Goal: Task Accomplishment & Management: Manage account settings

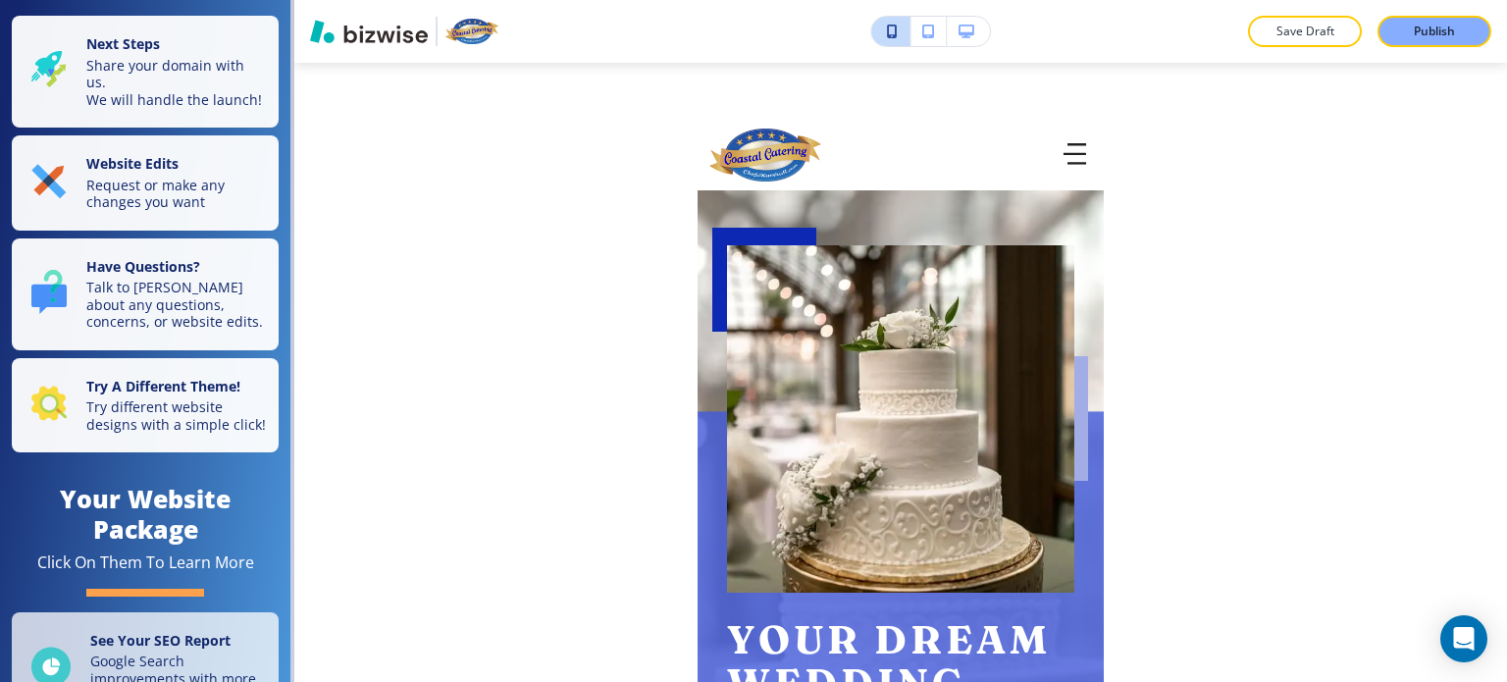
scroll to position [603, 0]
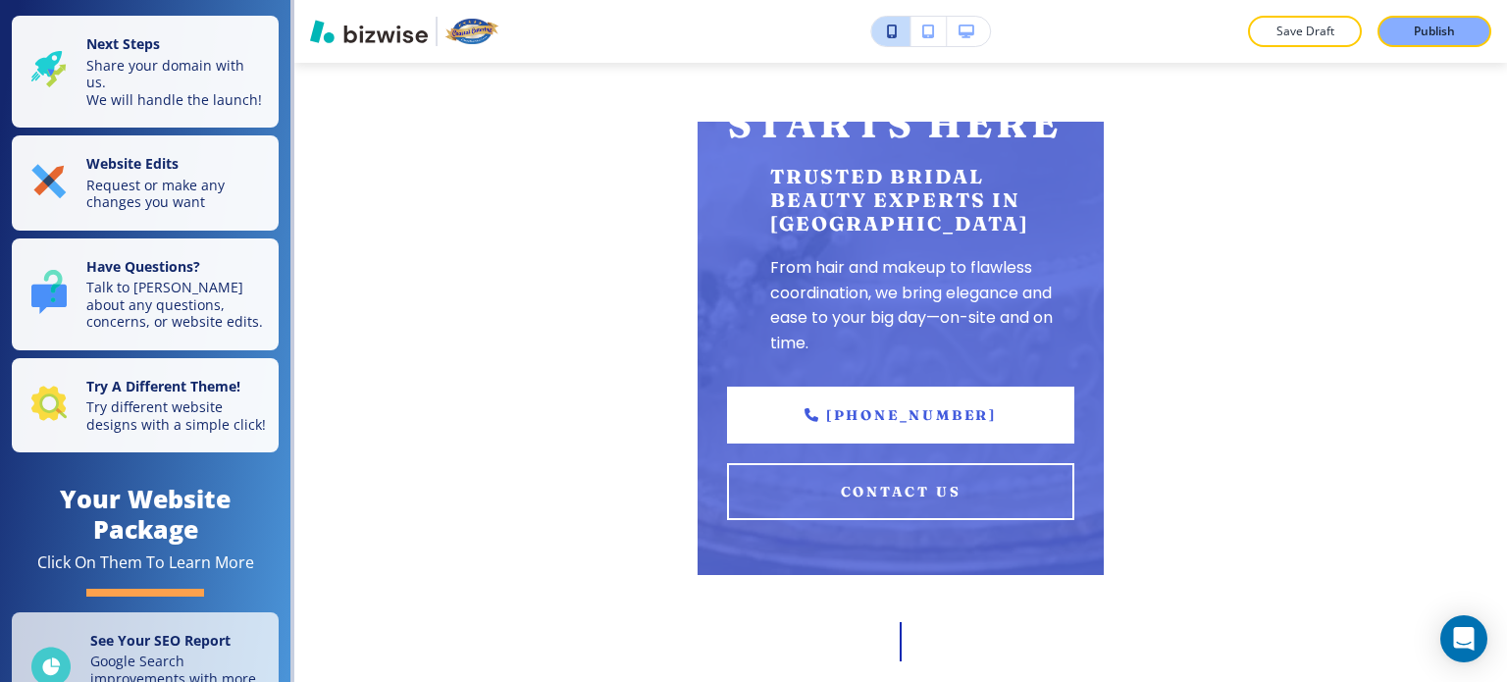
click at [510, 269] on div "Save Draft Publish Edit Coastal Catering HOME ABOUT US GALVESTON BRIDAL SHOW FR…" at bounding box center [900, 341] width 1213 height 682
click at [1236, 325] on div "Save Draft Publish Edit Coastal Catering HOME ABOUT US GALVESTON BRIDAL SHOW FR…" at bounding box center [900, 341] width 1213 height 682
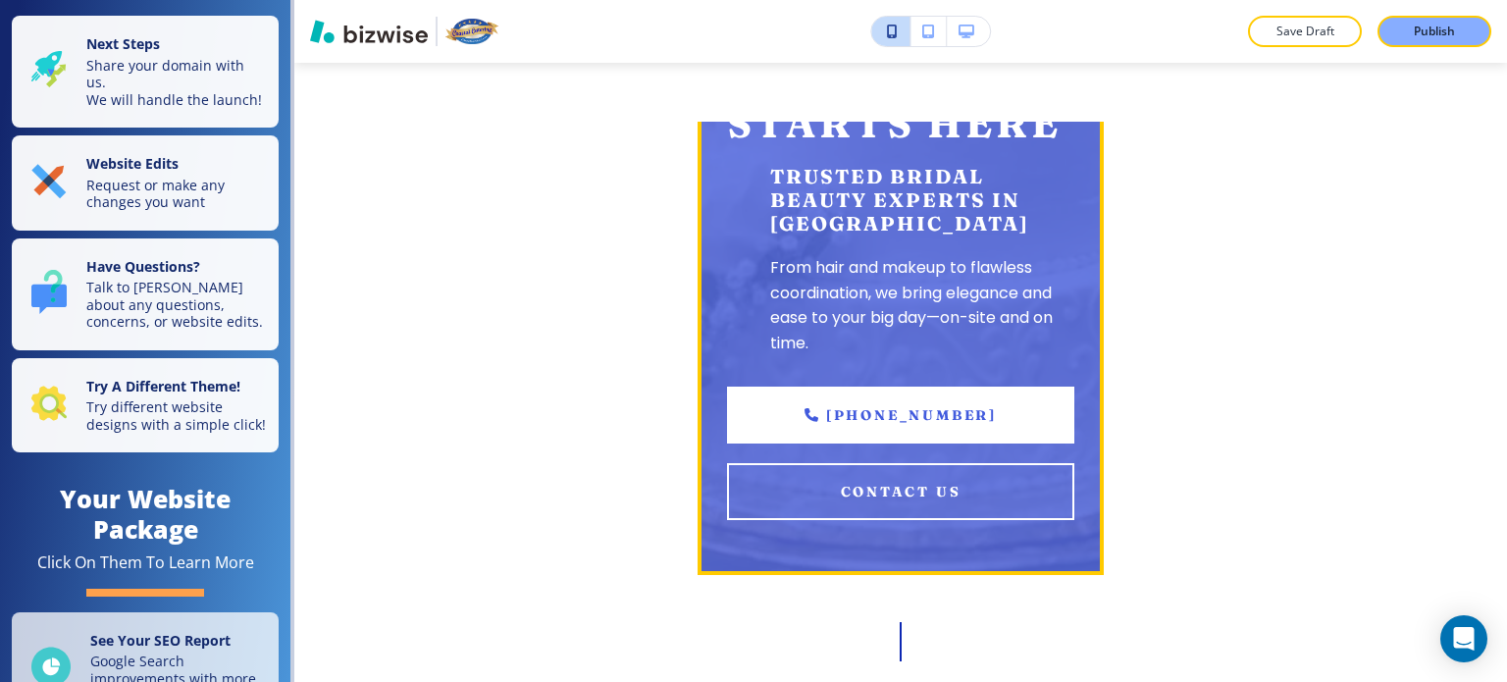
click at [1000, 216] on p "Trusted Bridal Beauty Experts in Galveston" at bounding box center [922, 200] width 304 height 71
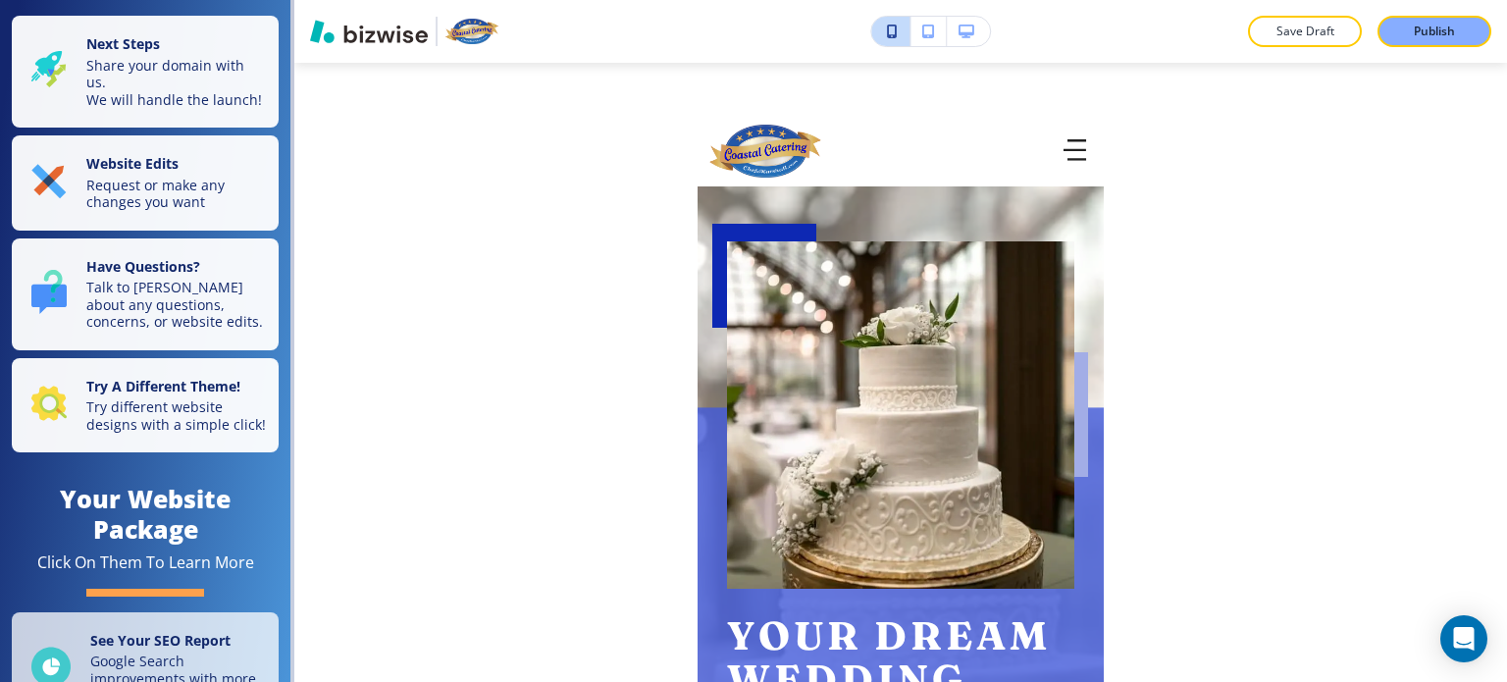
scroll to position [0, 0]
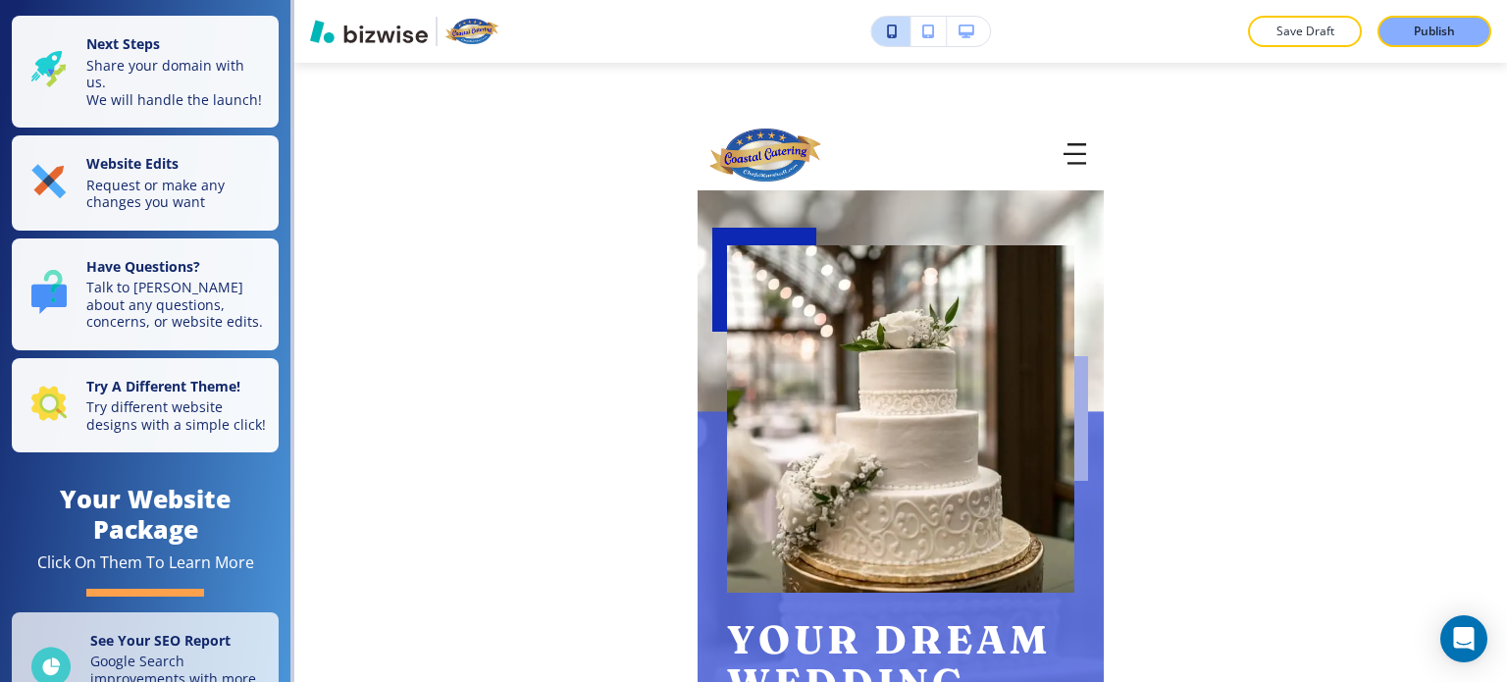
click at [1262, 269] on div "Save Draft Publish Edit Coastal Catering HOME ABOUT US GALVESTON BRIDAL SHOW FR…" at bounding box center [900, 341] width 1213 height 682
click at [966, 30] on icon "button" at bounding box center [967, 32] width 16 height 14
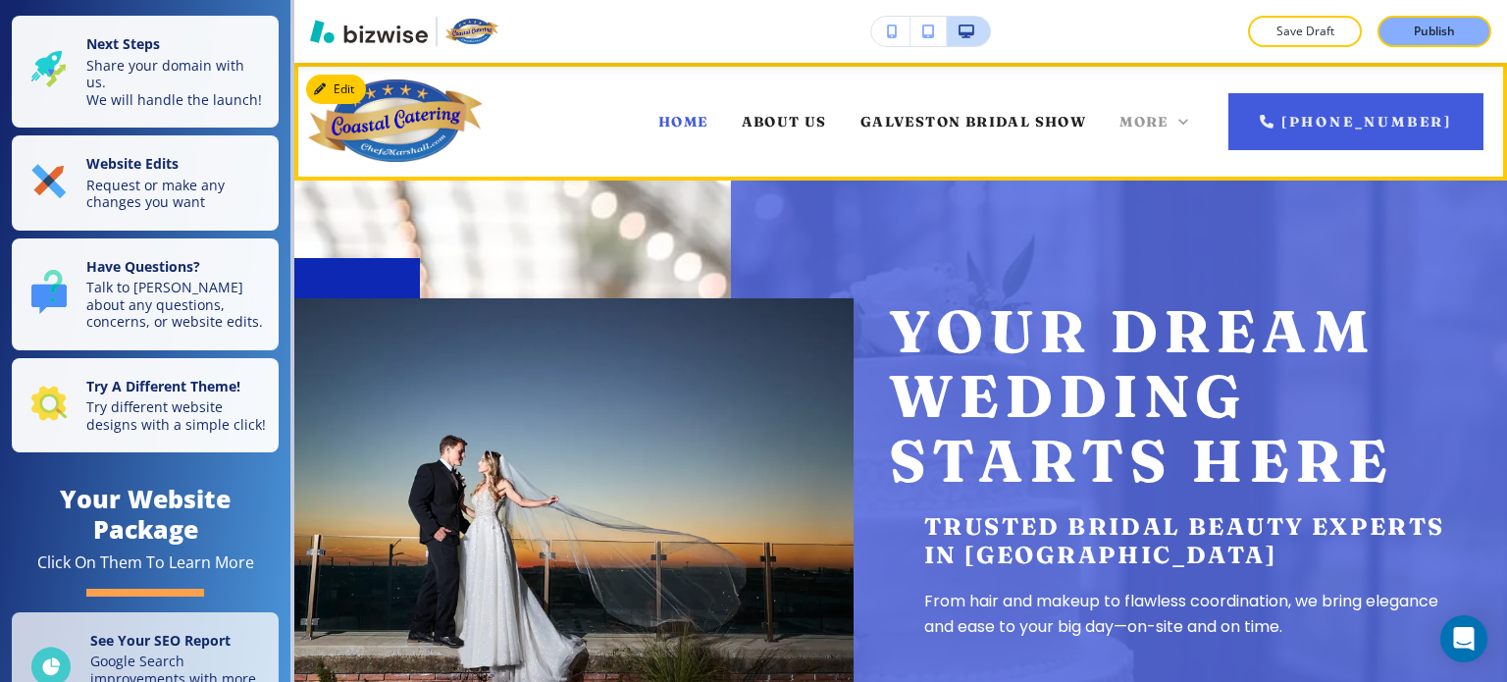
click at [1169, 121] on span "More" at bounding box center [1144, 122] width 49 height 18
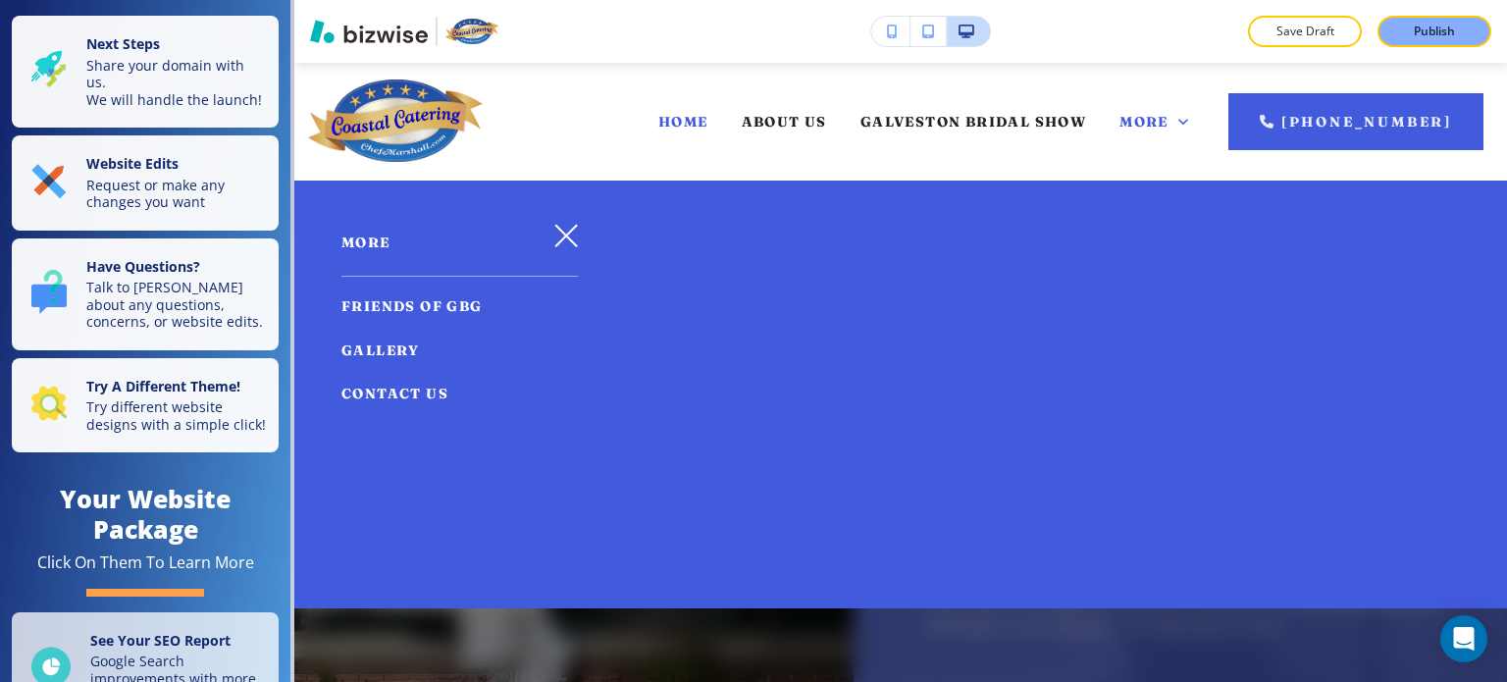
click at [1166, 78] on div "HOME ABOUT US GALVESTON BRIDAL SHOW FRIENDS OF GBG GALLERY CONTACT US More (409…" at bounding box center [900, 122] width 1213 height 118
click at [556, 236] on icon "button" at bounding box center [566, 236] width 24 height 24
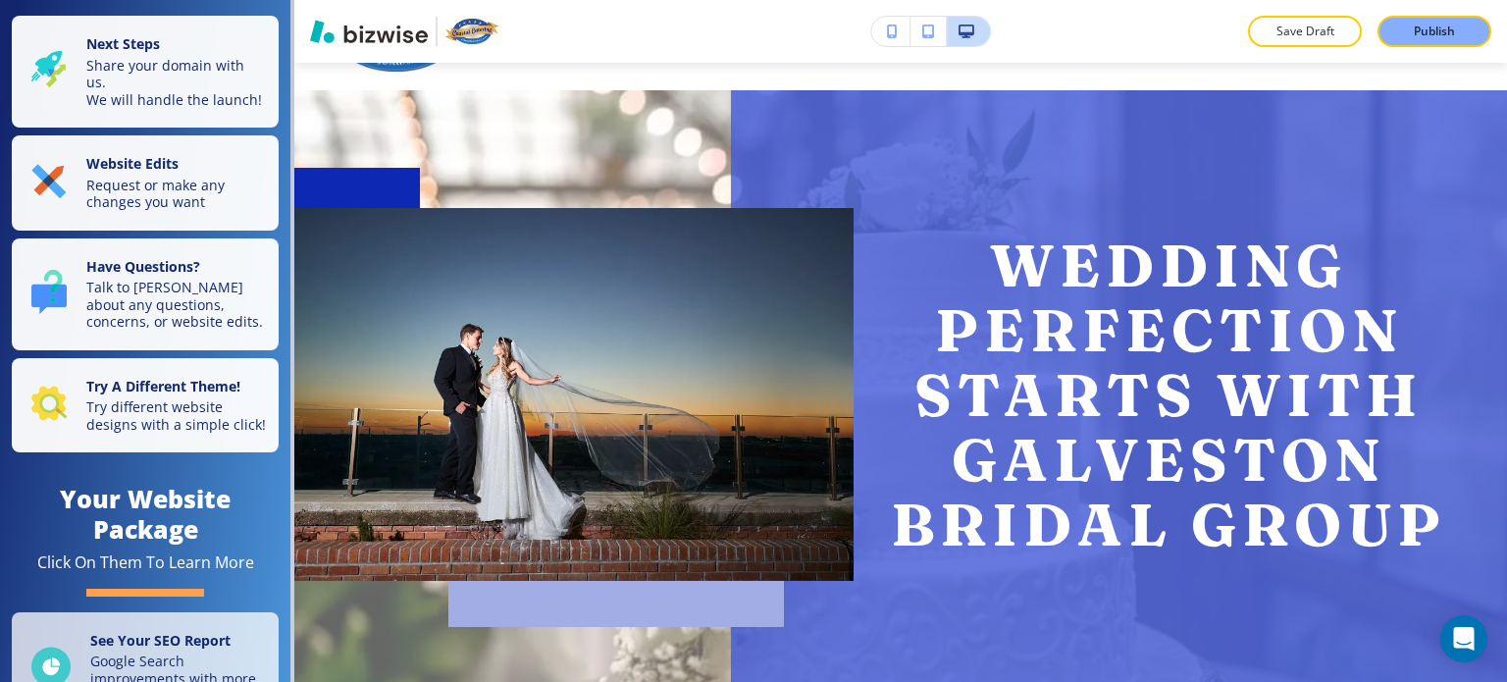
scroll to position [89, 0]
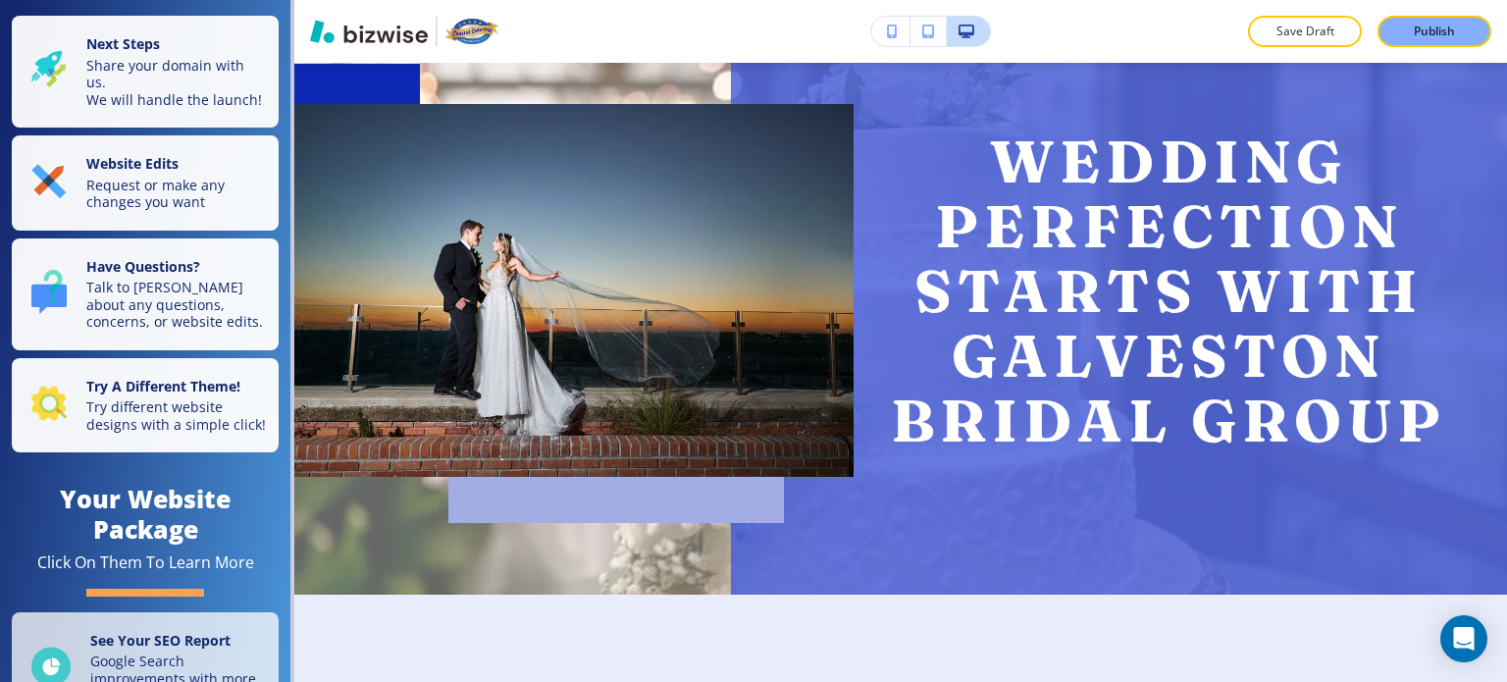
scroll to position [195, 0]
click at [883, 26] on button "button" at bounding box center [890, 31] width 39 height 29
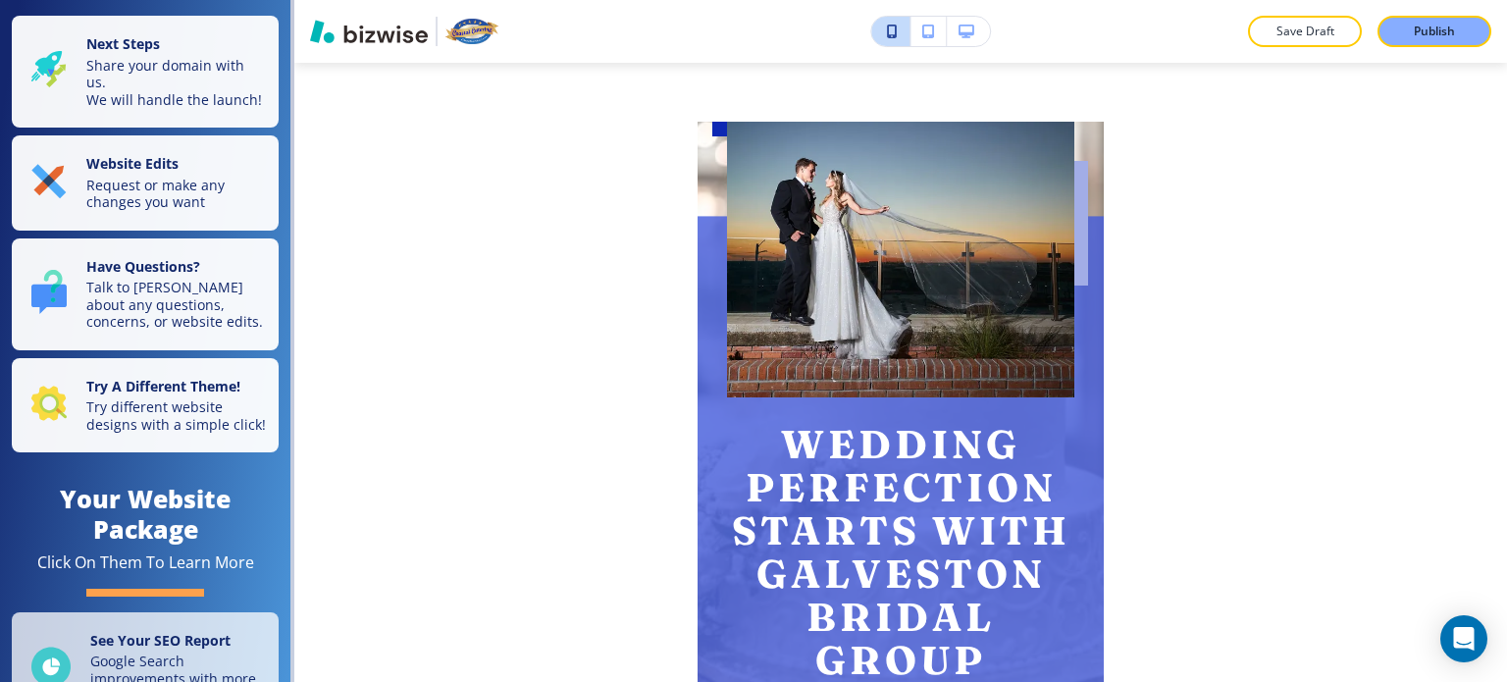
scroll to position [146, 0]
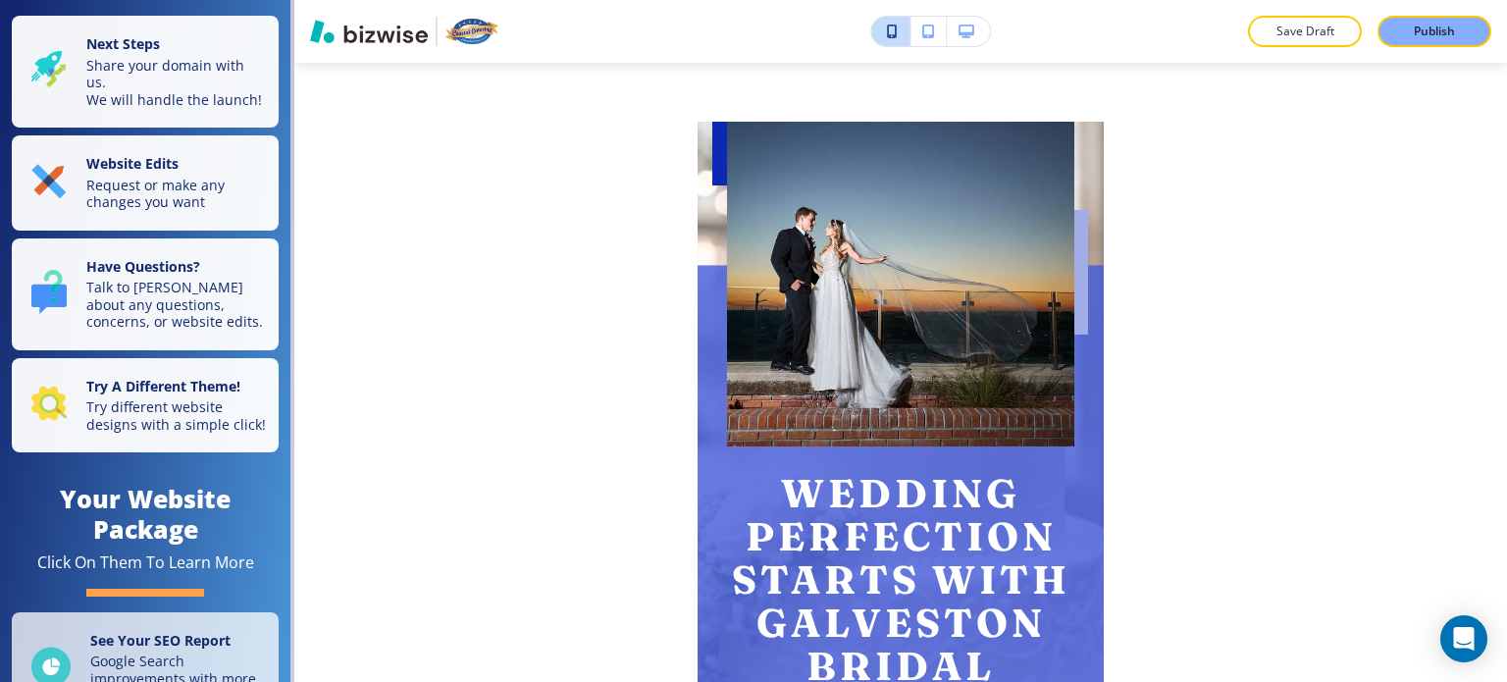
click at [969, 22] on button "button" at bounding box center [968, 31] width 43 height 29
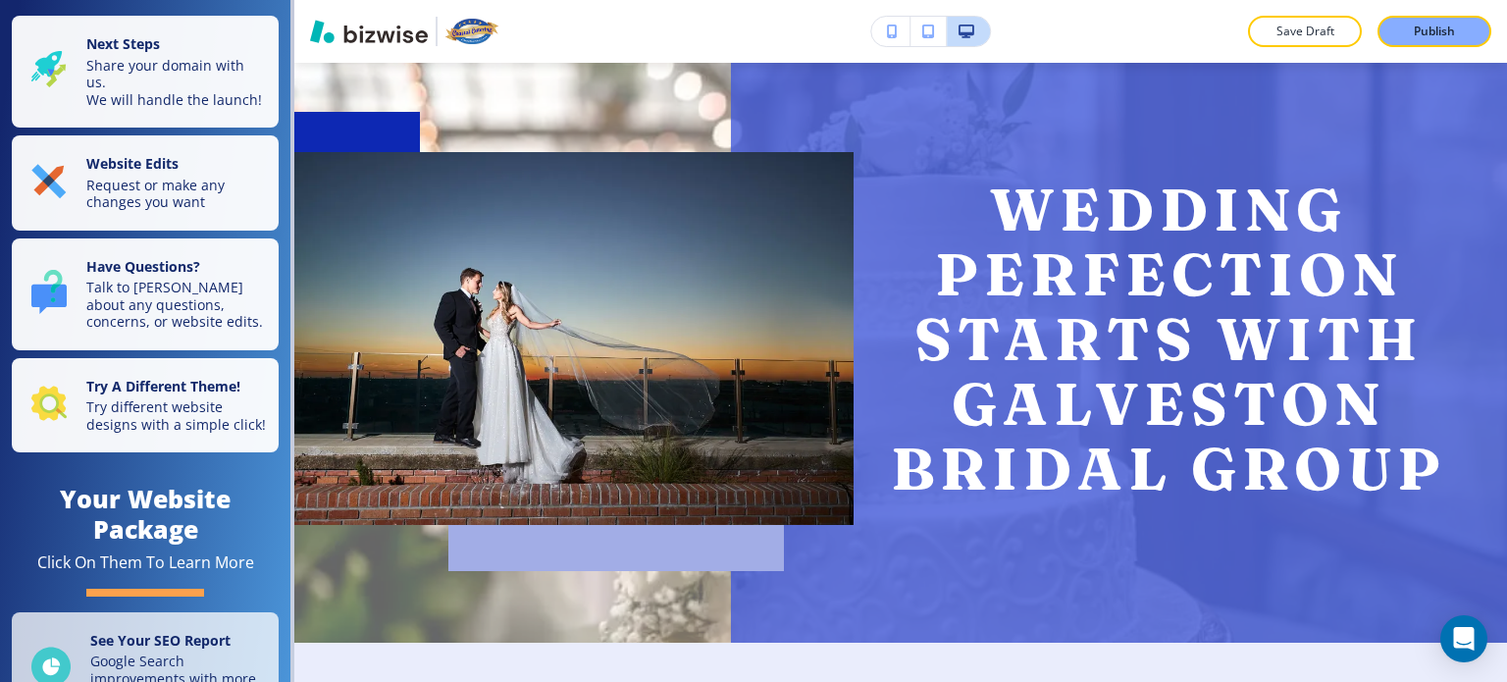
scroll to position [195, 0]
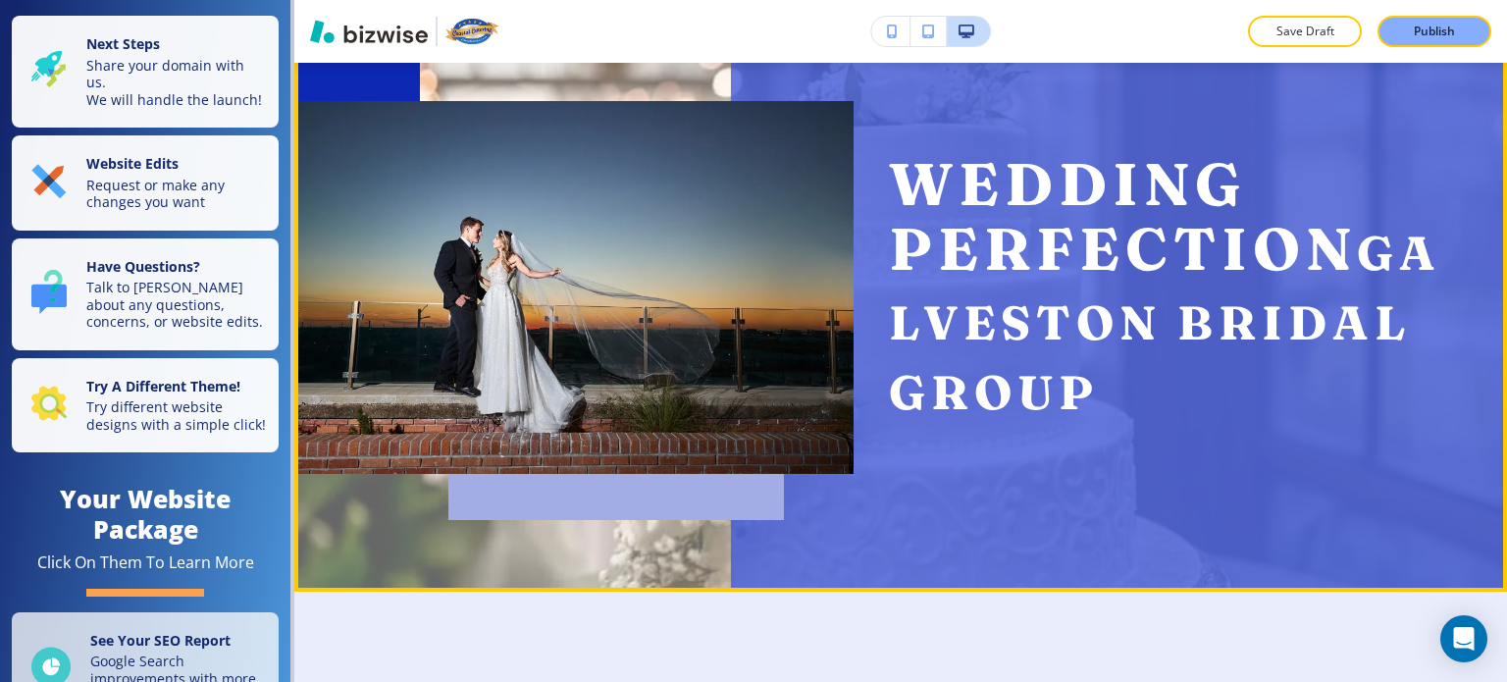
scroll to position [196, 0]
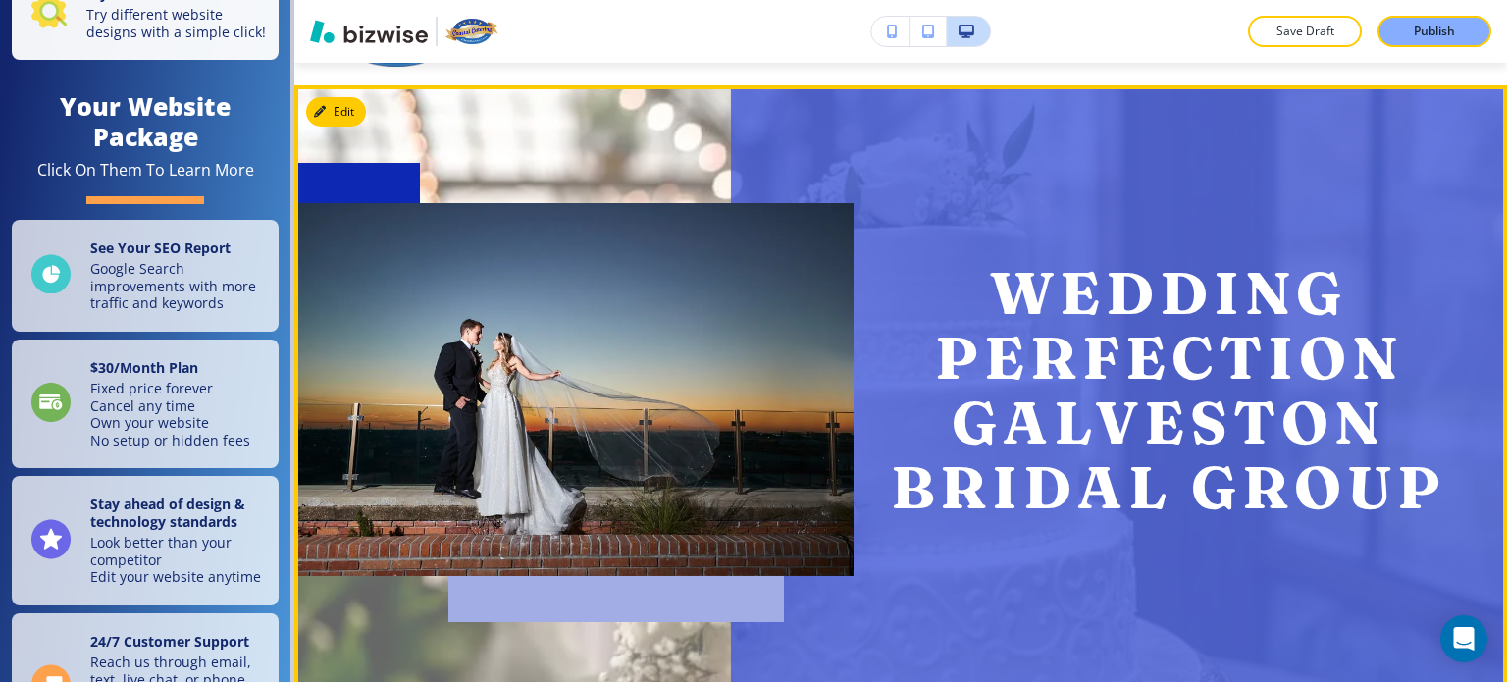
scroll to position [96, 0]
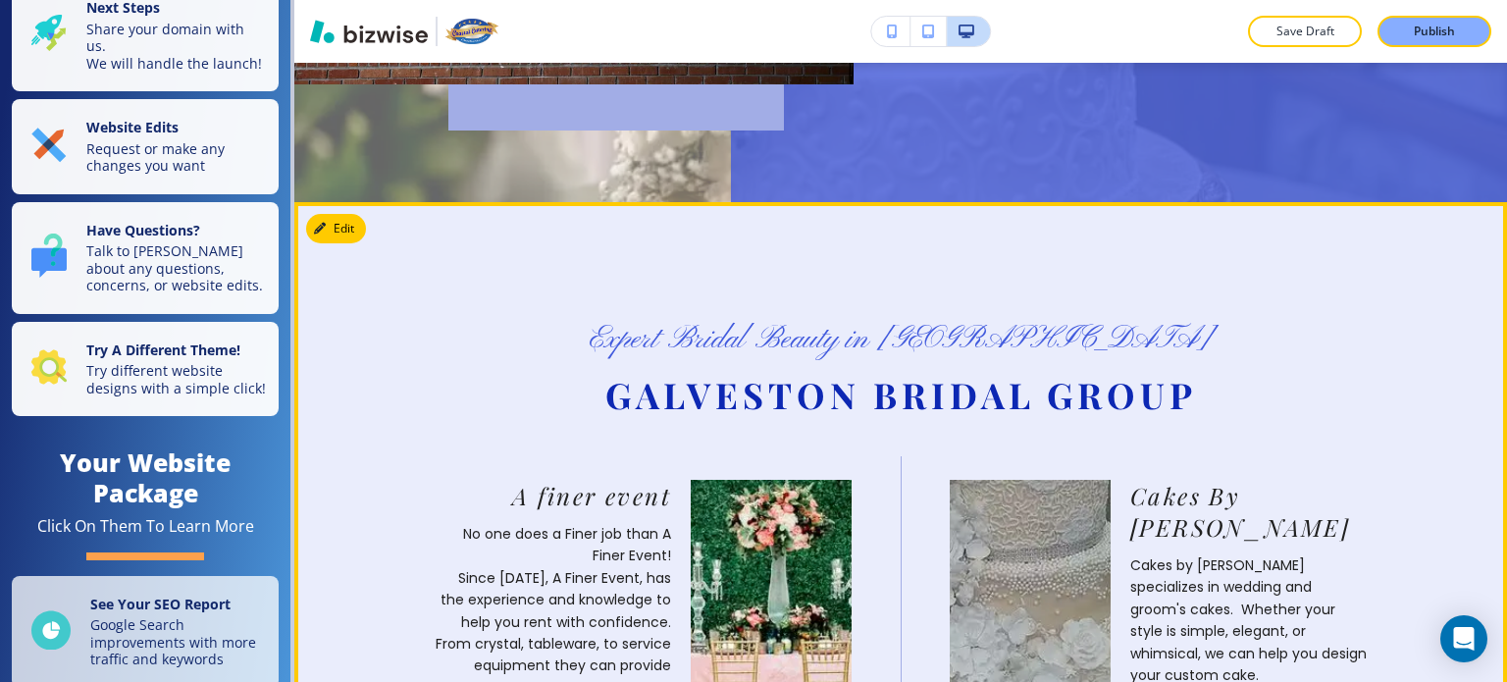
scroll to position [588, 0]
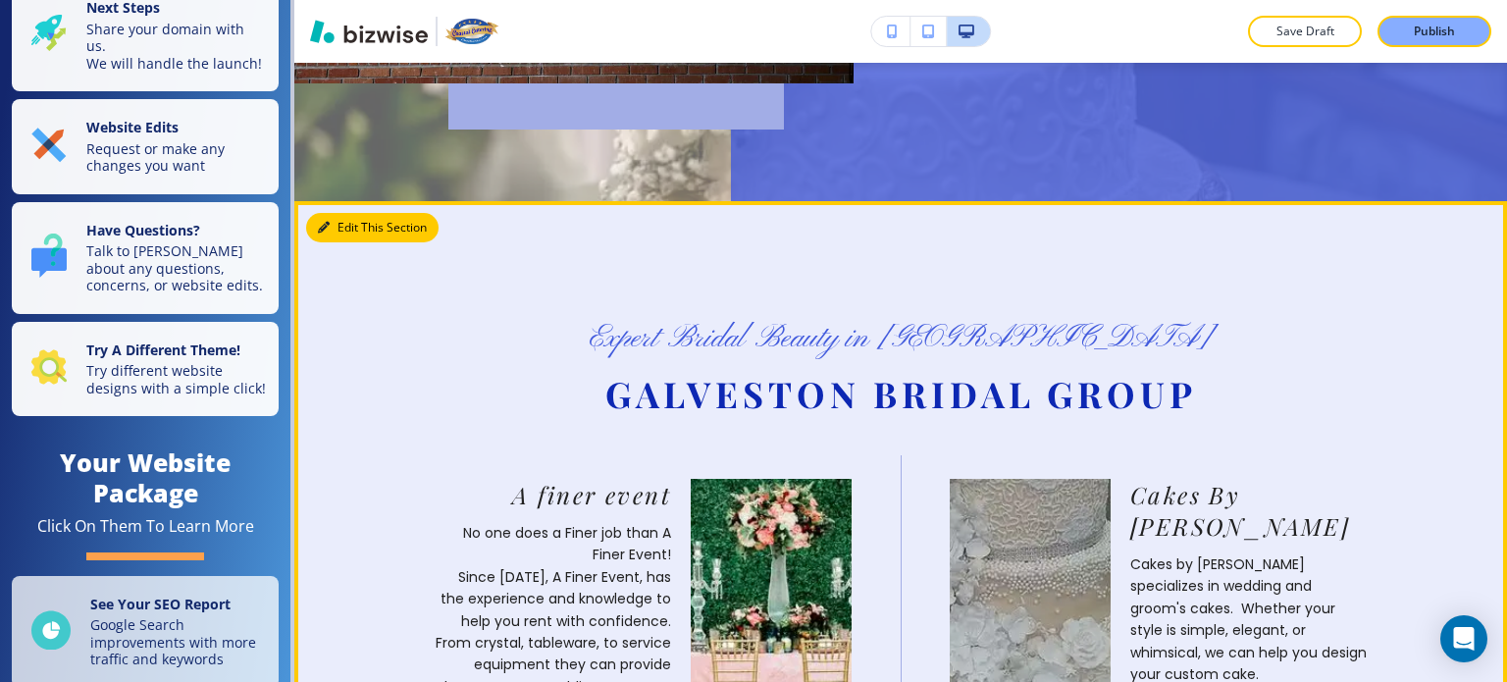
click at [341, 222] on button "Edit This Section" at bounding box center [372, 227] width 132 height 29
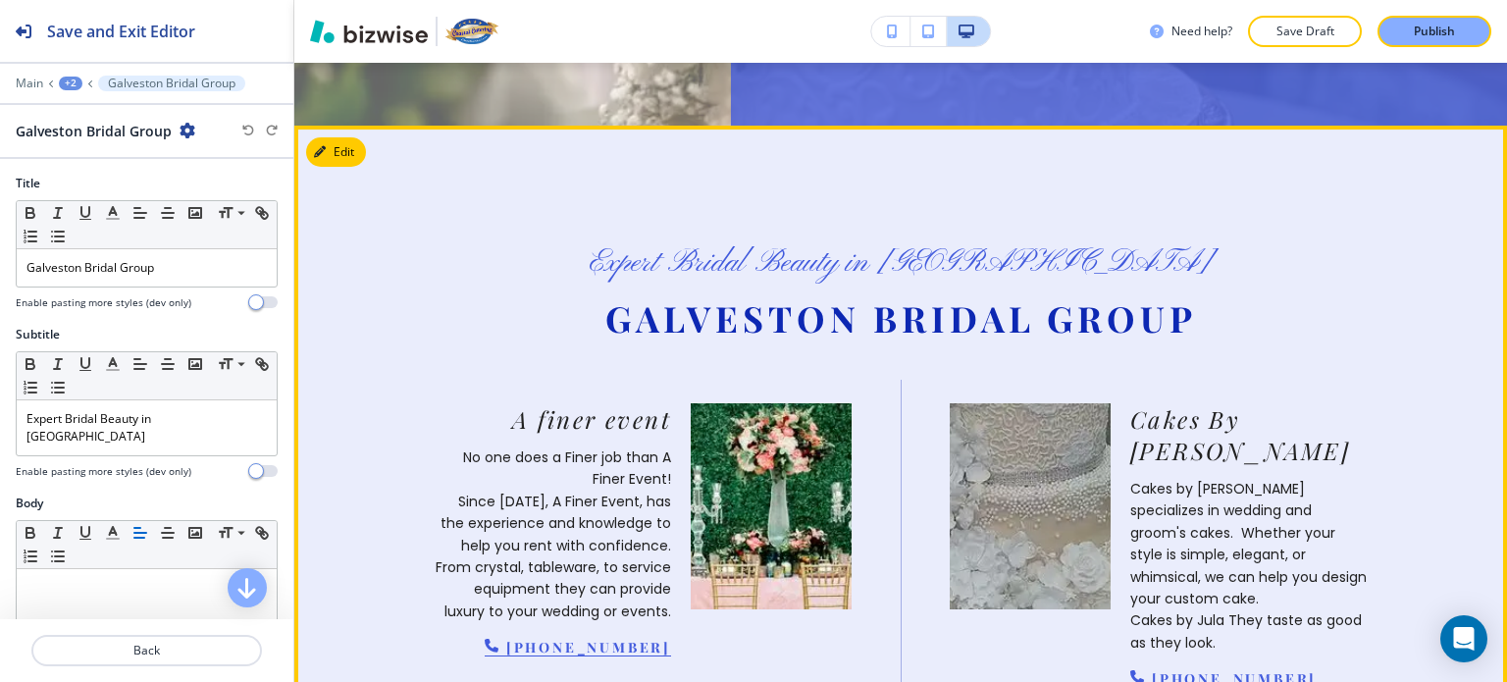
scroll to position [721, 0]
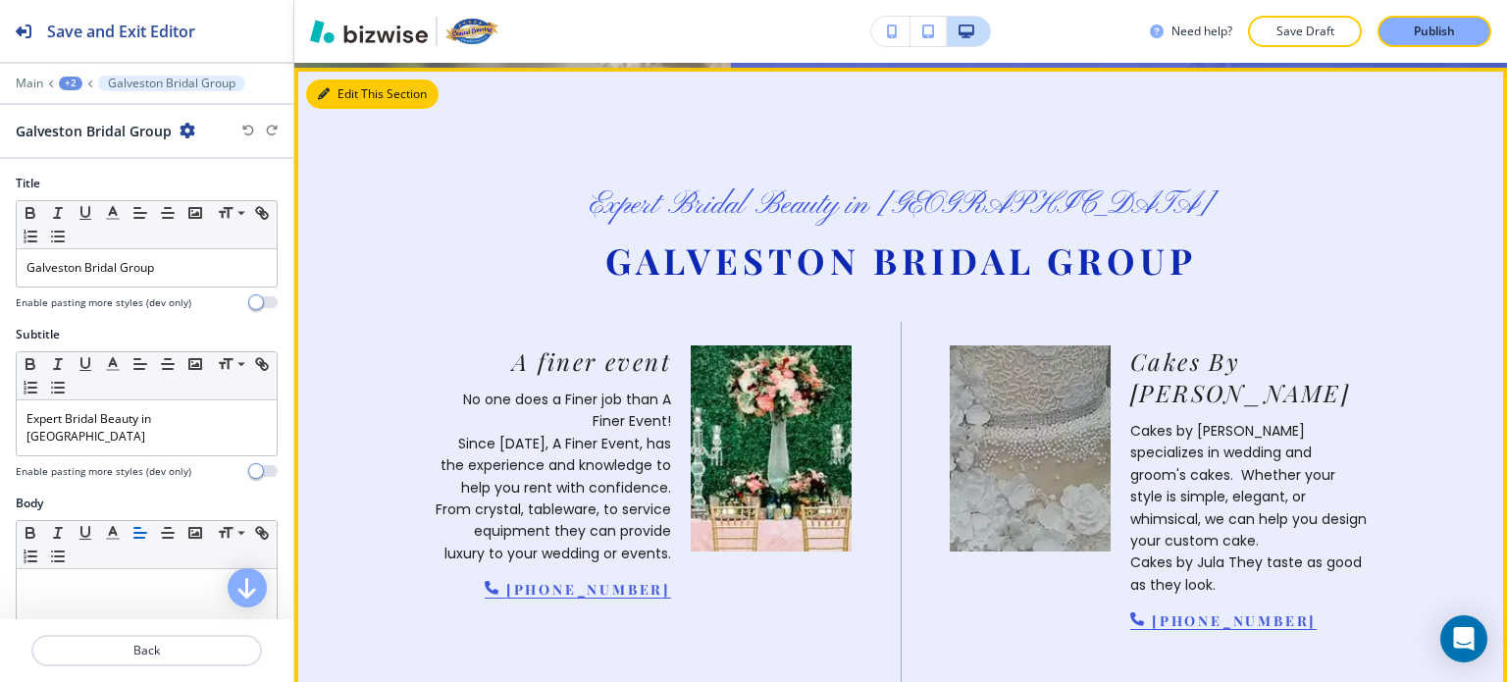
click at [340, 90] on button "Edit This Section" at bounding box center [372, 93] width 132 height 29
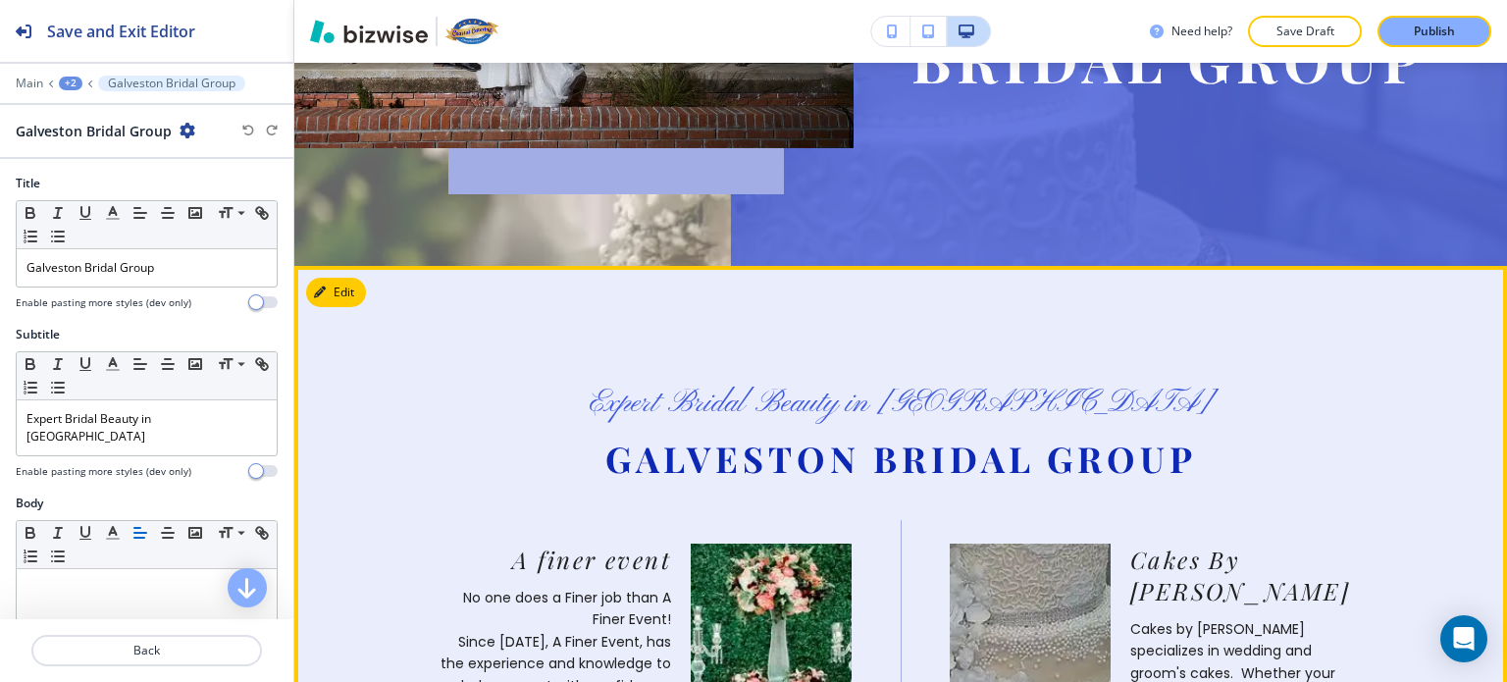
scroll to position [524, 0]
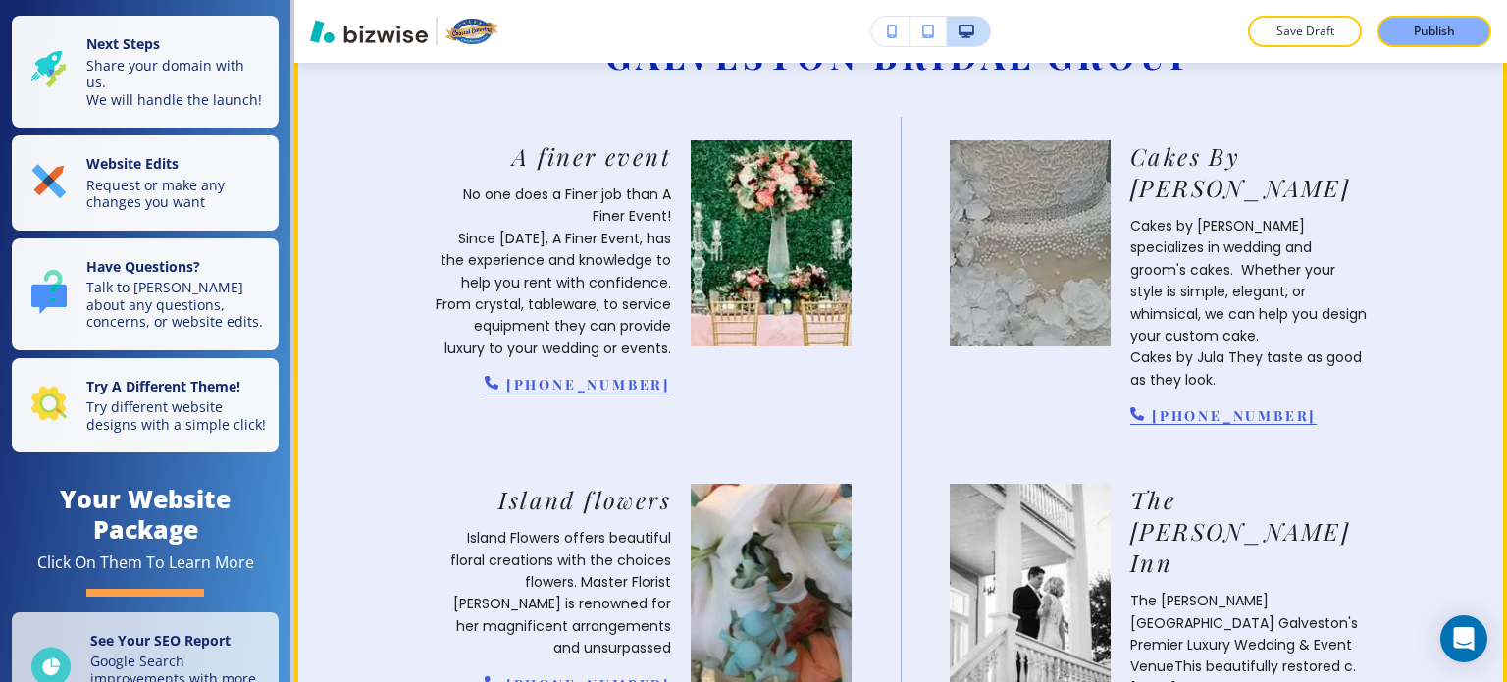
scroll to position [812, 0]
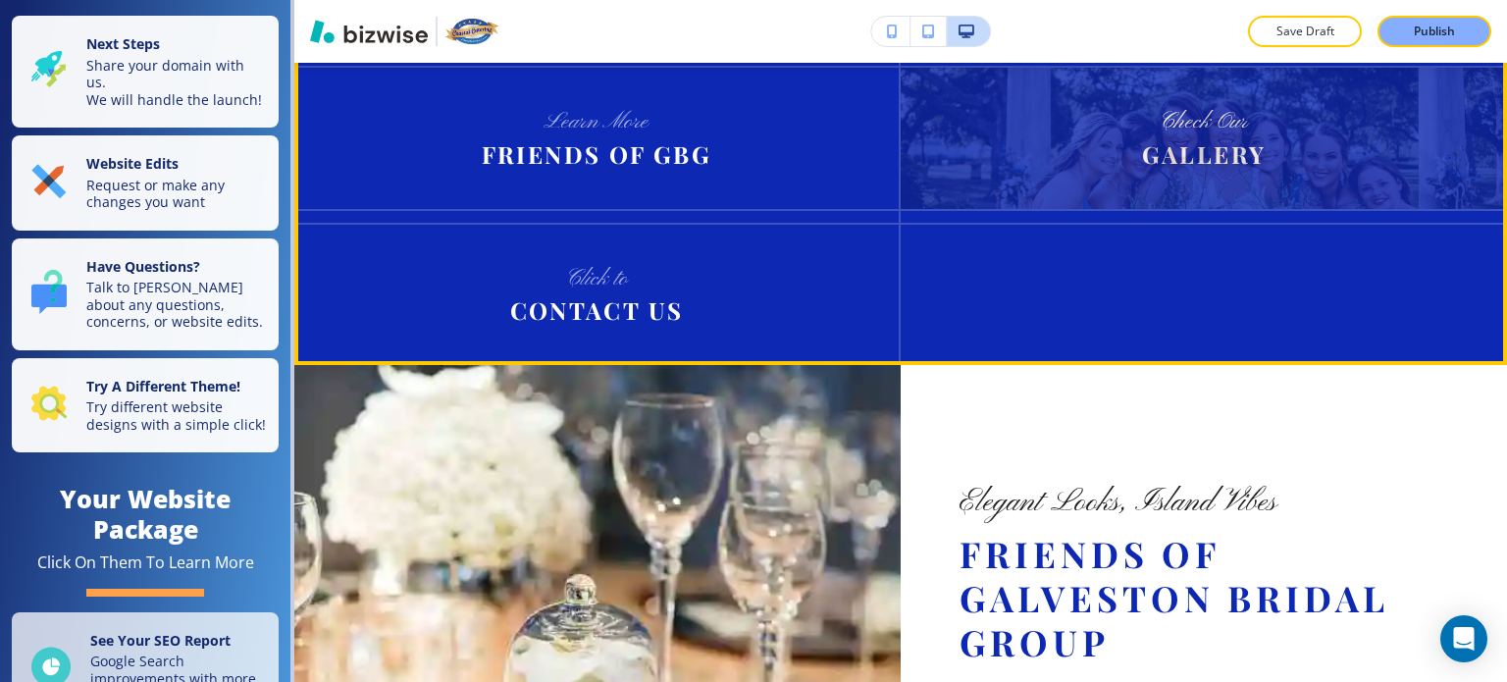
click at [1205, 208] on img at bounding box center [1204, 138] width 606 height 140
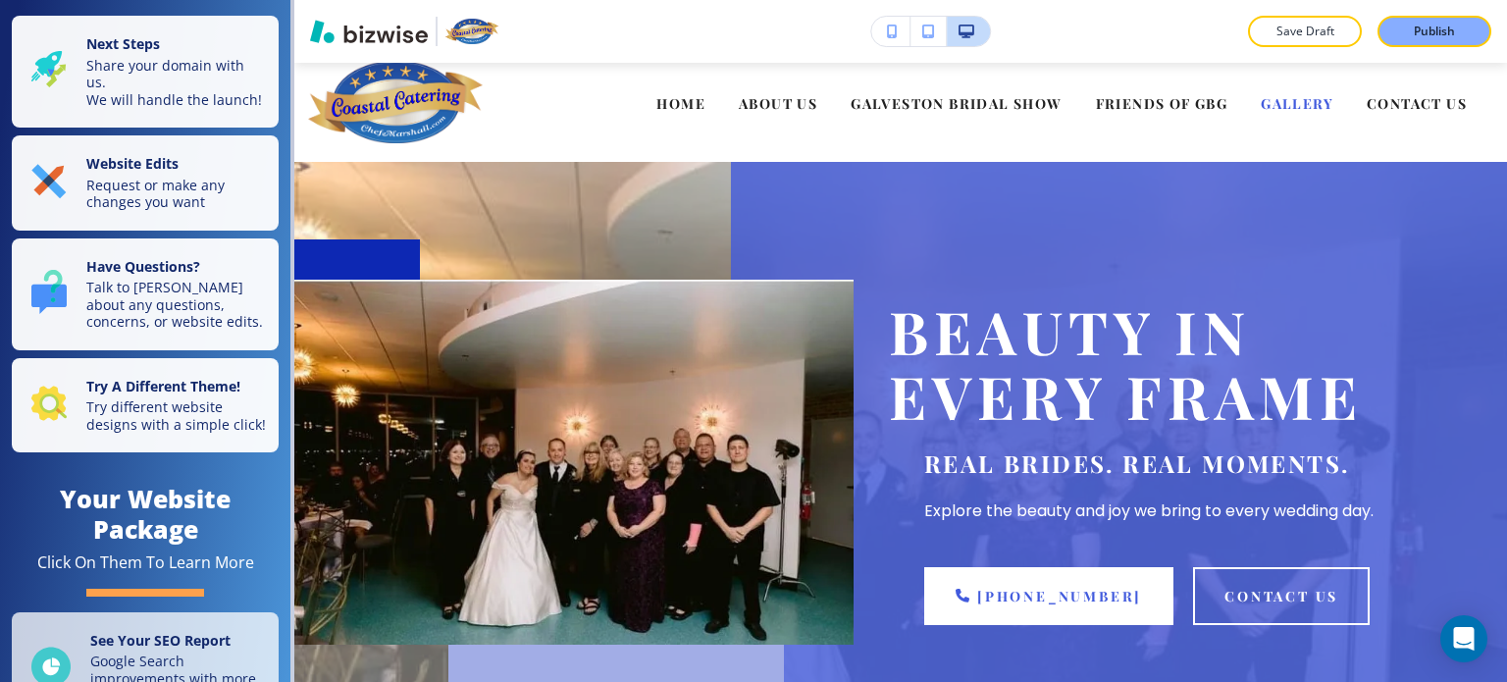
scroll to position [0, 0]
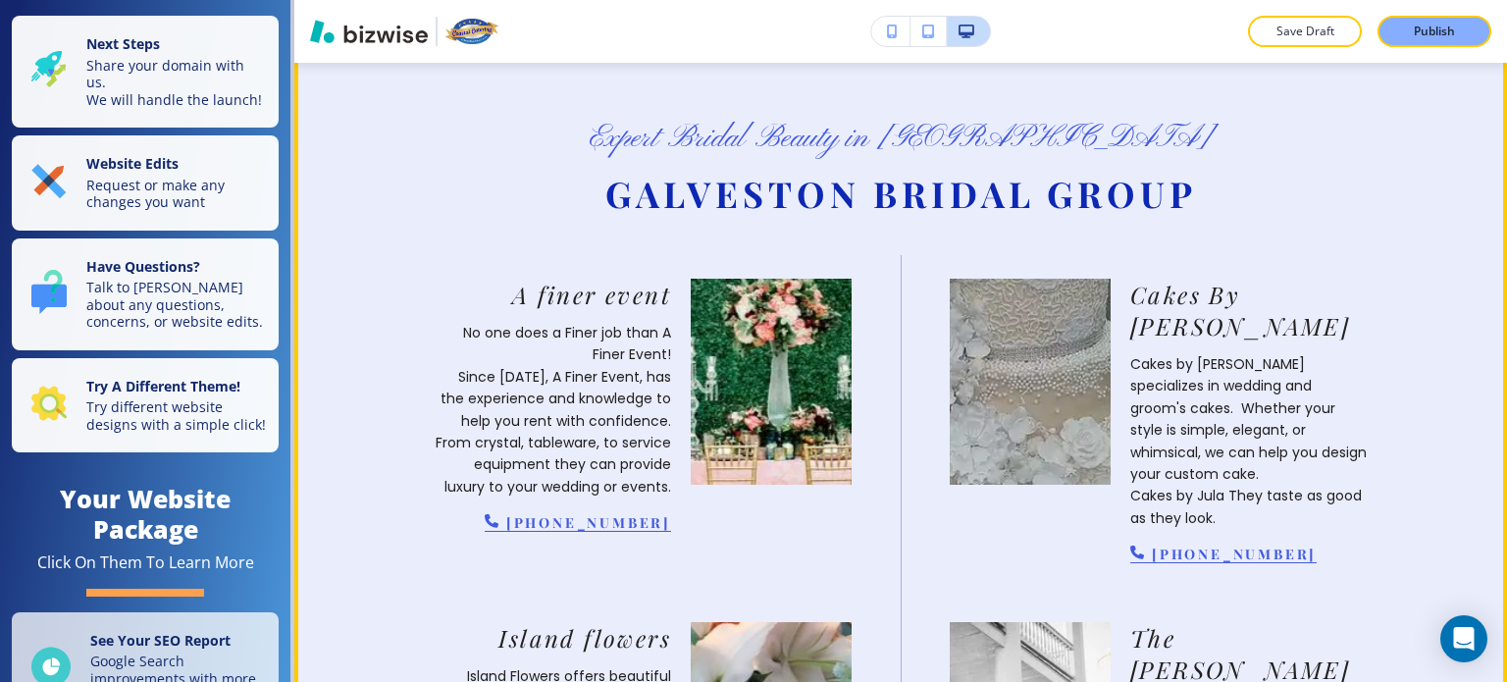
scroll to position [787, 0]
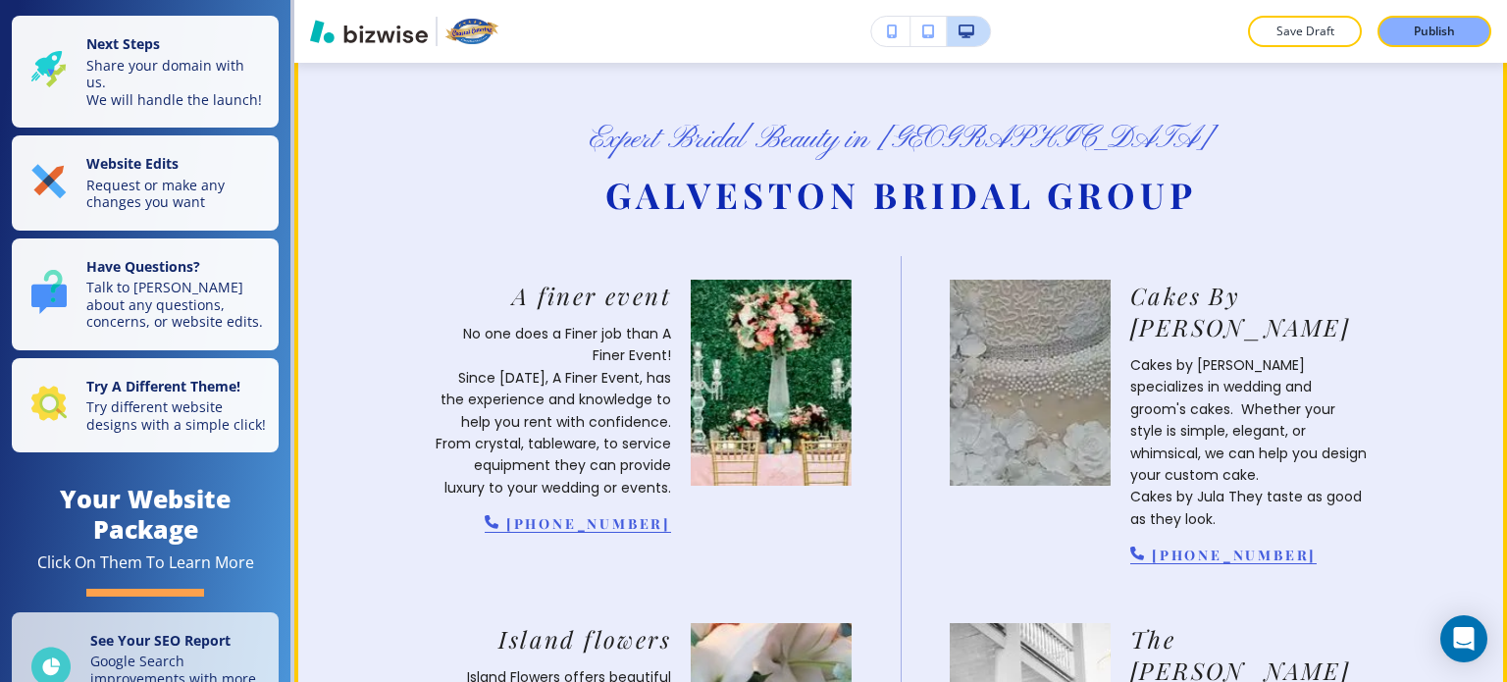
click at [1065, 350] on img at bounding box center [1030, 382] width 177 height 227
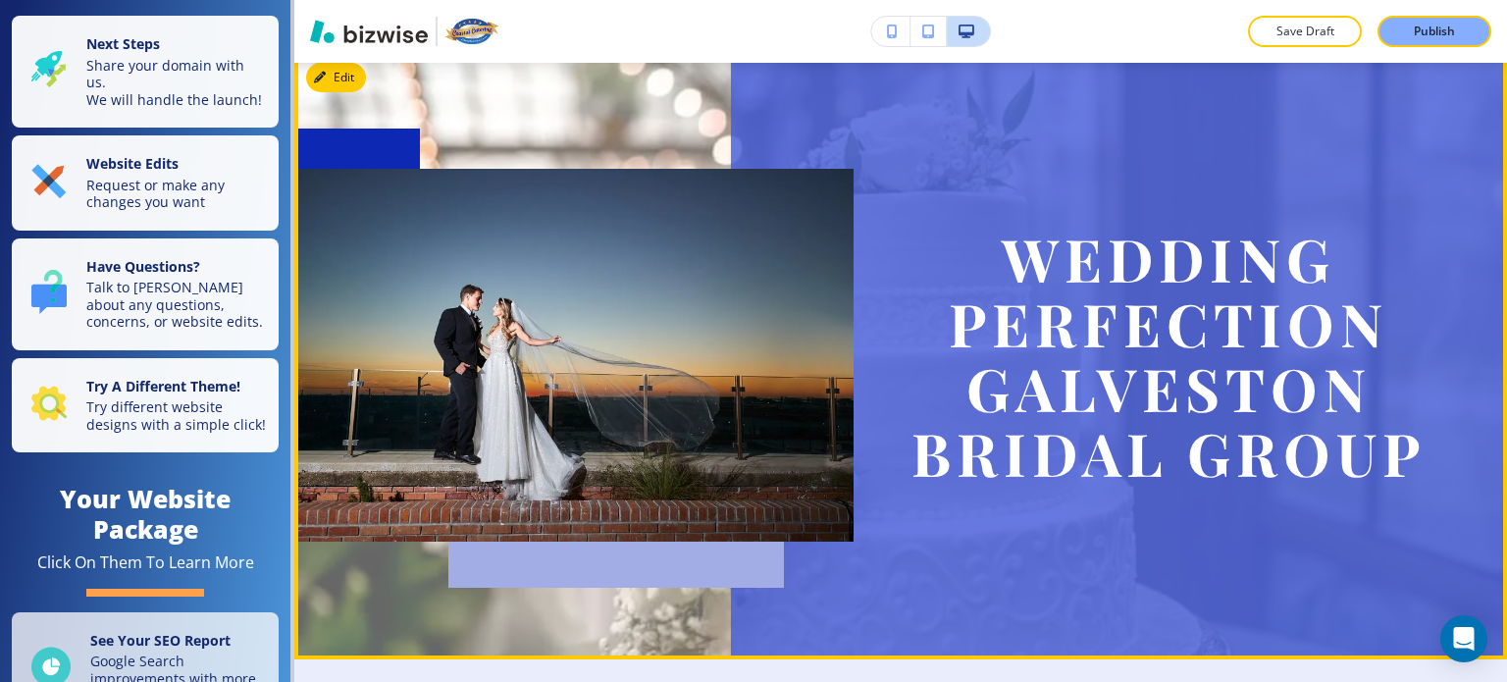
scroll to position [130, 0]
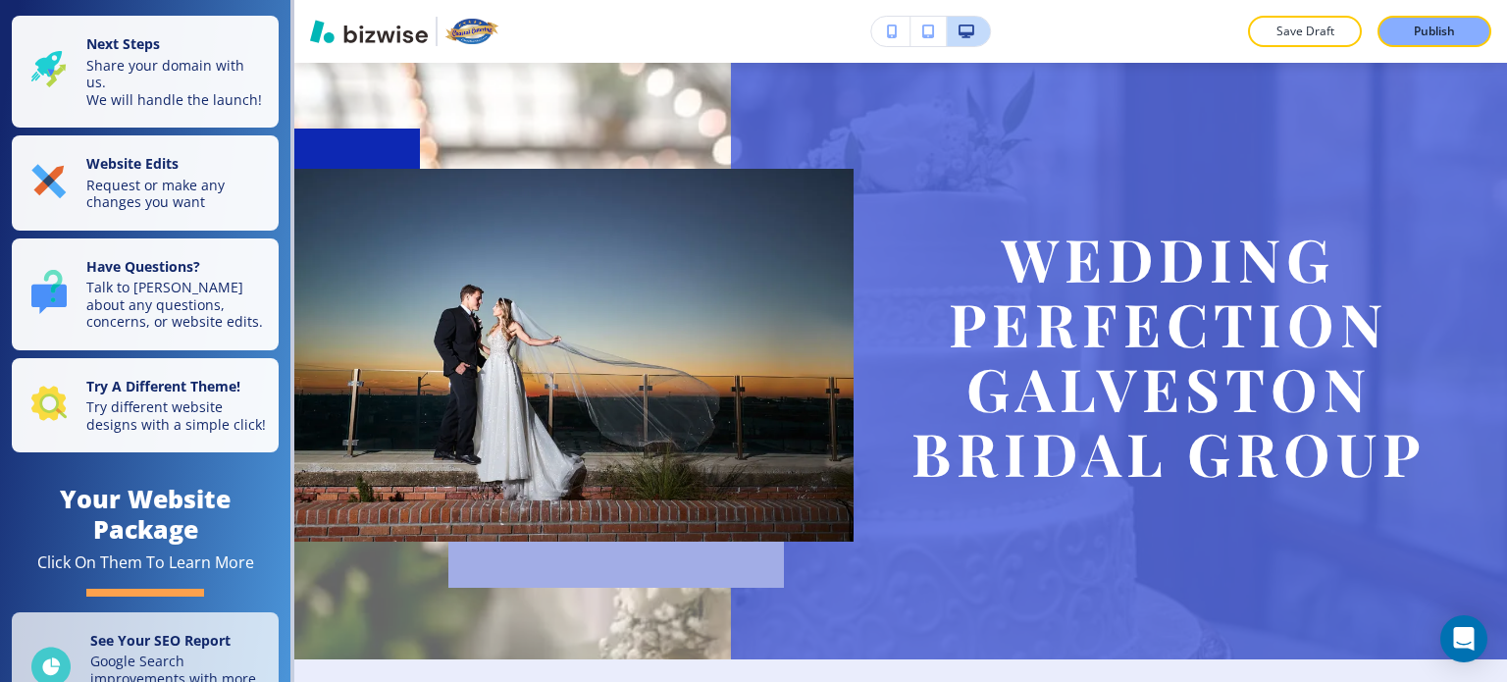
click at [884, 33] on button "button" at bounding box center [890, 31] width 39 height 29
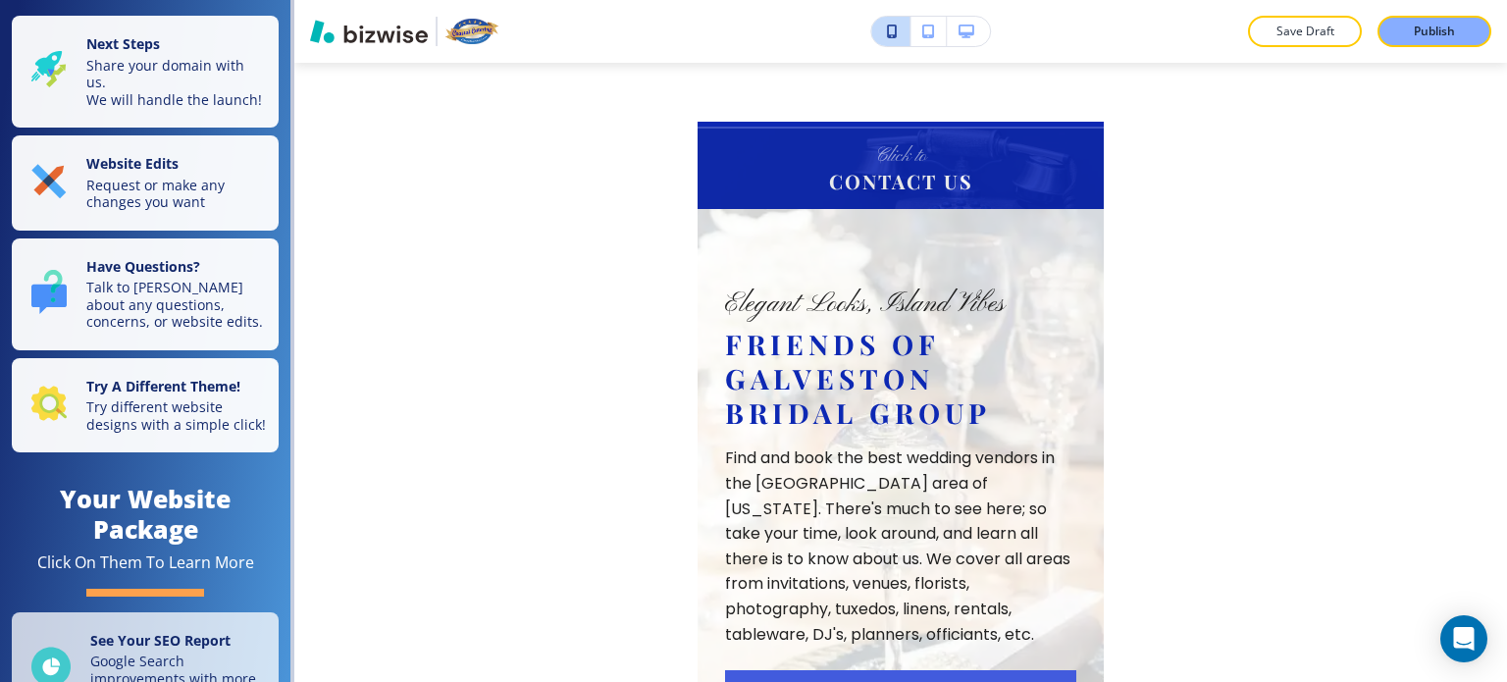
scroll to position [4781, 0]
click at [1229, 321] on div "Save Draft Publish Edit Coastal Catering HOME ABOUT US GALVESTON BRIDAL SHOW FR…" at bounding box center [900, 341] width 1213 height 682
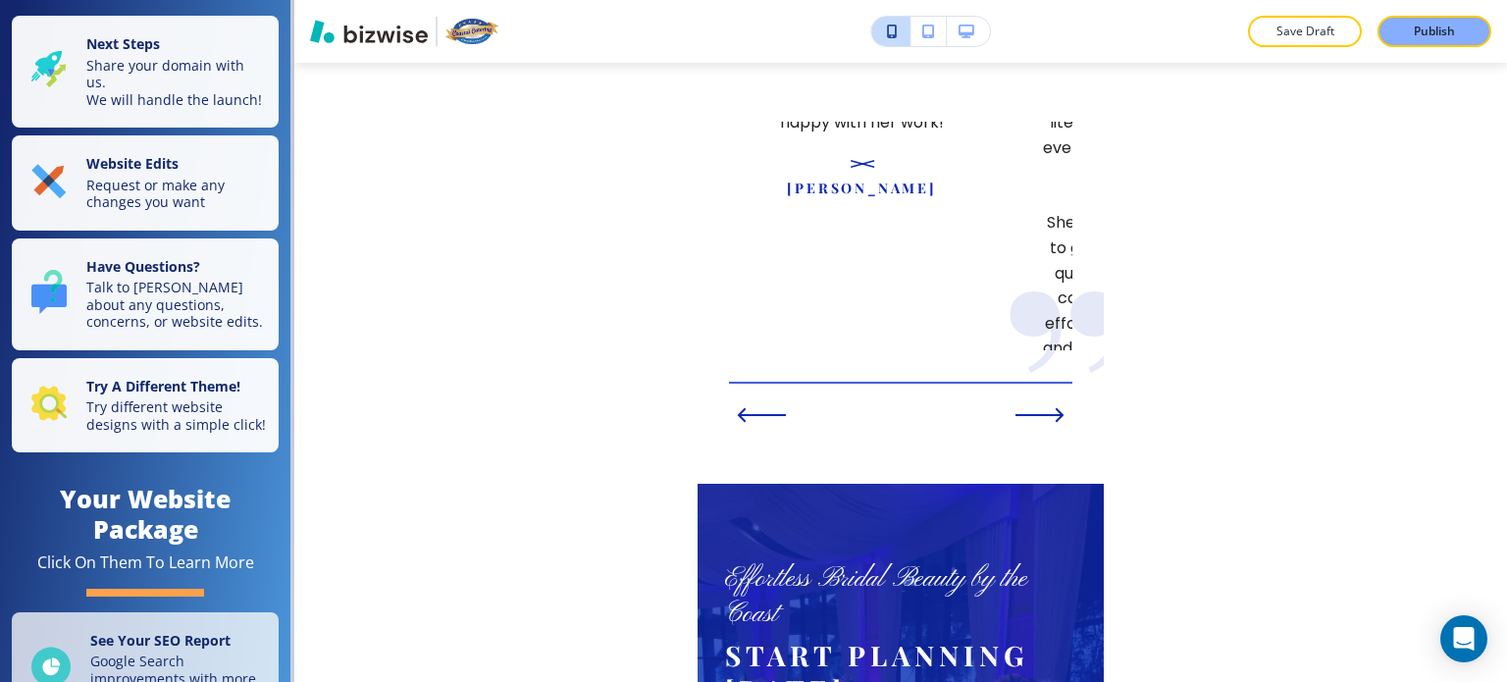
scroll to position [6973, 0]
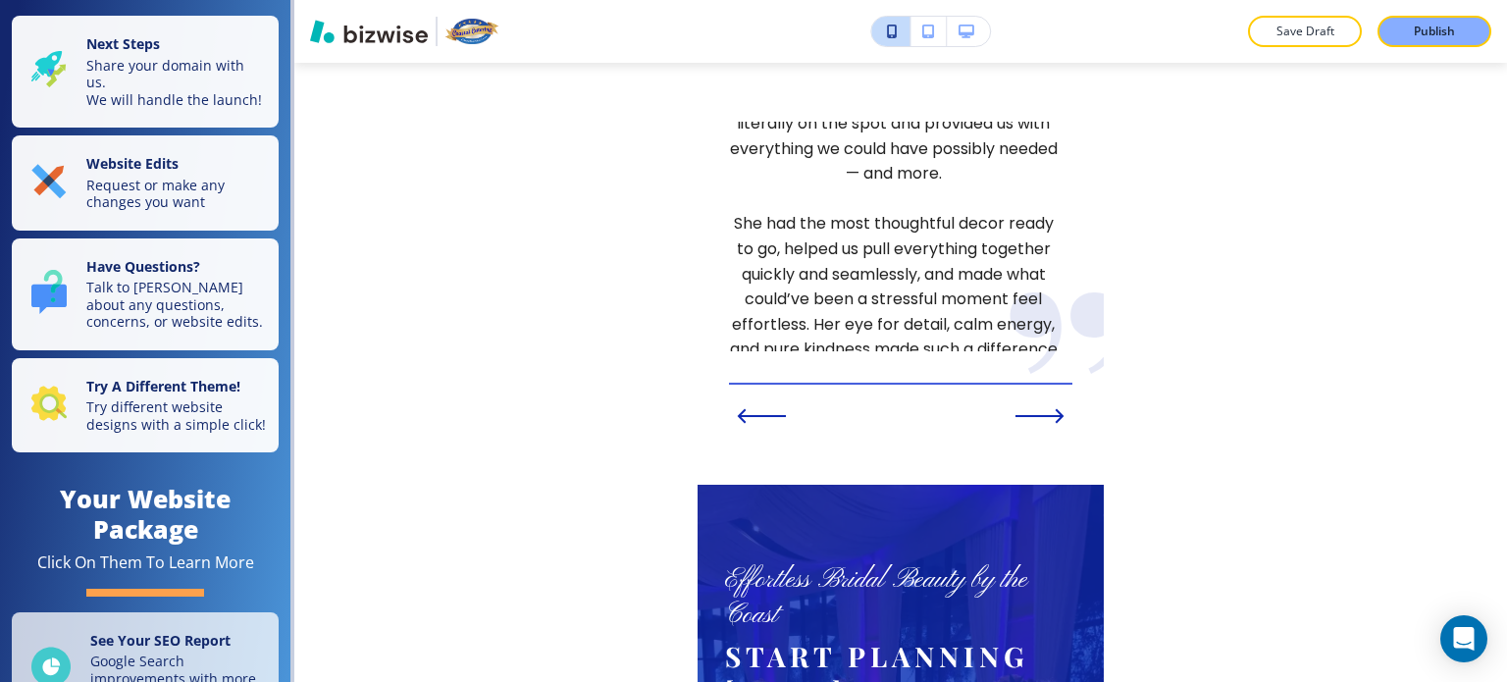
click at [963, 30] on icon "button" at bounding box center [967, 32] width 16 height 14
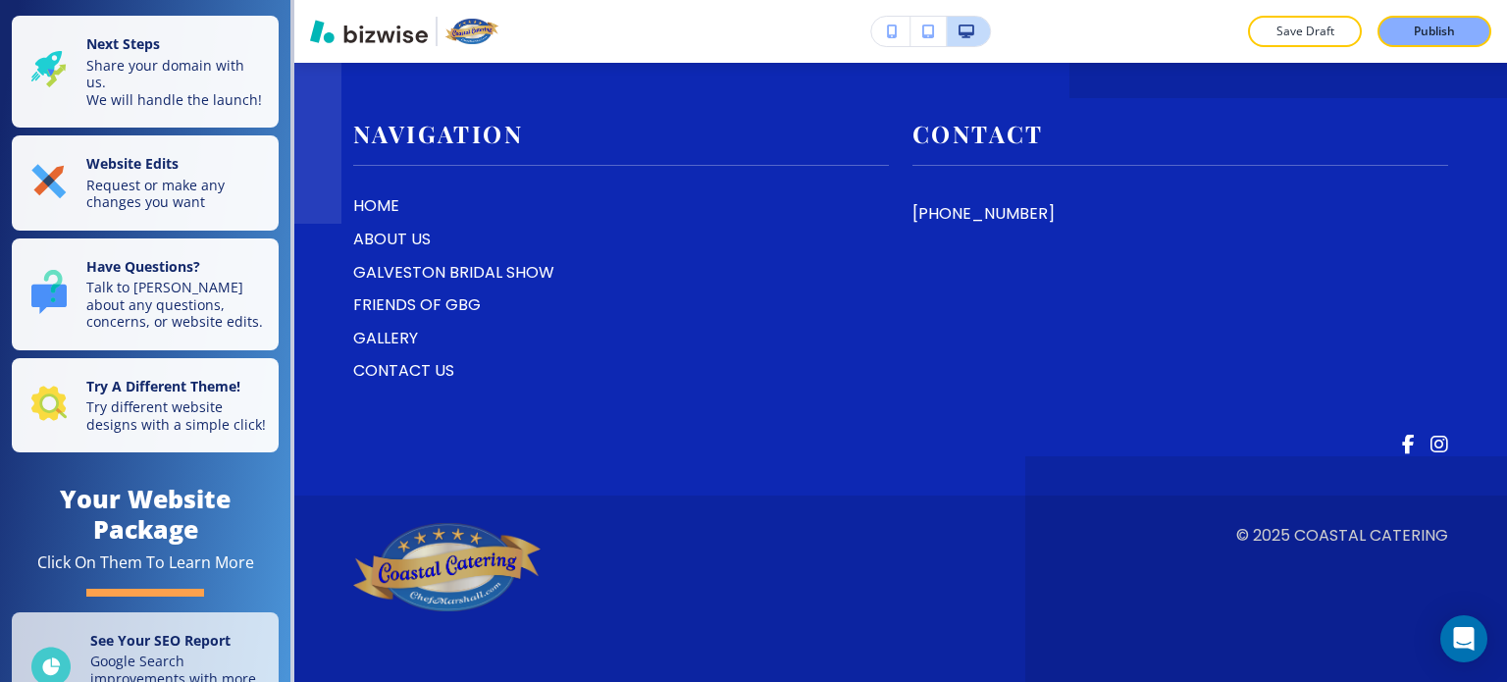
scroll to position [7322, 0]
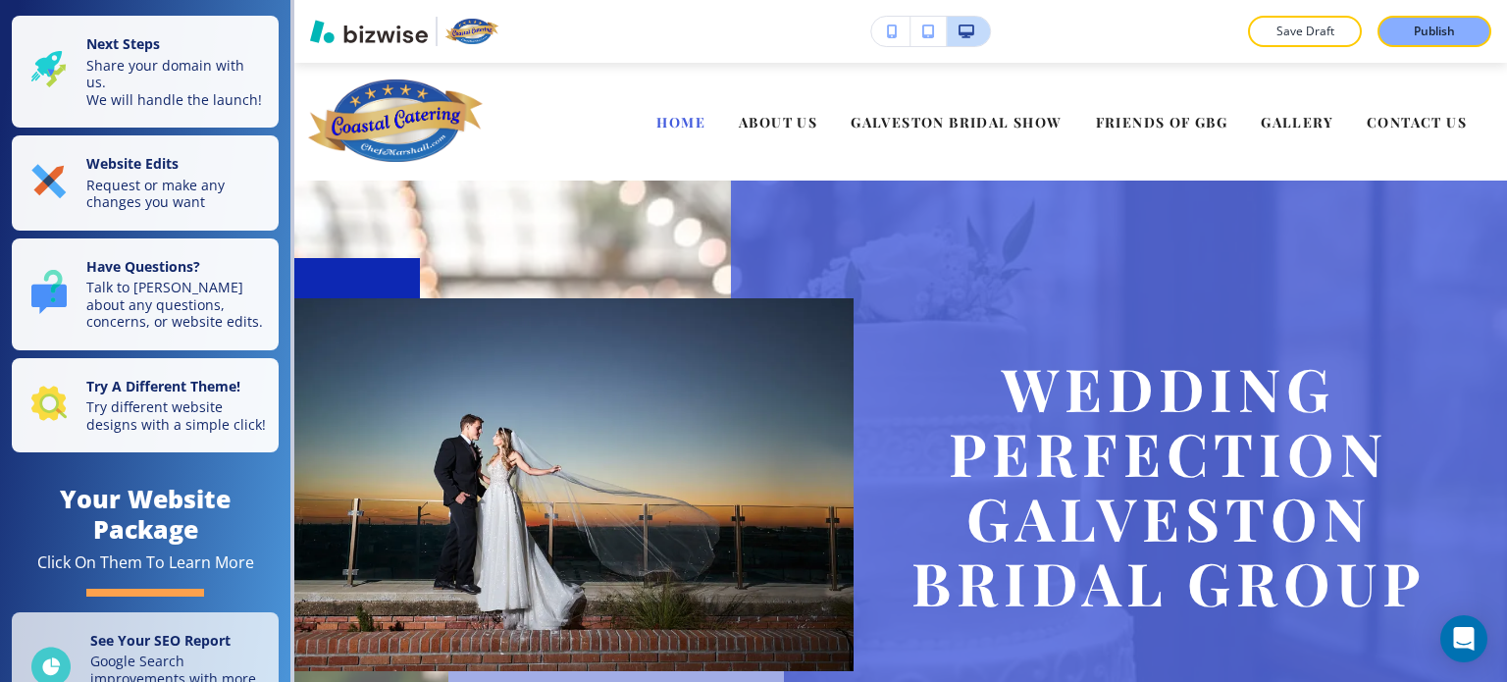
click at [889, 37] on icon "button" at bounding box center [892, 32] width 11 height 14
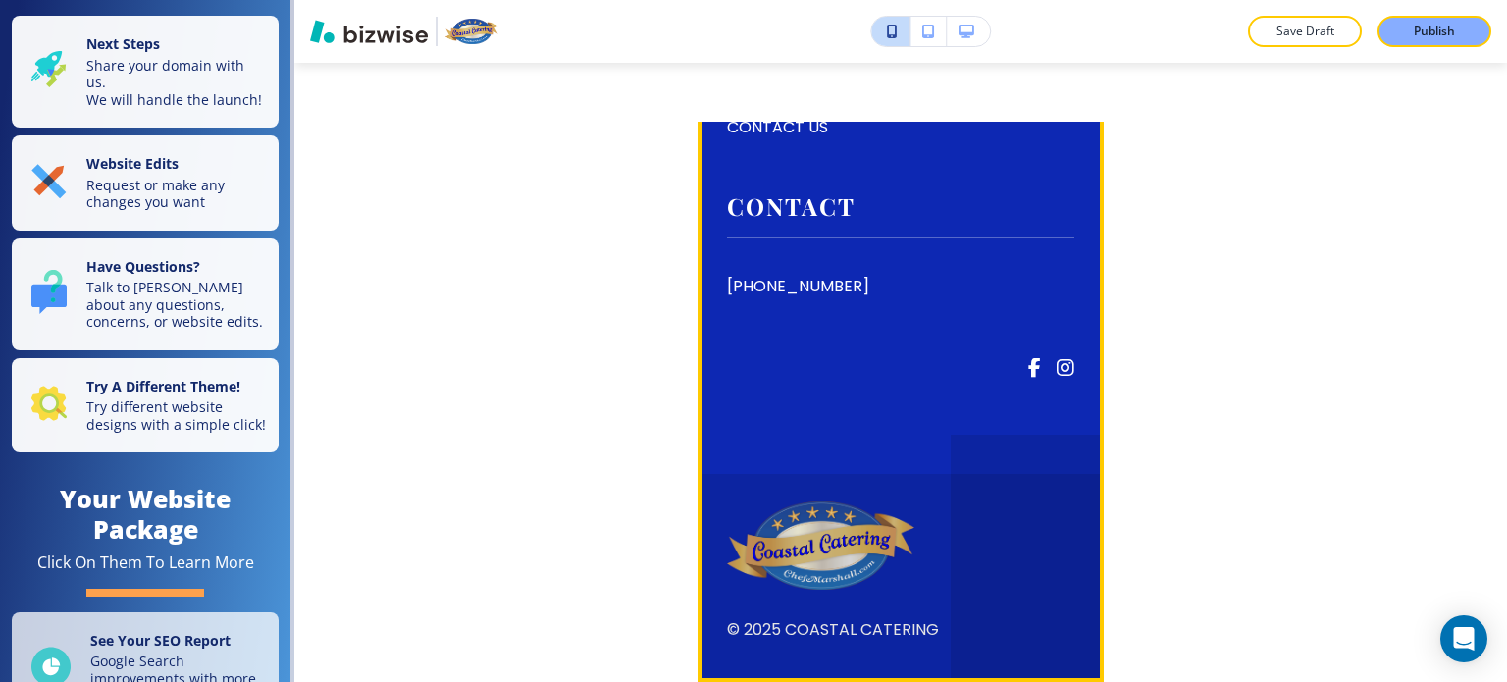
scroll to position [13217, 0]
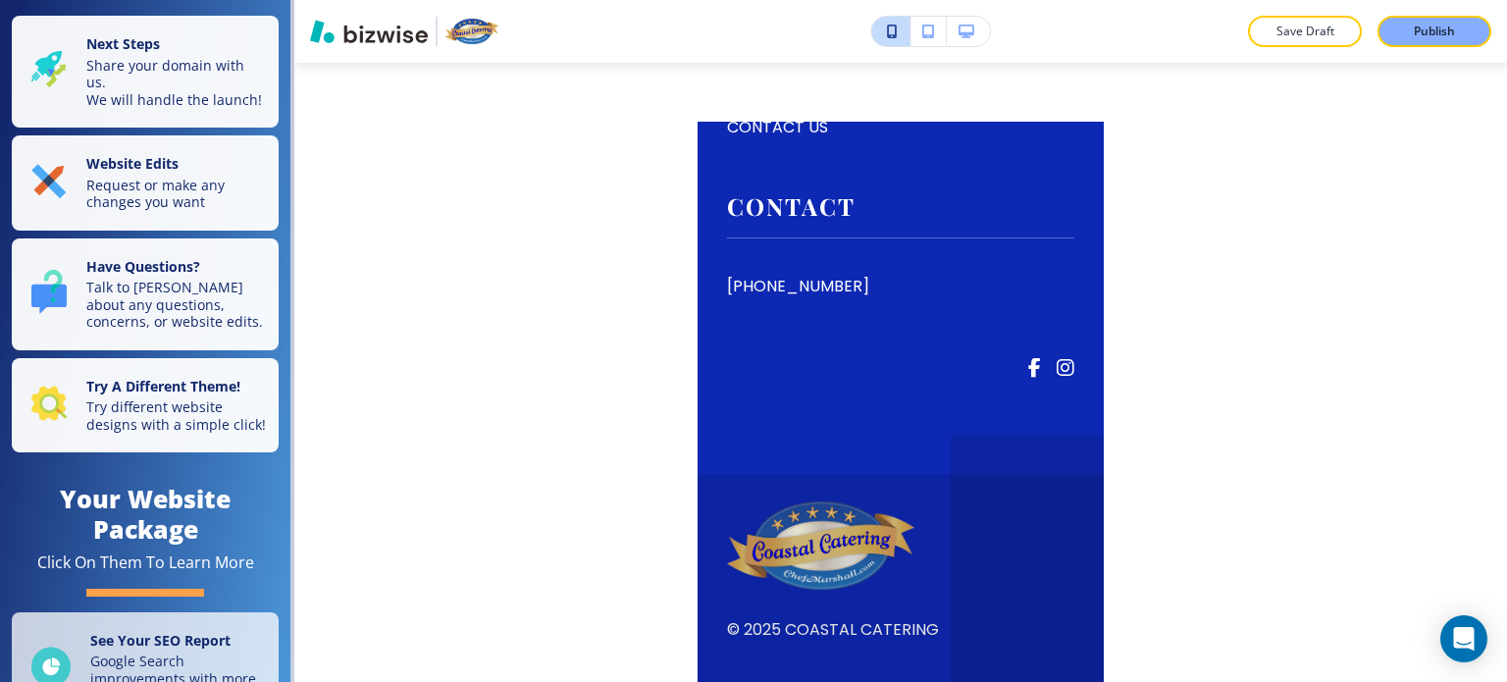
click at [582, 297] on div "Save Draft Publish Edit Coastal Catering HOME ABOUT US GALVESTON BRIDAL SHOW FR…" at bounding box center [900, 341] width 1213 height 682
click at [967, 34] on icon "button" at bounding box center [967, 32] width 16 height 14
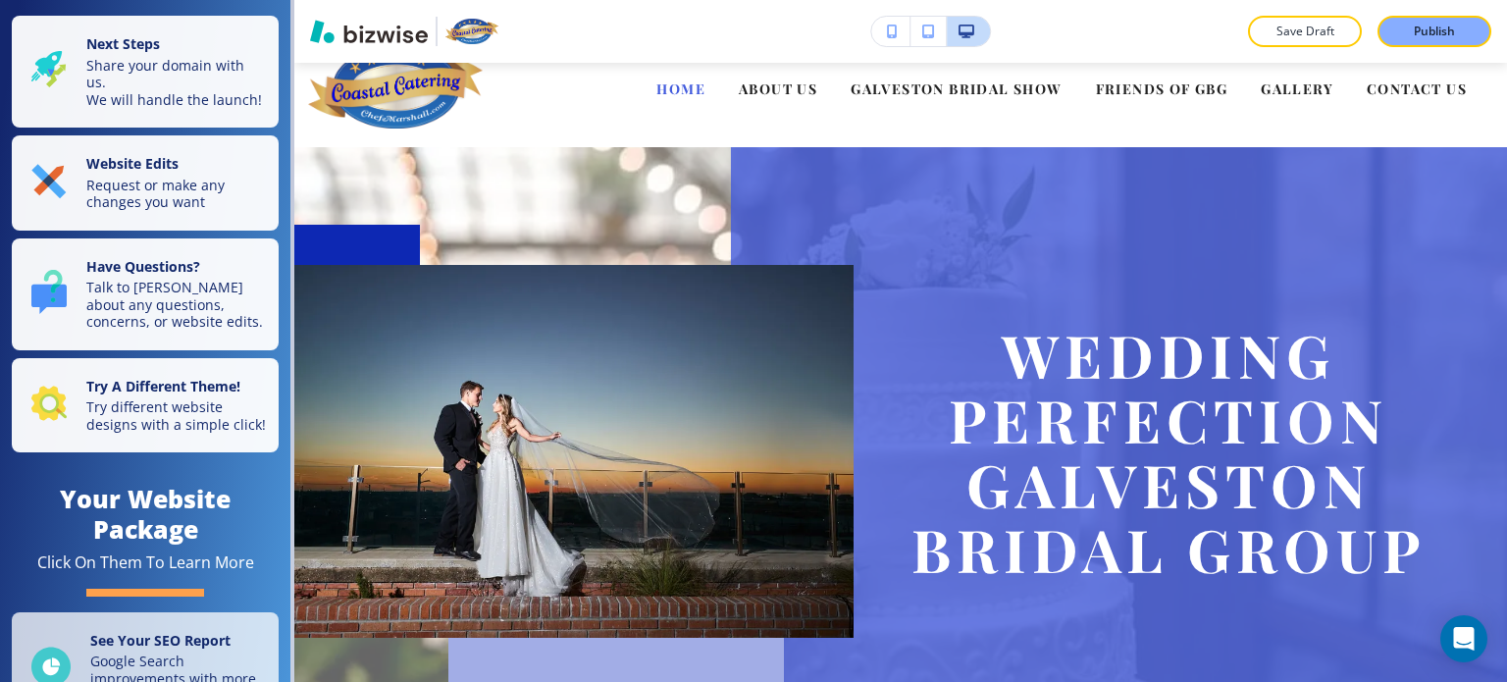
scroll to position [0, 0]
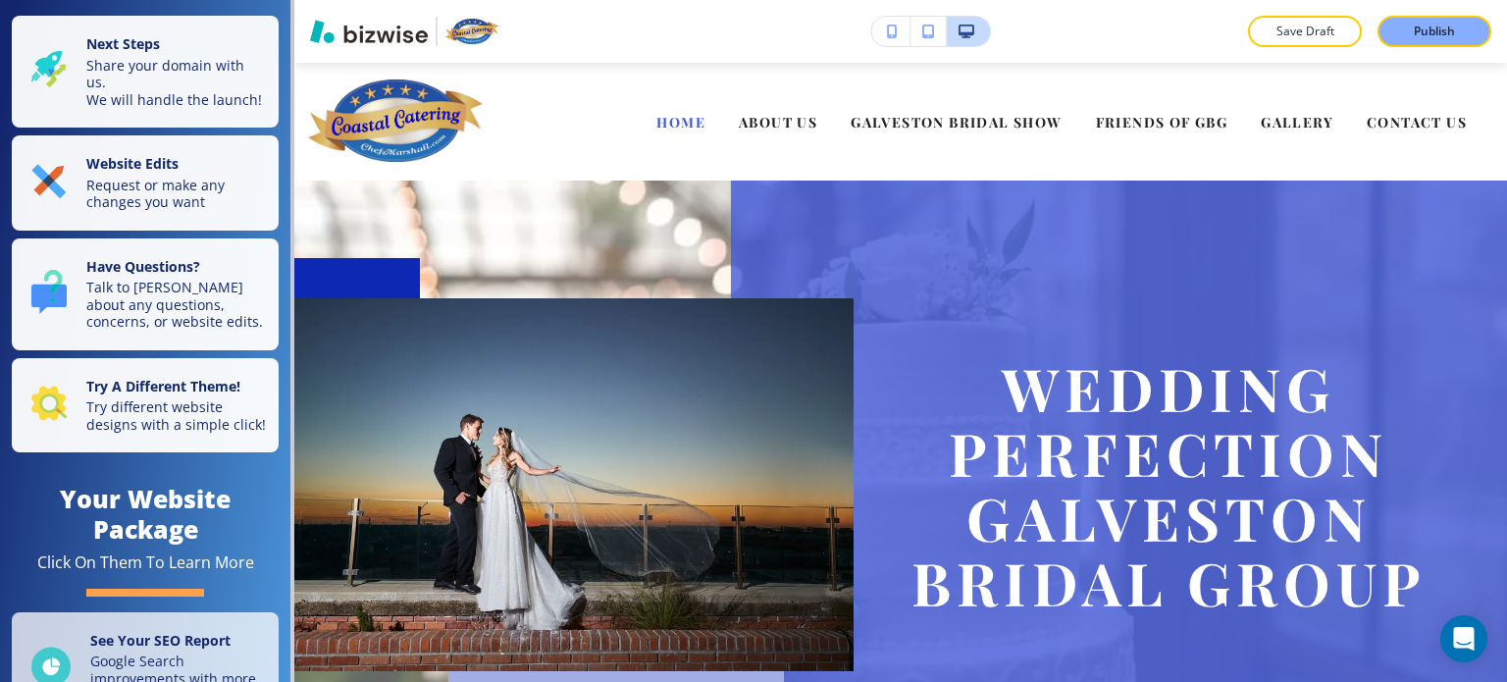
click at [935, 30] on button "button" at bounding box center [929, 31] width 36 height 29
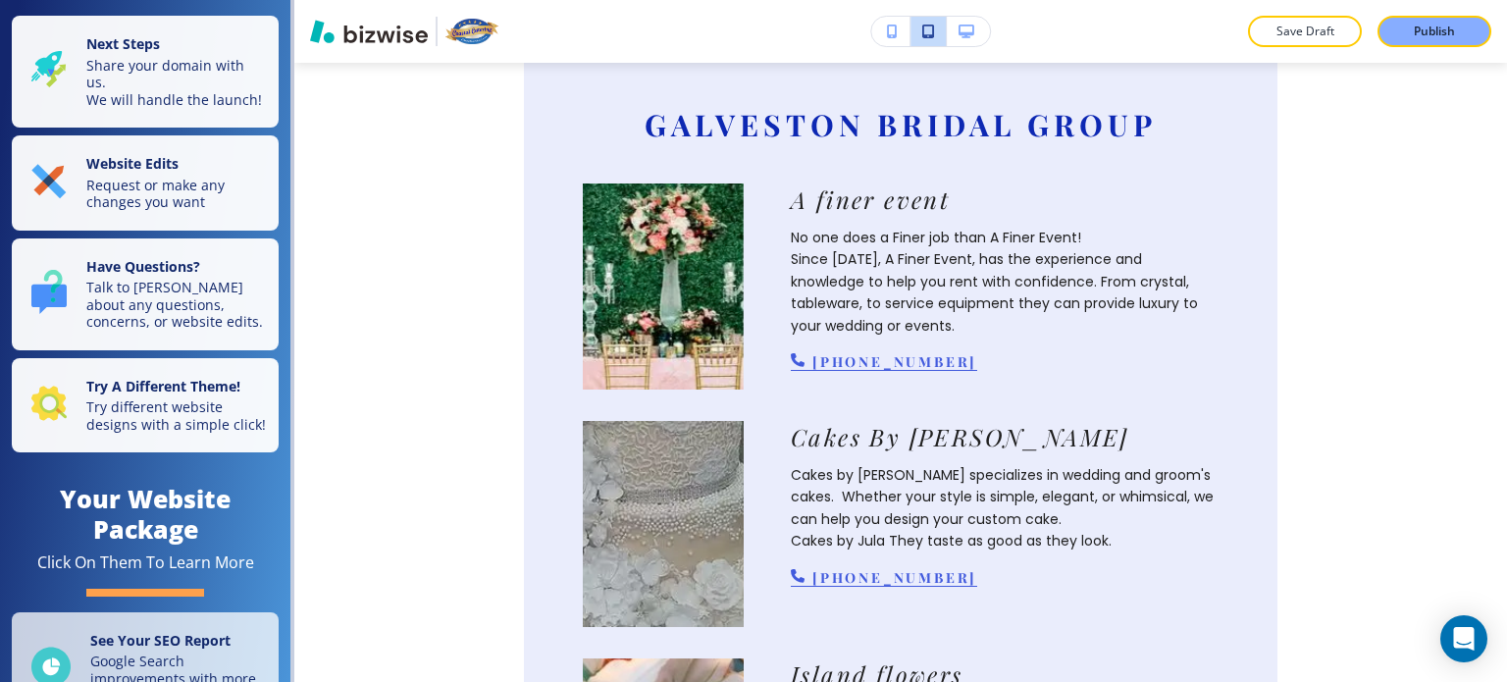
scroll to position [1121, 0]
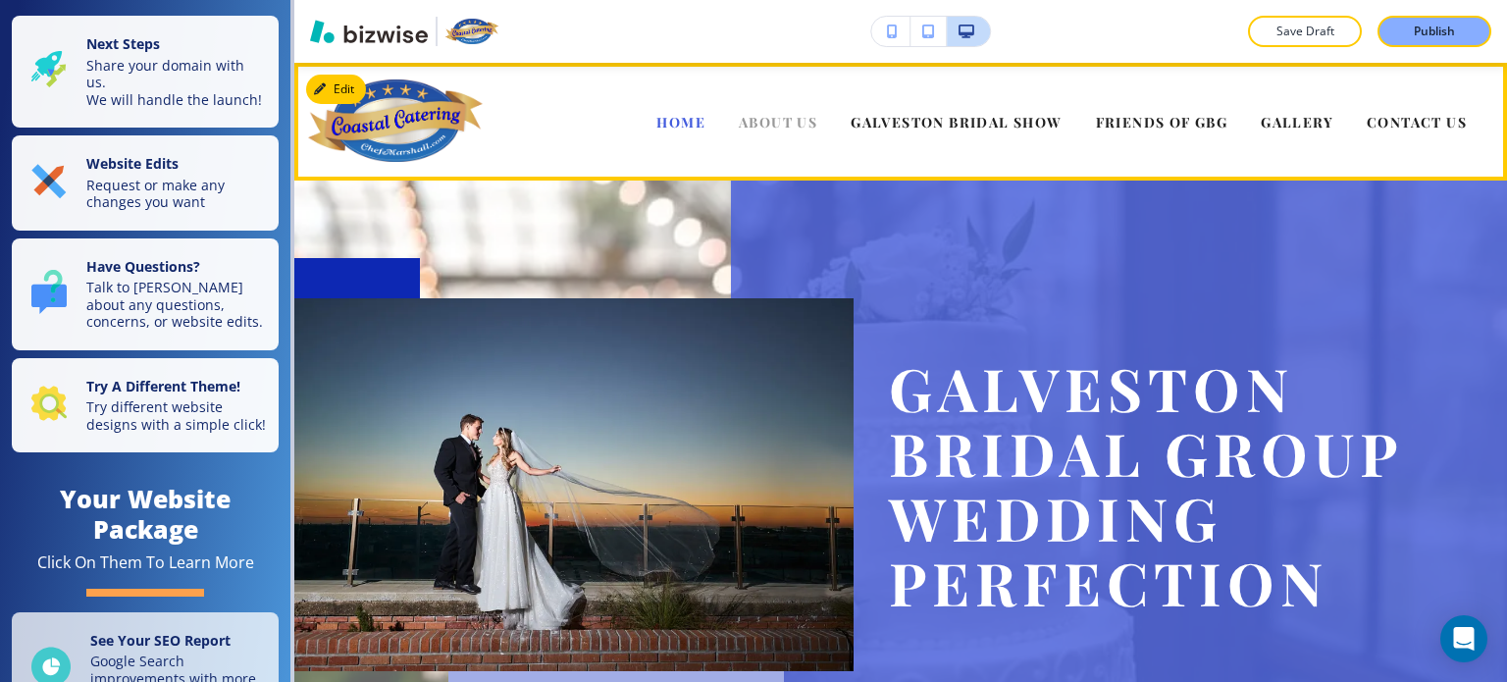
click at [767, 124] on span "ABOUT US" at bounding box center [778, 122] width 79 height 19
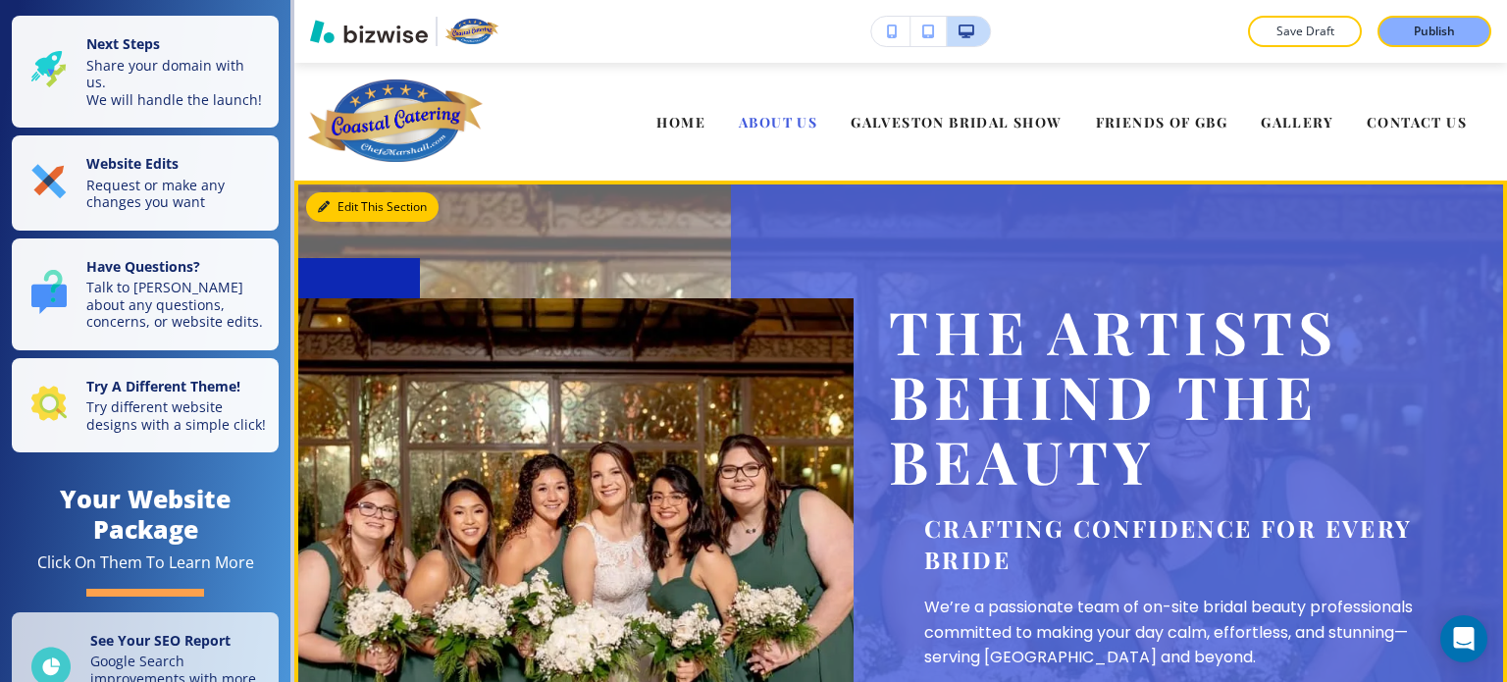
click at [353, 209] on button "Edit This Section" at bounding box center [372, 206] width 132 height 29
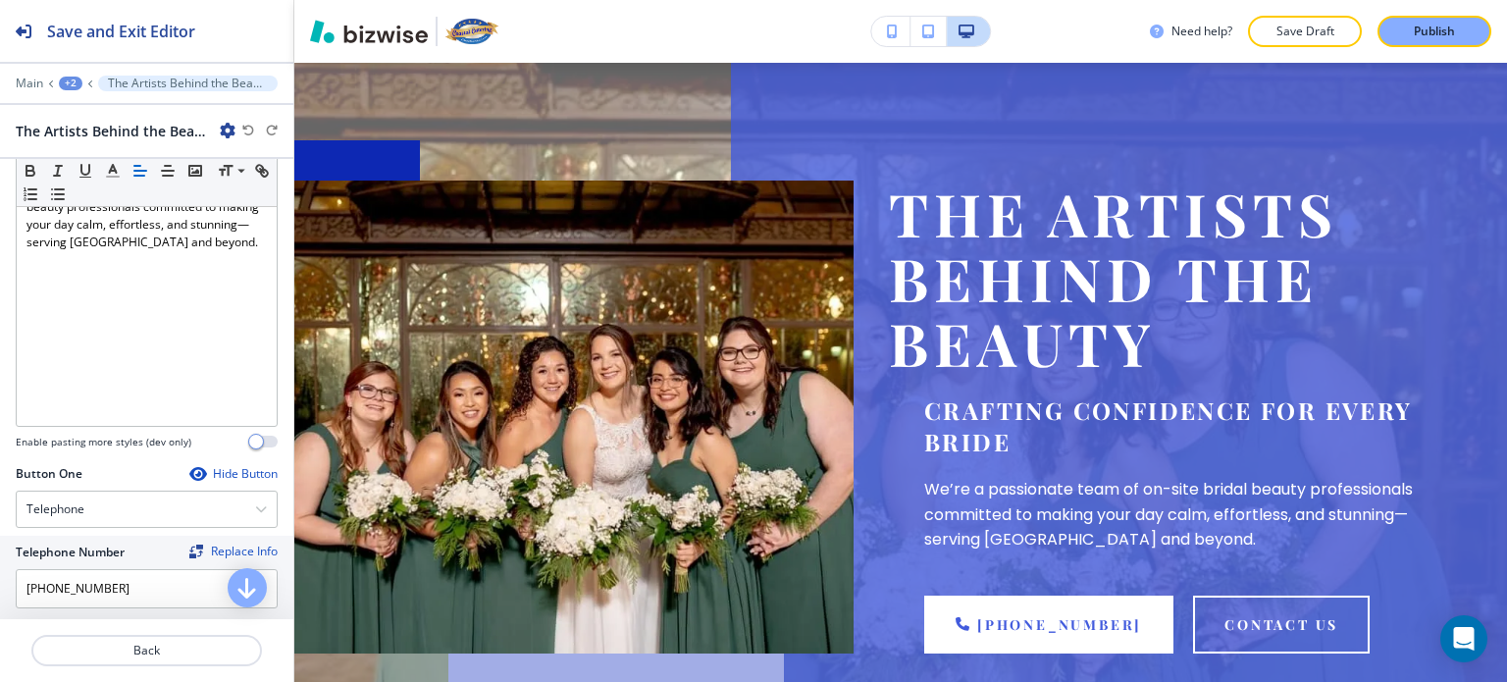
scroll to position [393, 0]
click at [255, 510] on icon "button" at bounding box center [261, 511] width 12 height 12
click at [207, 473] on div "Hide Button" at bounding box center [233, 476] width 88 height 16
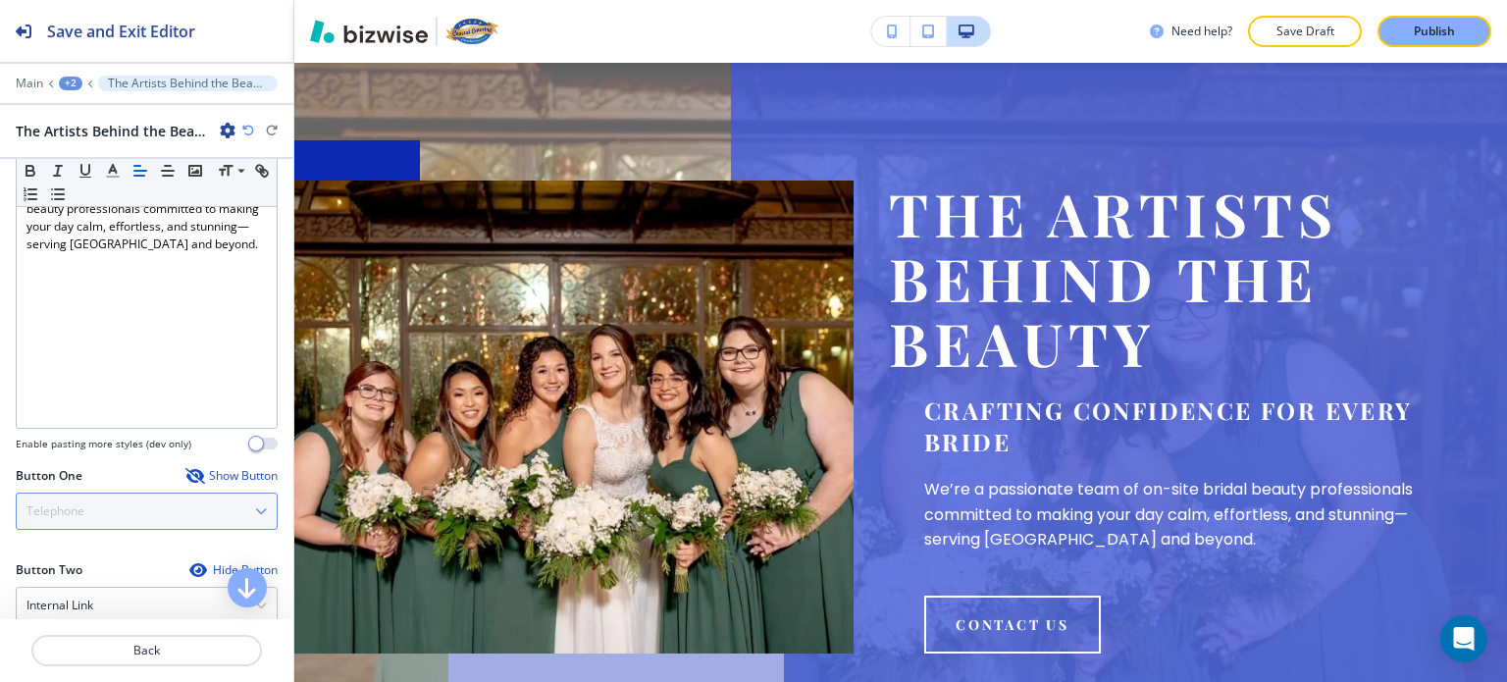
click at [217, 564] on div "Hide Button" at bounding box center [233, 570] width 88 height 16
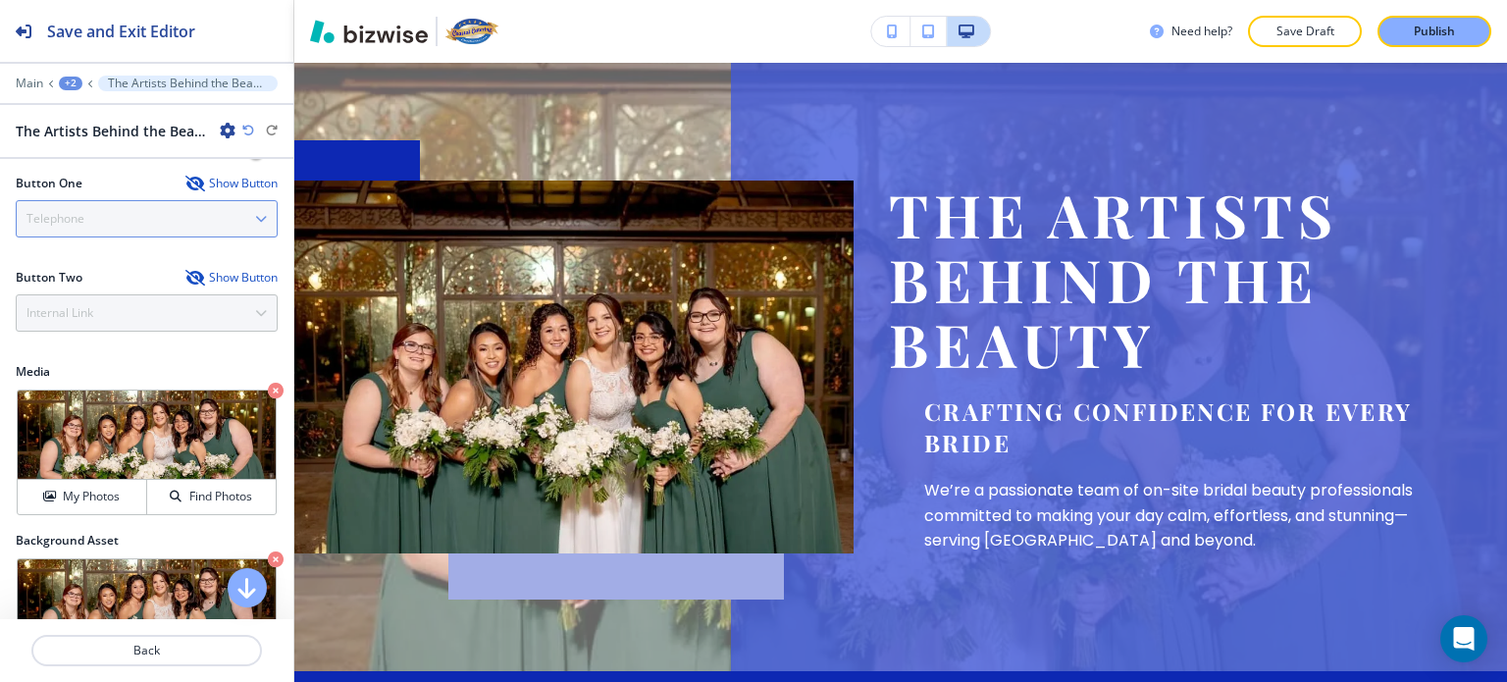
scroll to position [686, 0]
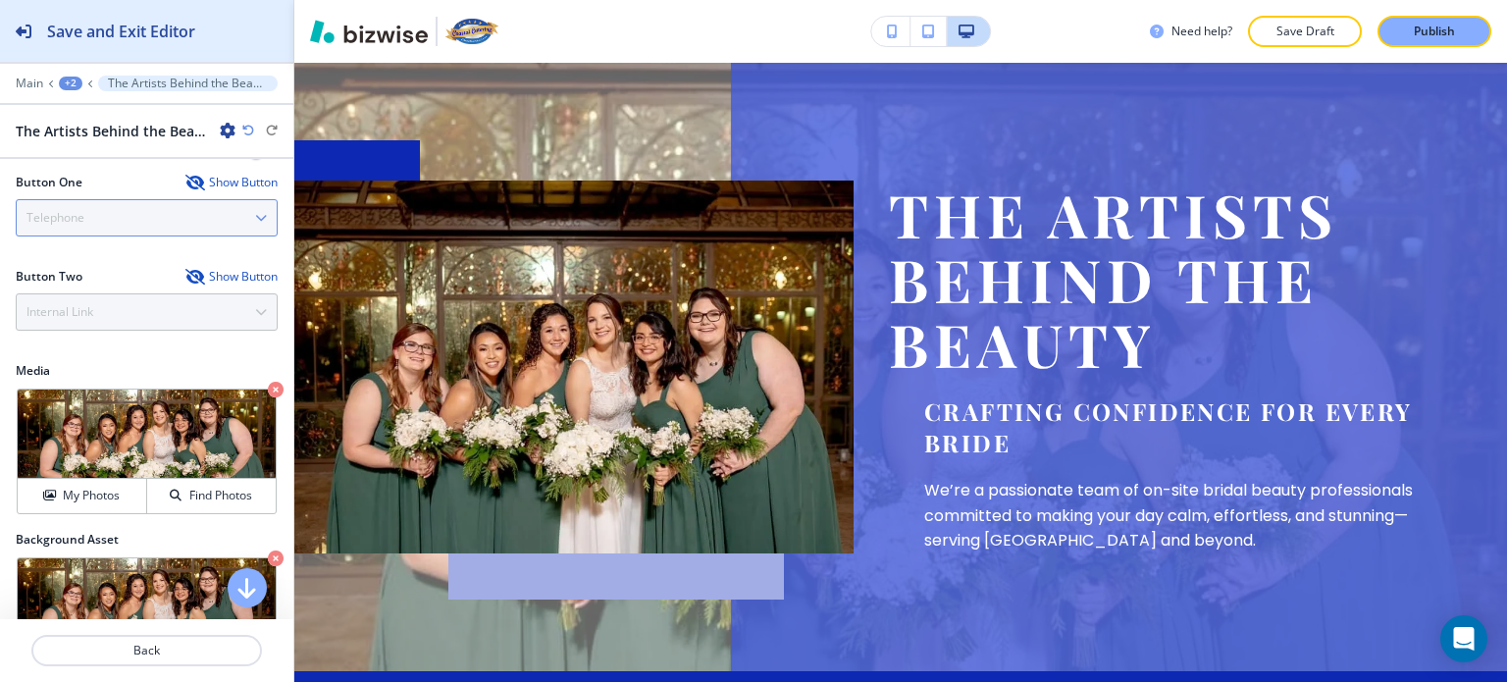
click at [139, 26] on h2 "Save and Exit Editor" at bounding box center [121, 32] width 148 height 24
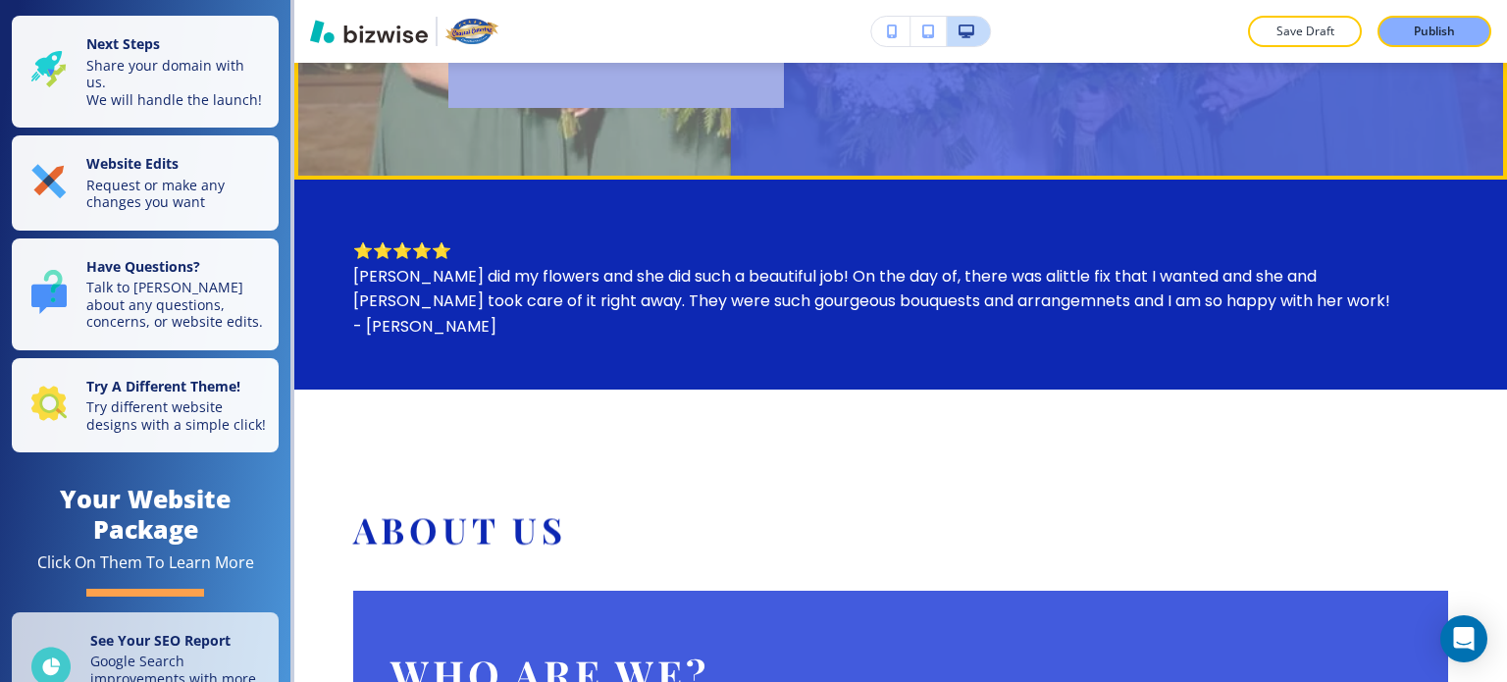
scroll to position [608, 0]
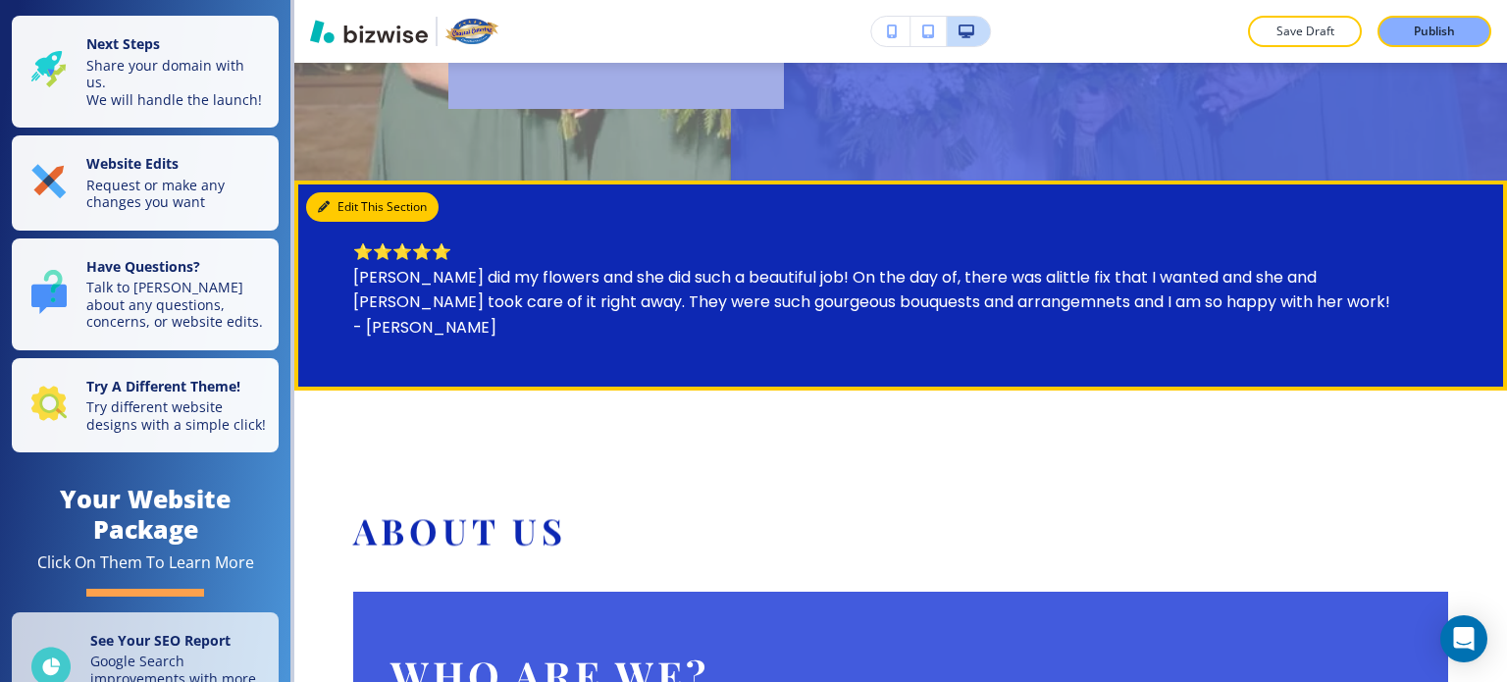
click at [336, 202] on button "Edit This Section" at bounding box center [372, 206] width 132 height 29
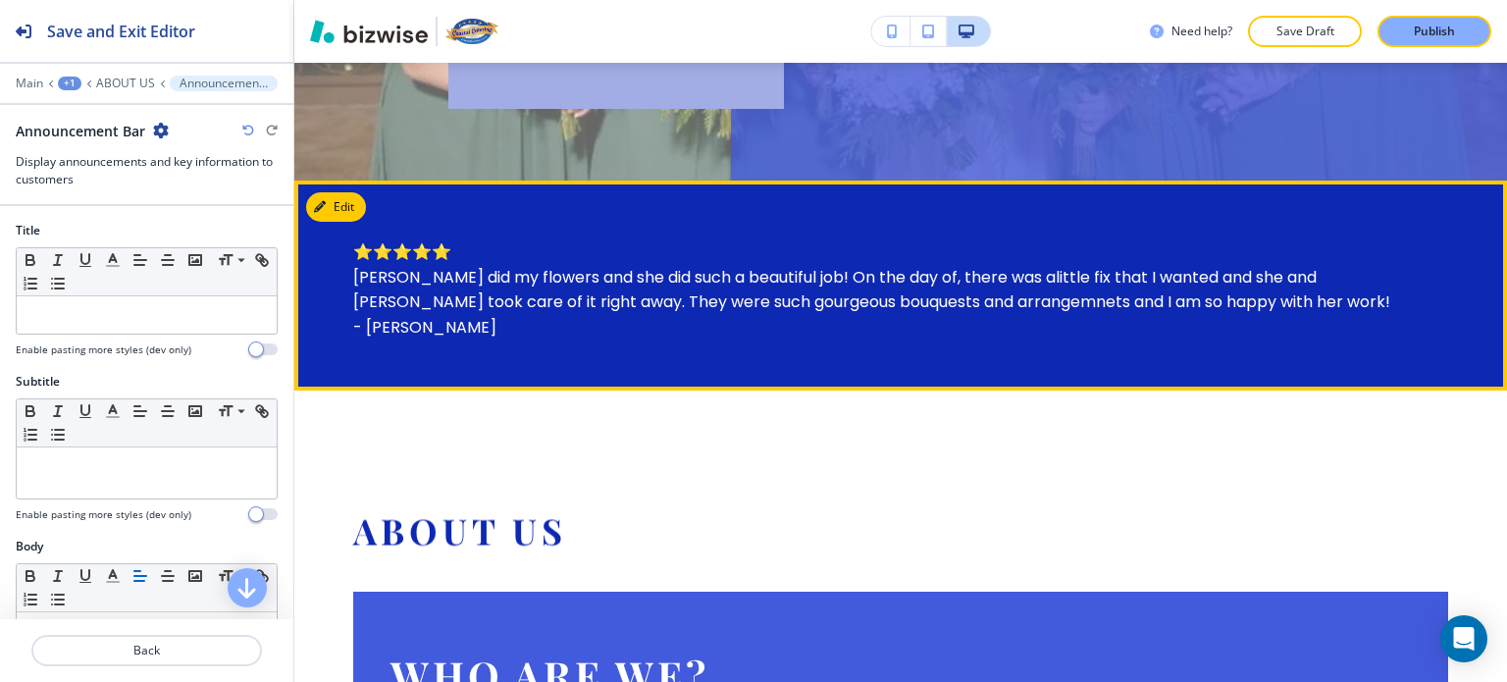
scroll to position [725, 0]
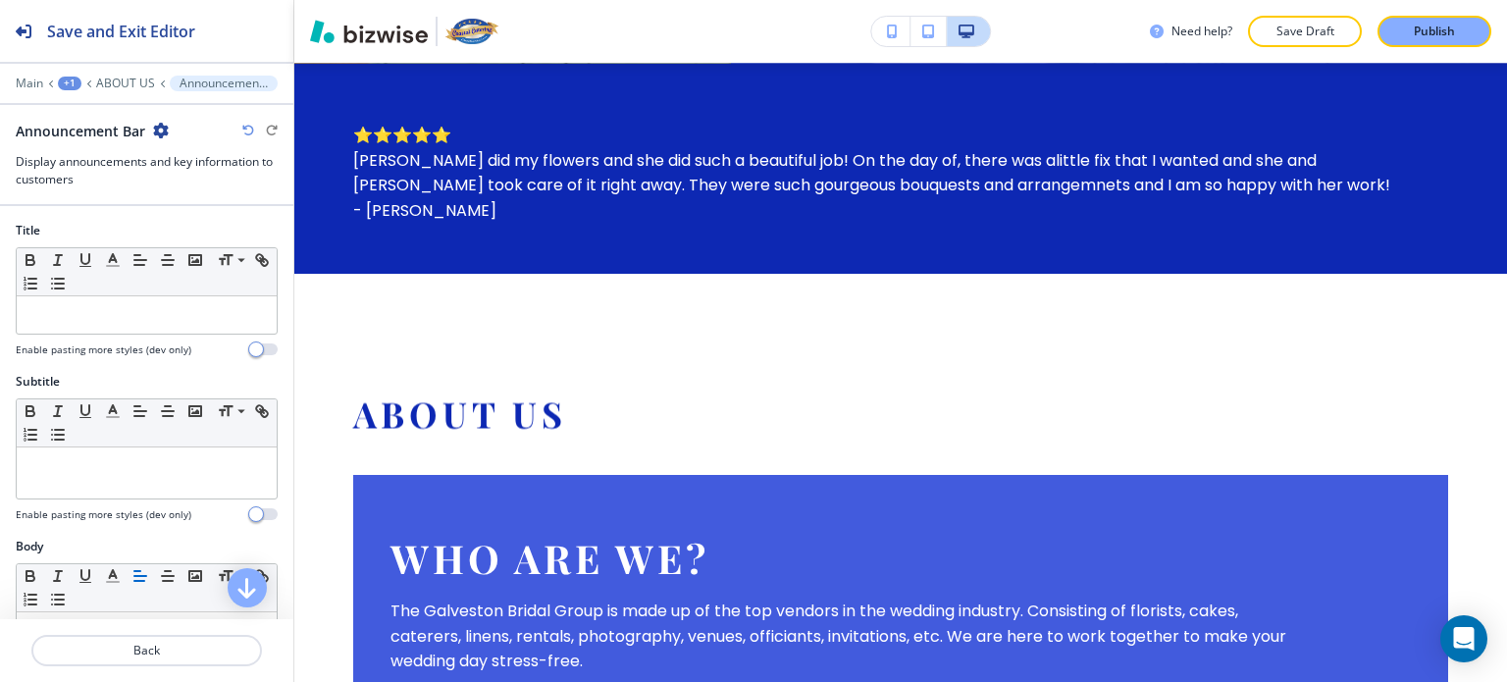
click at [408, 131] on p "⭐⭐⭐⭐⭐ [PERSON_NAME] did my flowers and she did such a beautiful job! On the day…" at bounding box center [900, 173] width 1095 height 100
click at [474, 186] on p "⭐⭐⭐⭐⭐ [PERSON_NAME] did my flowers and she did such a beautiful job! On the day…" at bounding box center [900, 173] width 1095 height 100
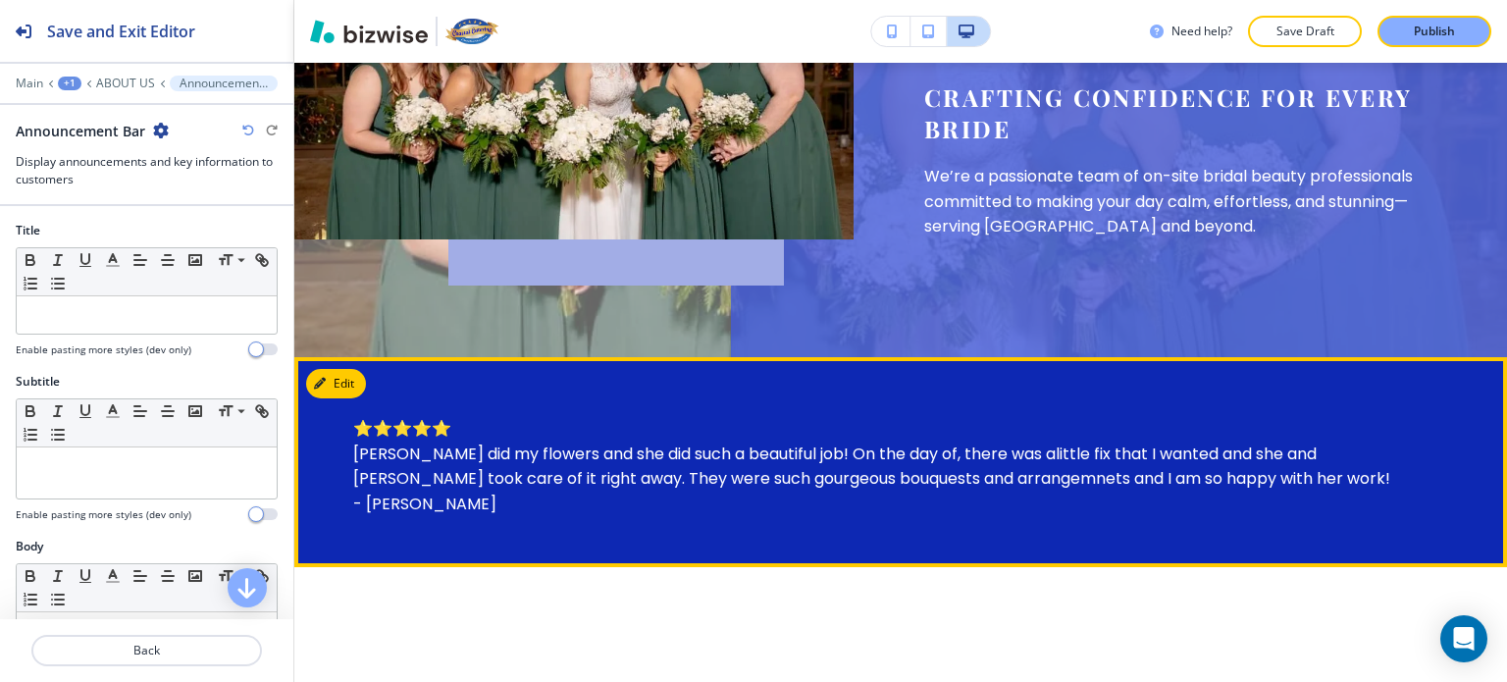
scroll to position [432, 0]
click at [347, 384] on button "Edit This Section" at bounding box center [372, 383] width 132 height 29
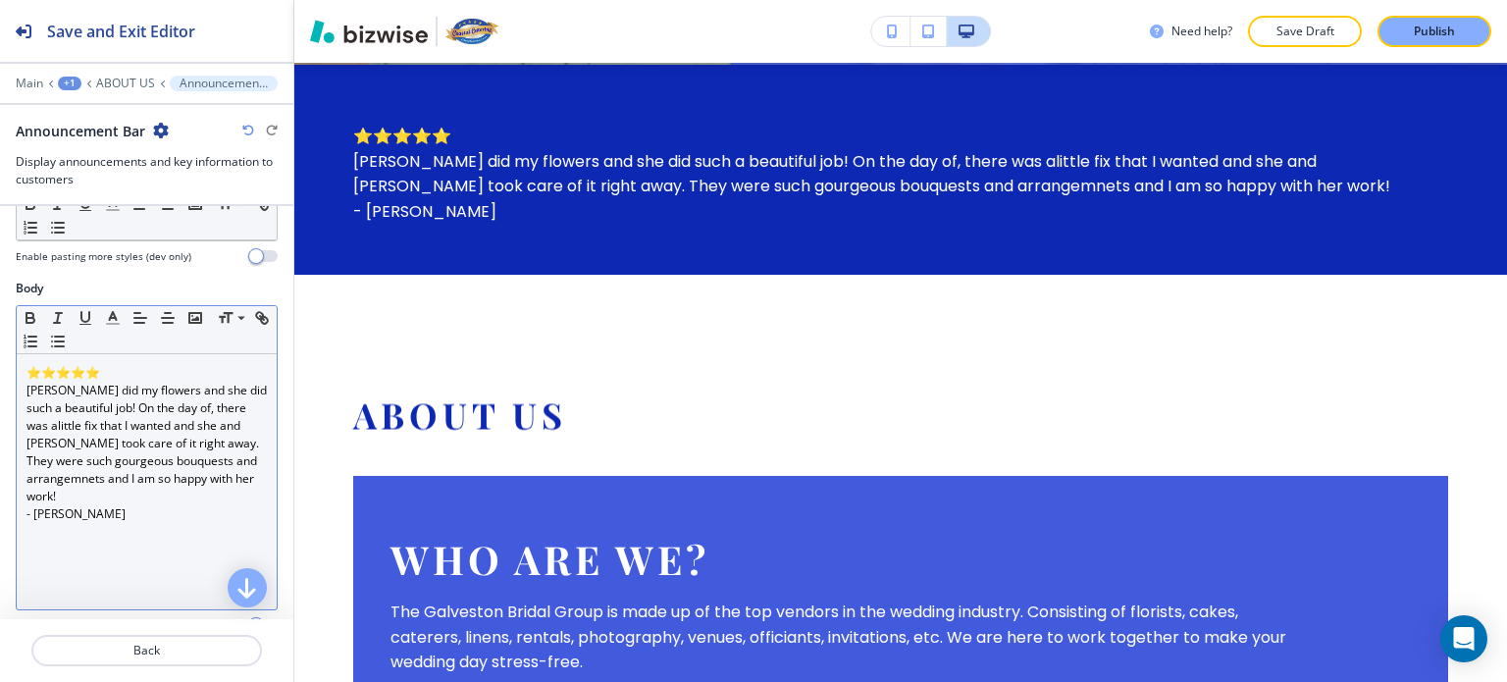
scroll to position [259, 0]
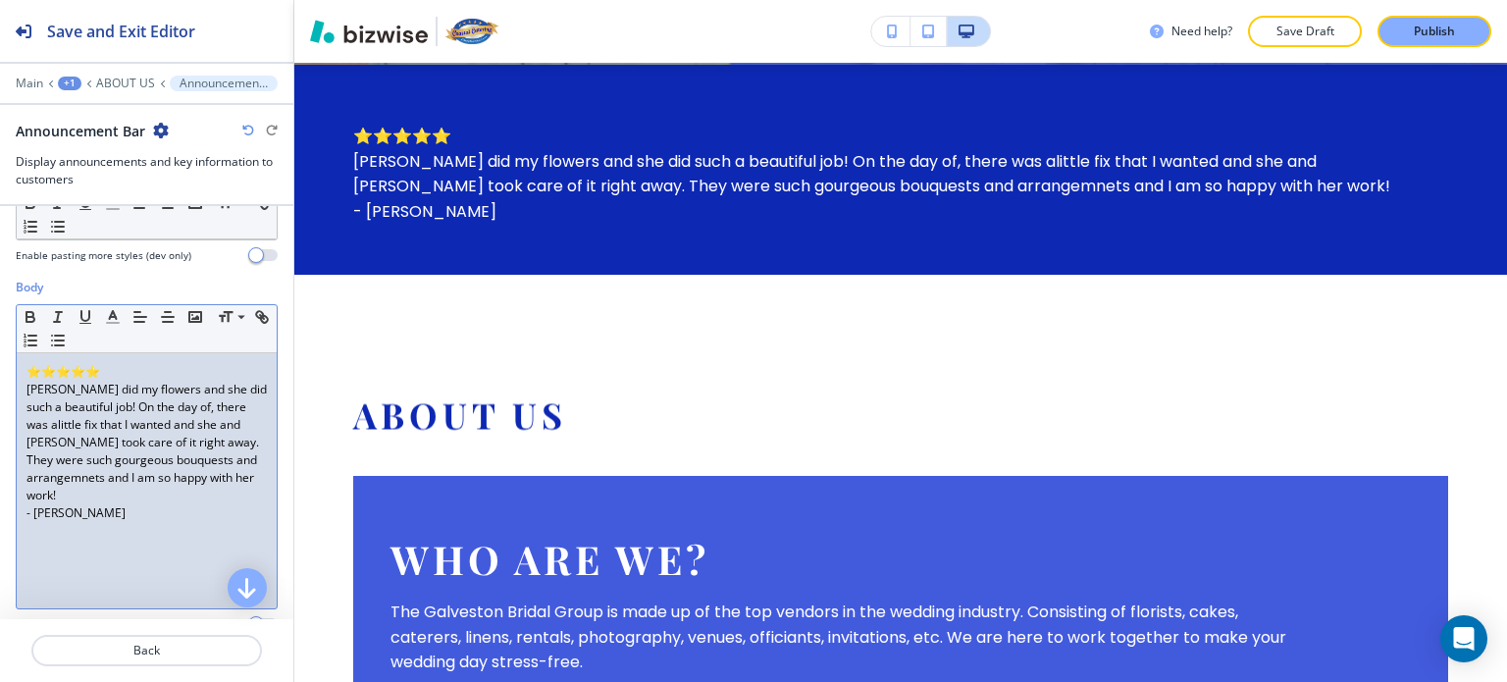
click at [110, 368] on p "⭐⭐⭐⭐⭐" at bounding box center [146, 372] width 240 height 18
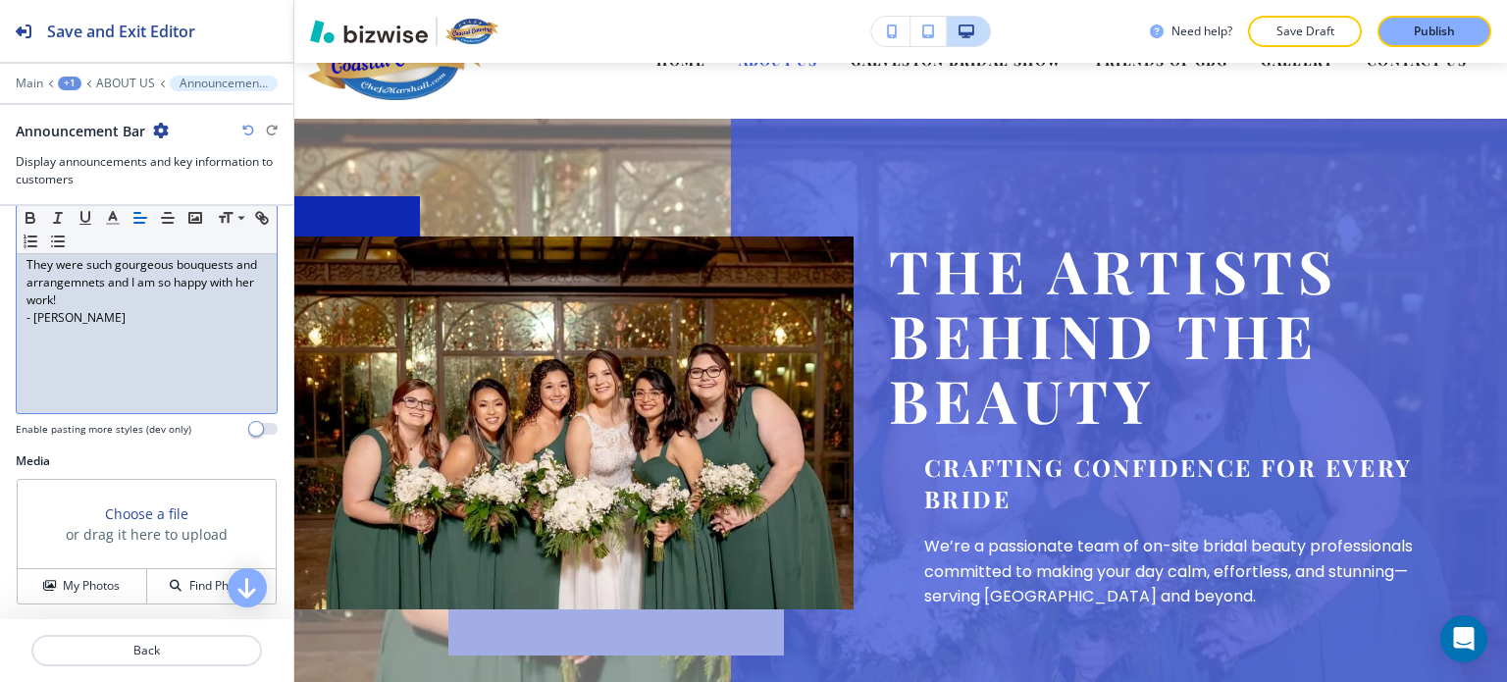
scroll to position [0, 0]
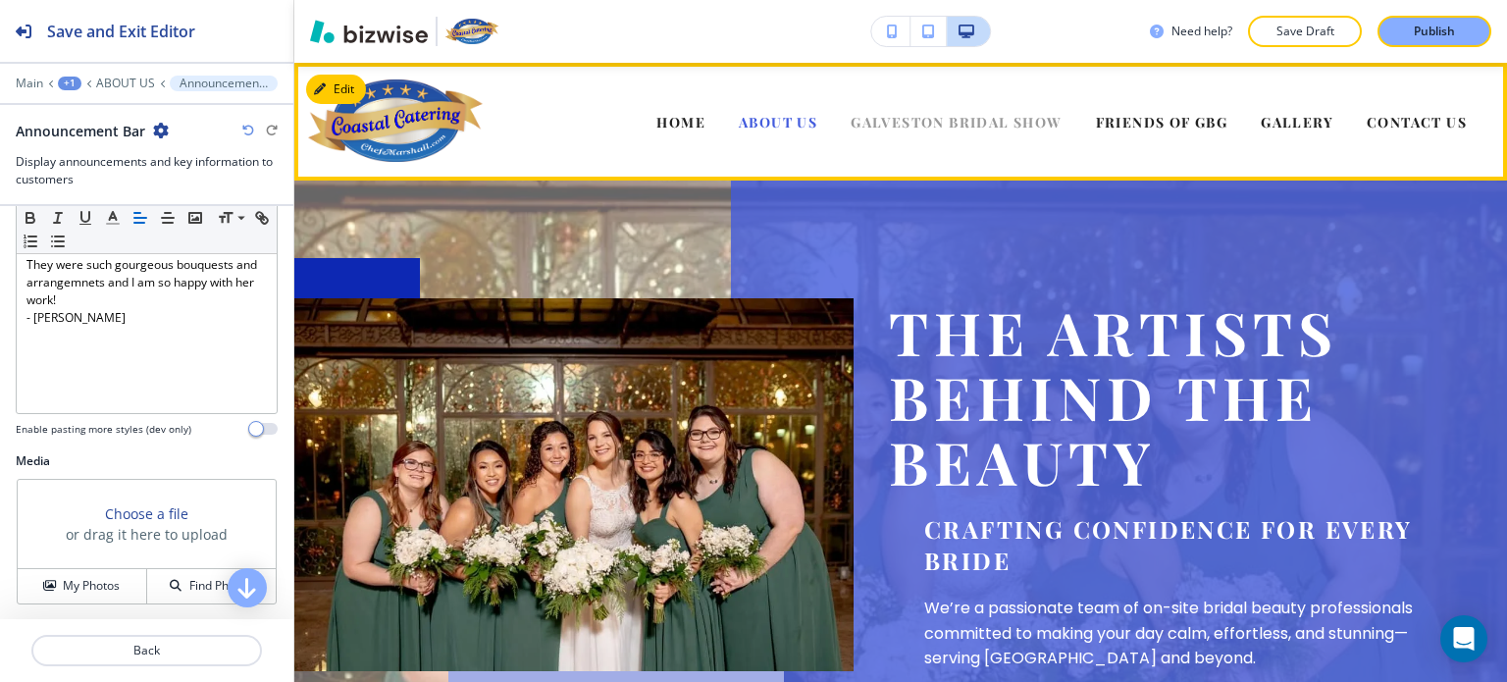
click at [914, 128] on span "GALVESTON BRIDAL SHOW" at bounding box center [956, 122] width 211 height 19
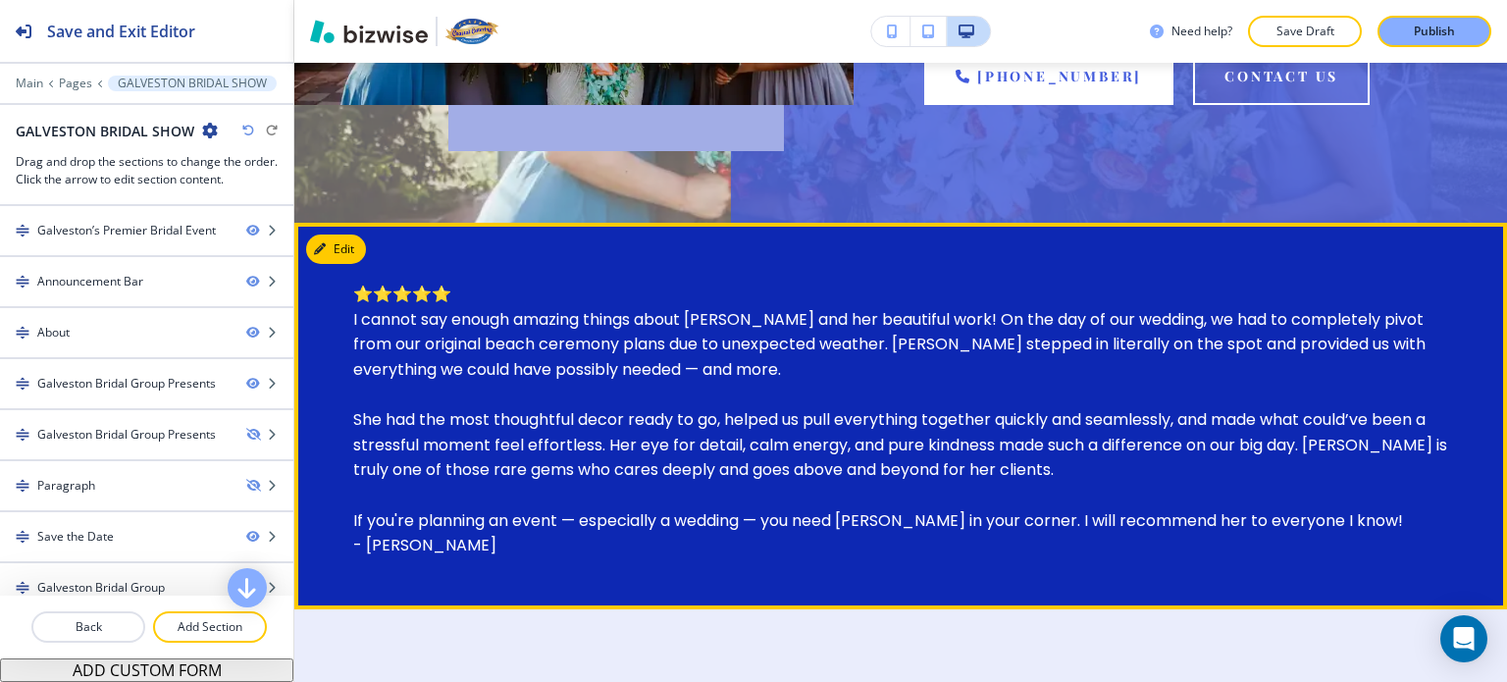
scroll to position [610, 0]
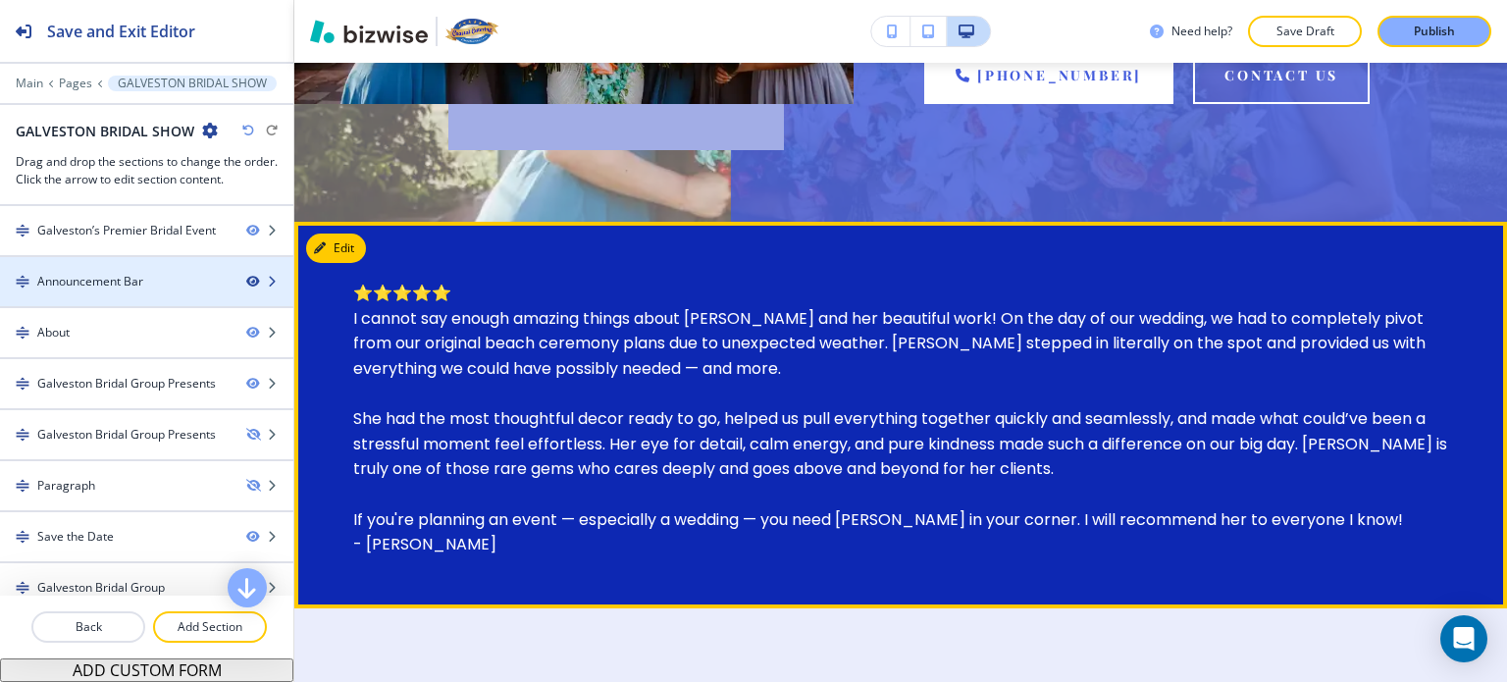
click at [246, 281] on icon "button" at bounding box center [252, 282] width 12 height 12
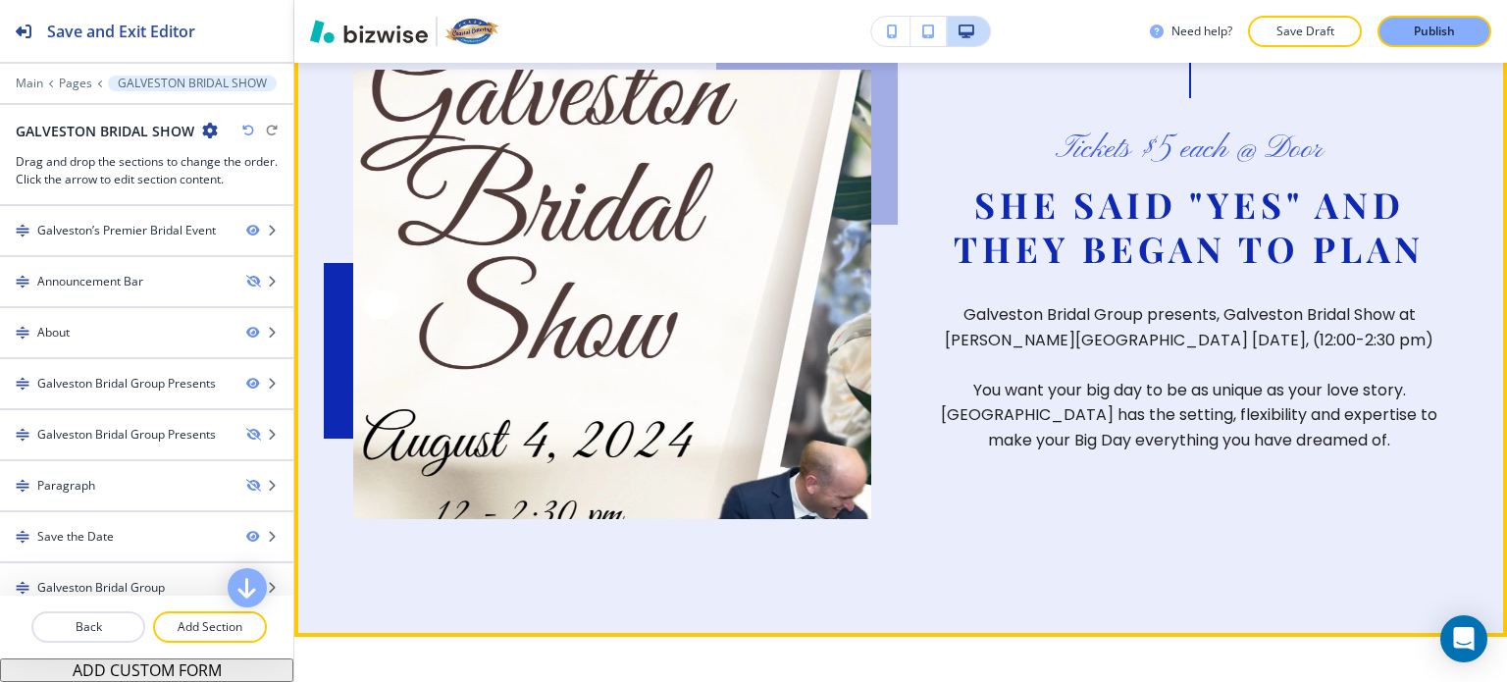
scroll to position [906, 0]
click at [497, 272] on img at bounding box center [612, 295] width 518 height 449
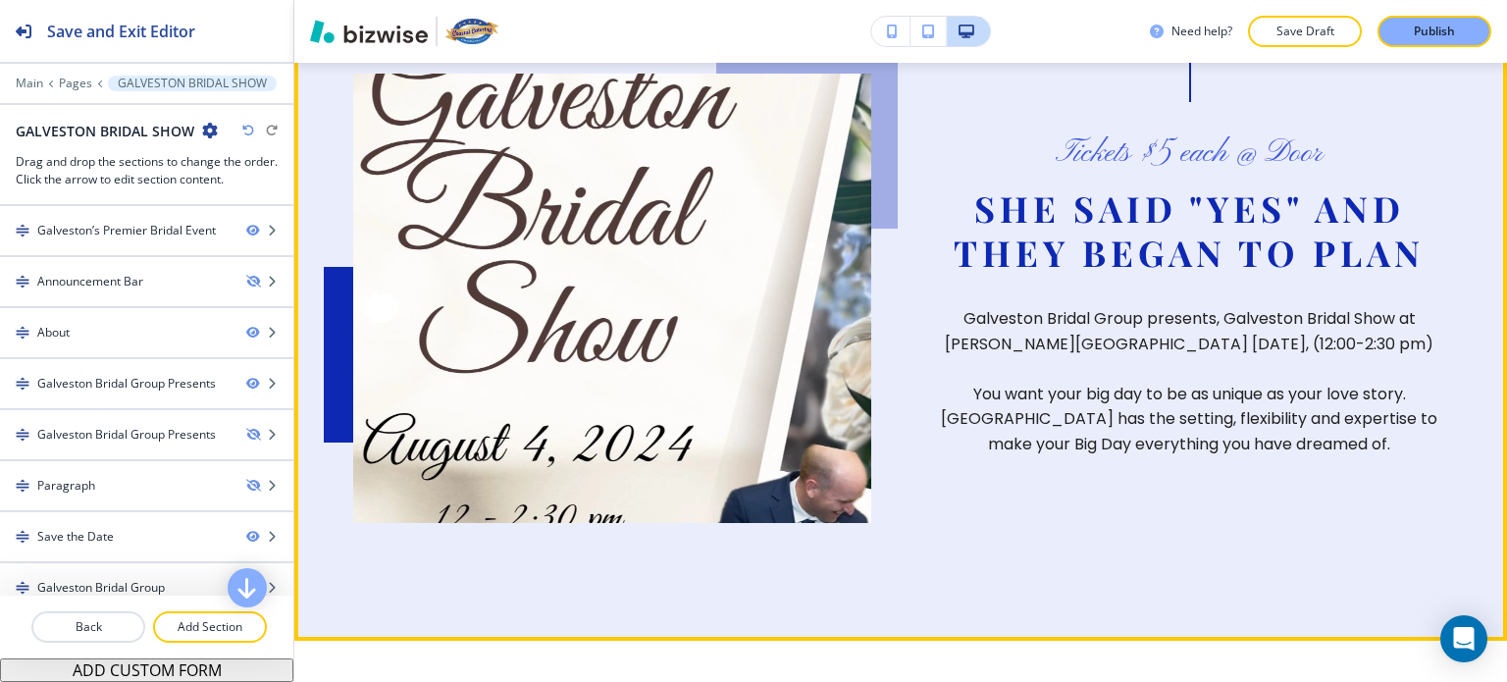
scroll to position [905, 0]
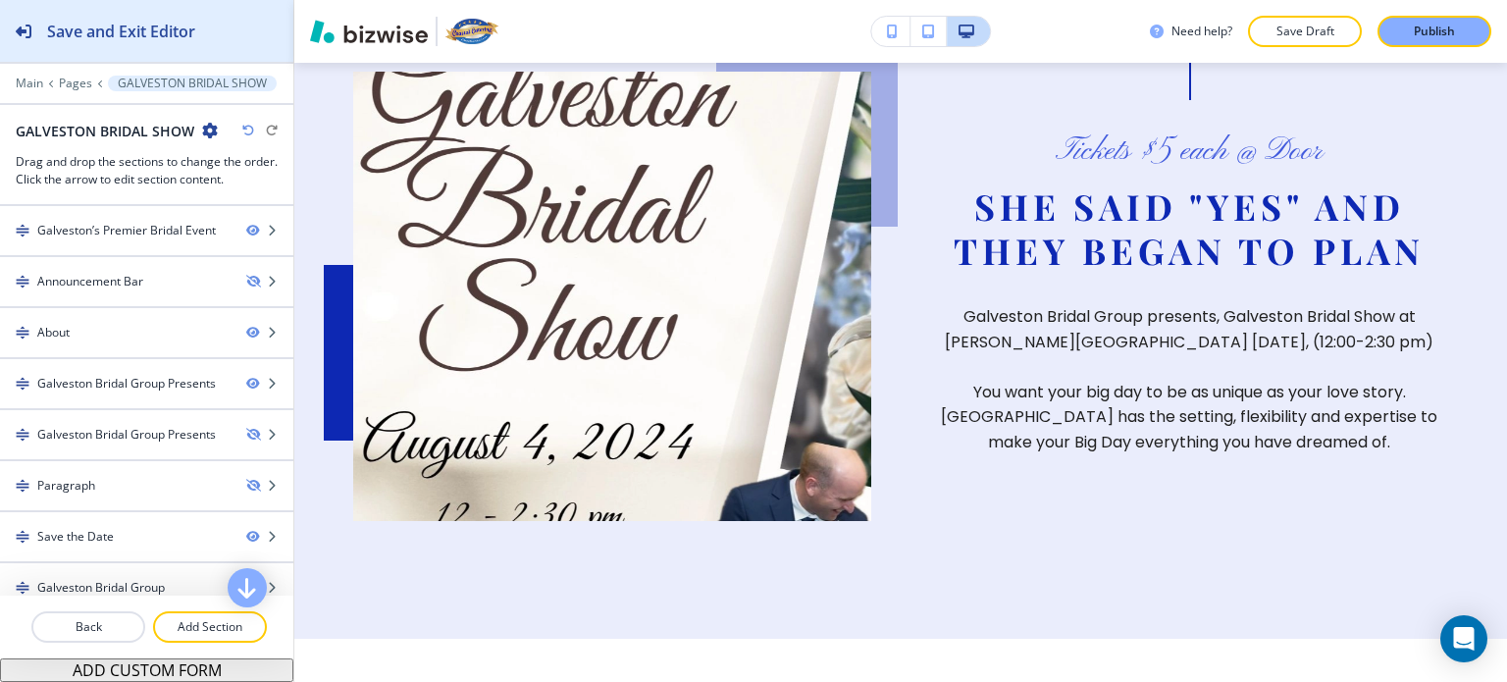
click at [83, 34] on h2 "Save and Exit Editor" at bounding box center [121, 32] width 148 height 24
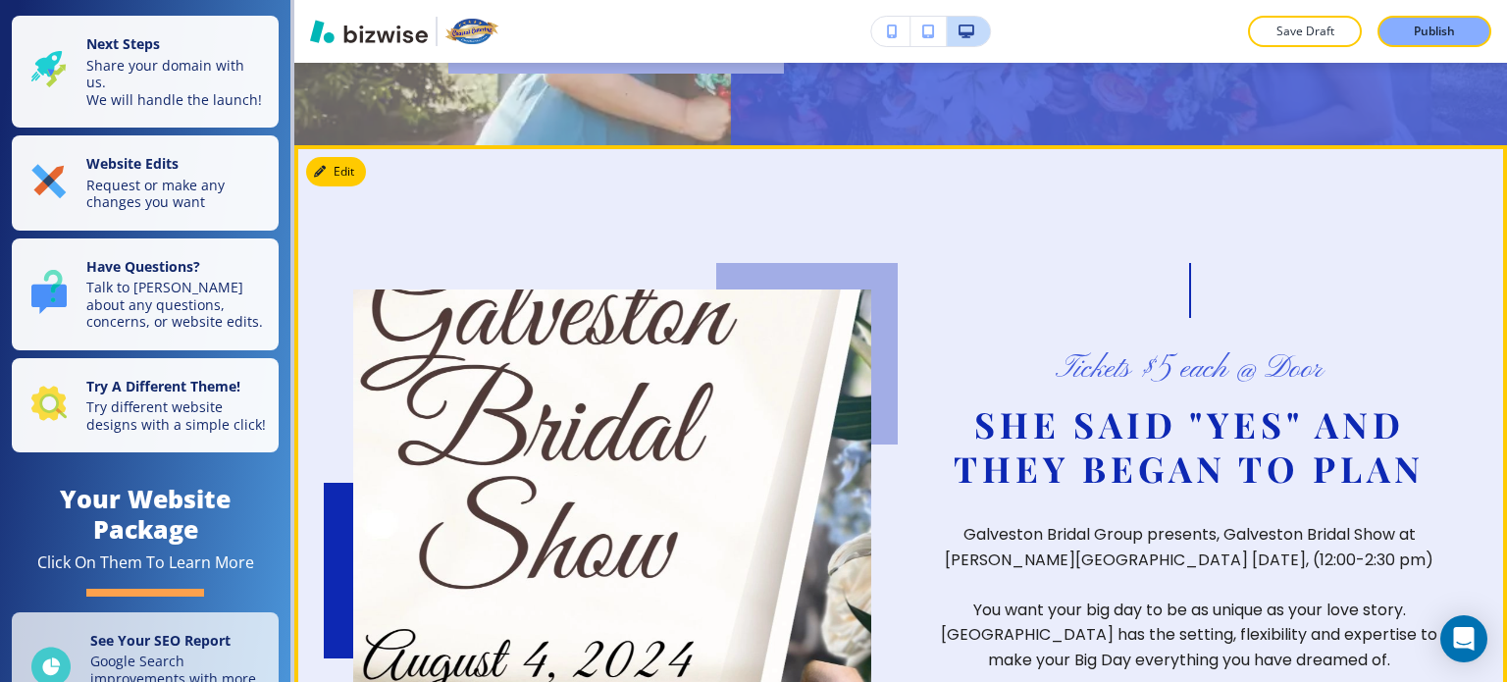
scroll to position [687, 0]
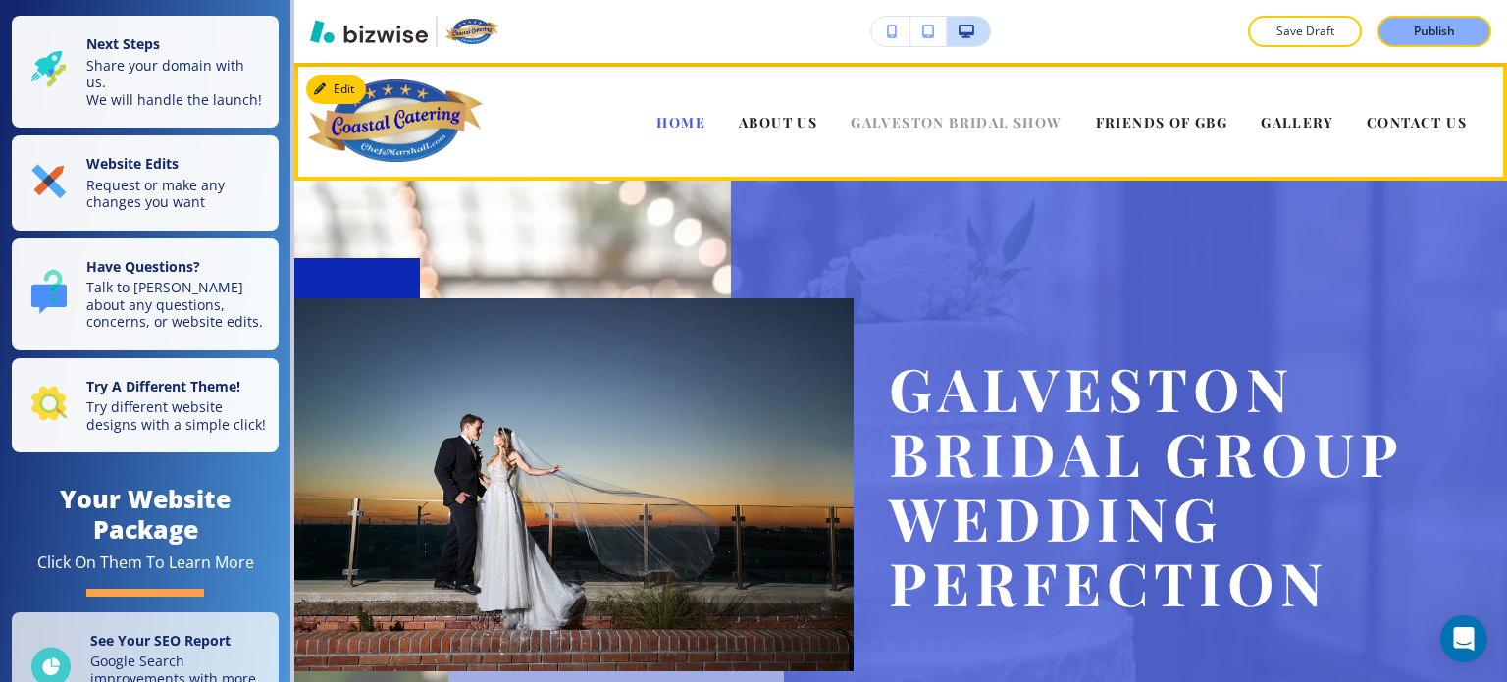
click at [909, 119] on span "GALVESTON BRIDAL SHOW" at bounding box center [956, 122] width 211 height 19
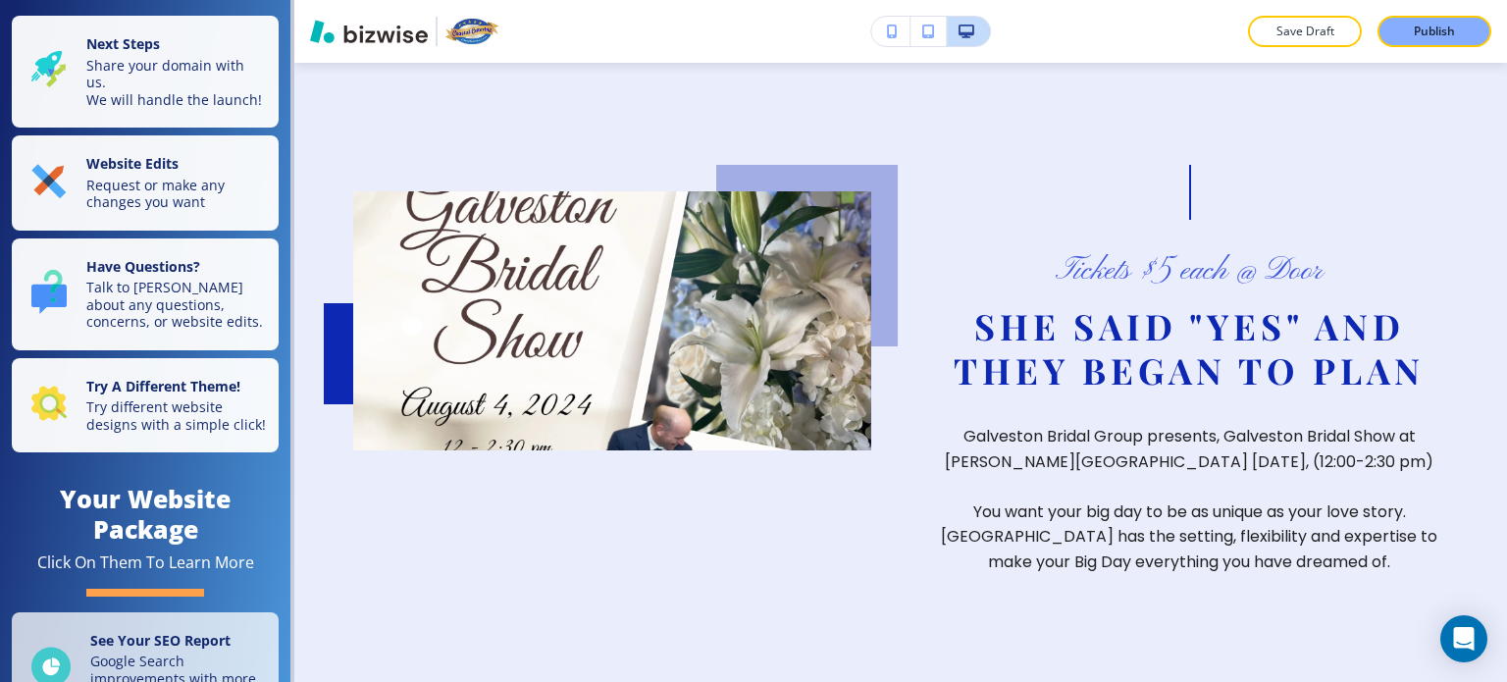
scroll to position [785, 0]
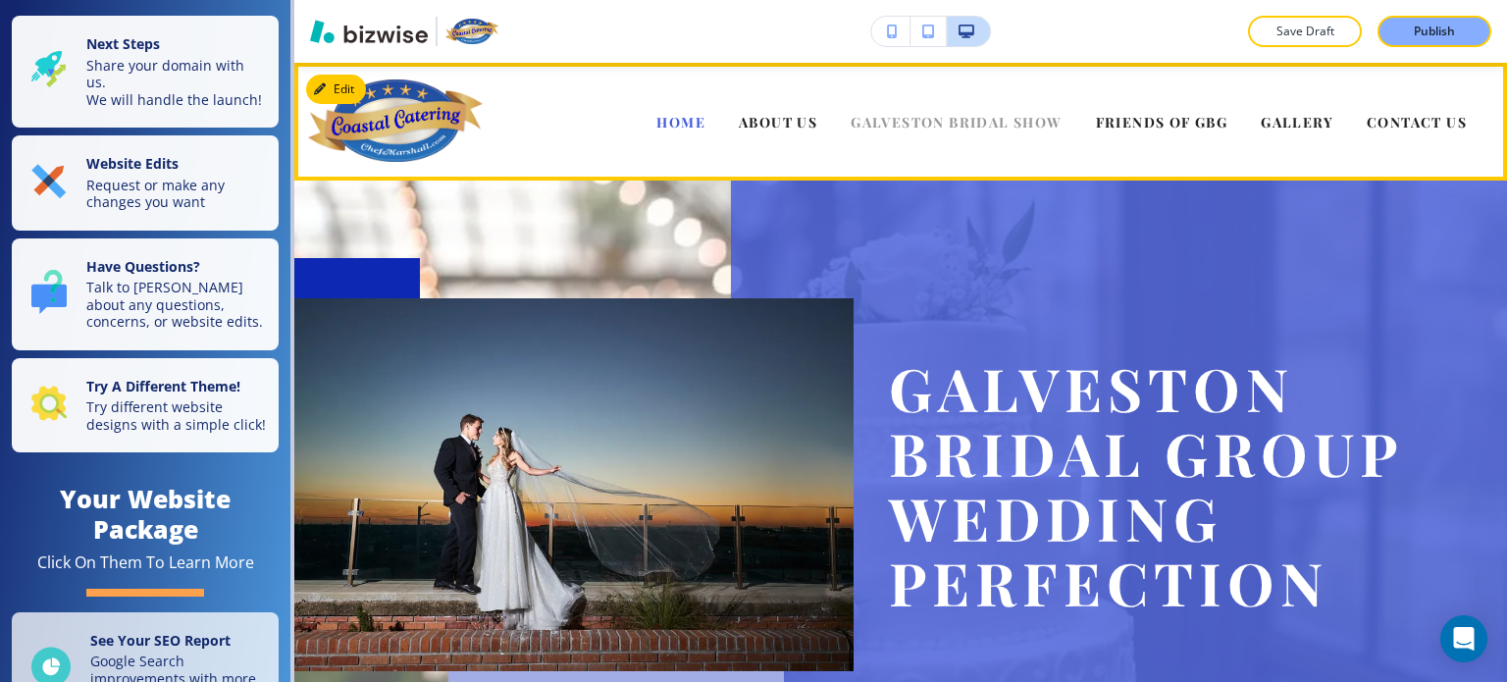
click at [896, 120] on span "GALVESTON BRIDAL SHOW" at bounding box center [956, 122] width 211 height 19
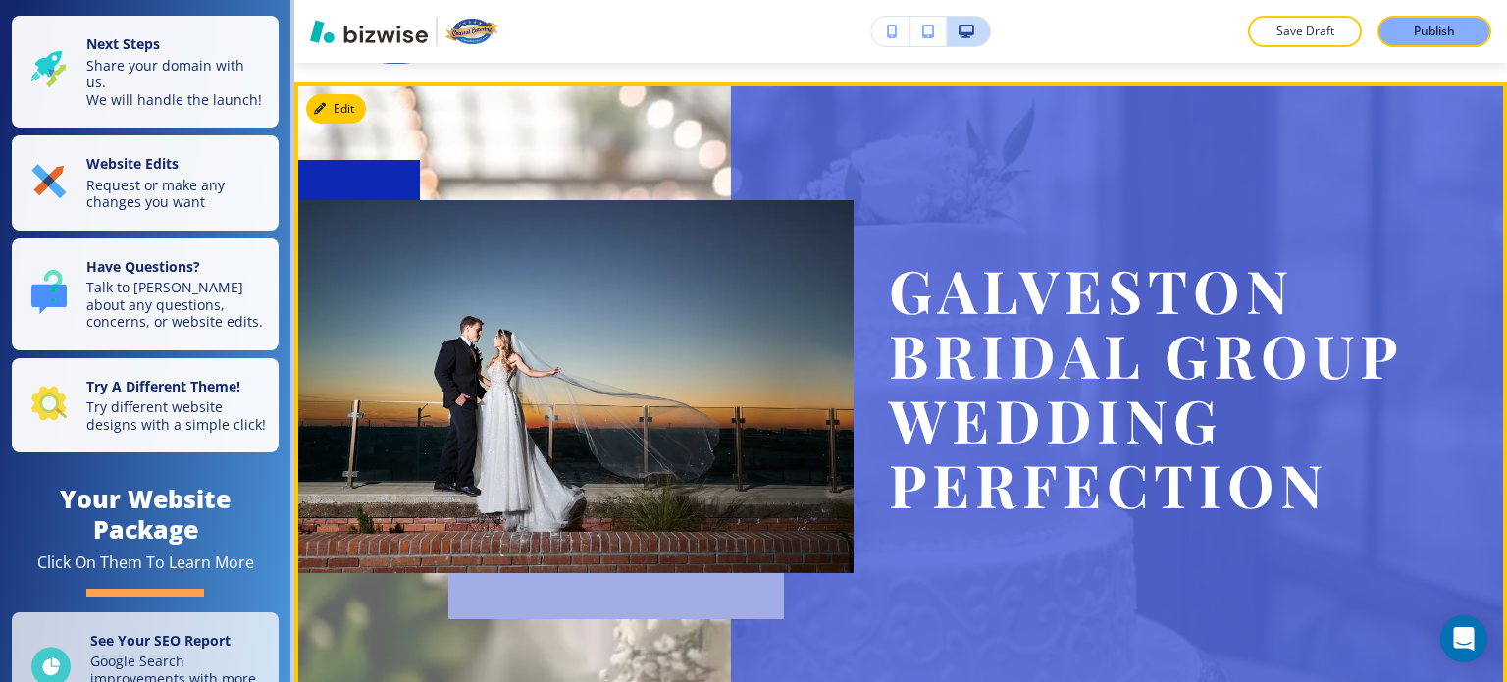
scroll to position [97, 0]
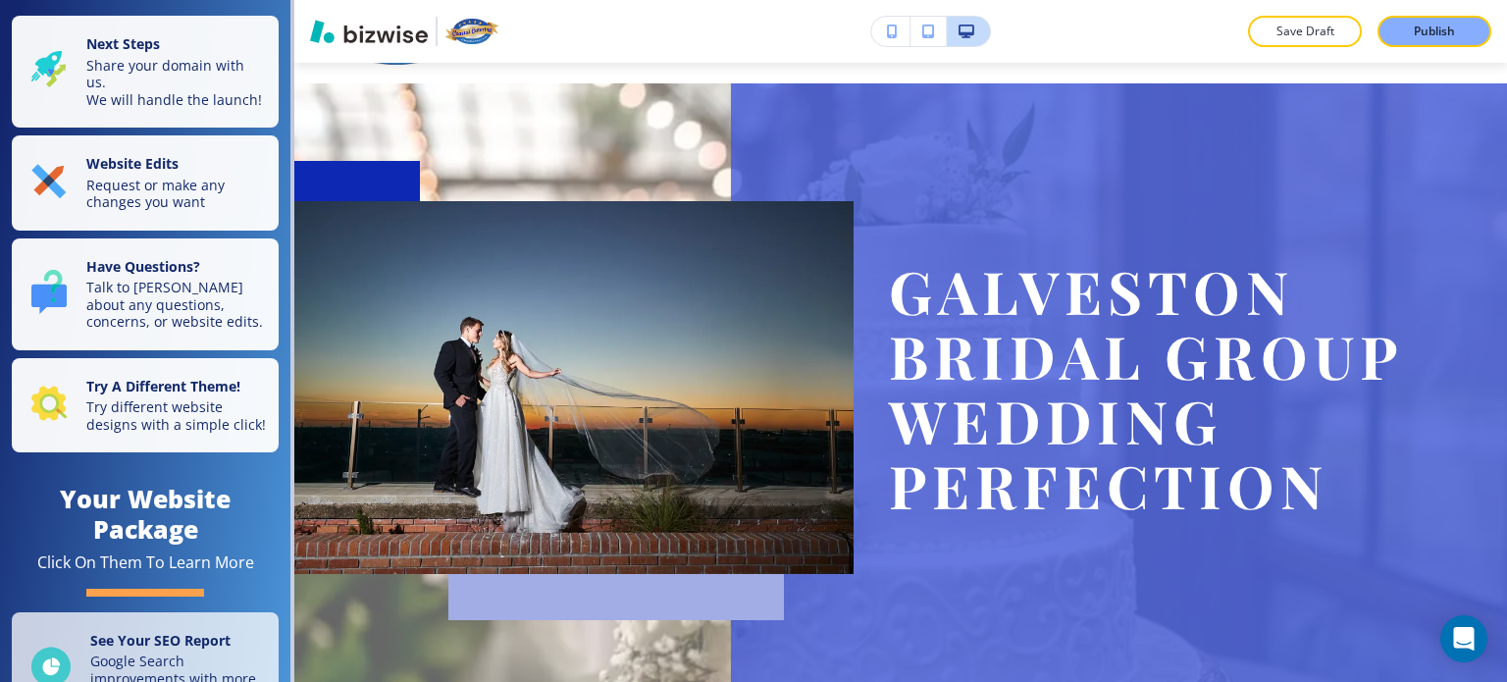
click at [893, 30] on icon "button" at bounding box center [892, 32] width 11 height 14
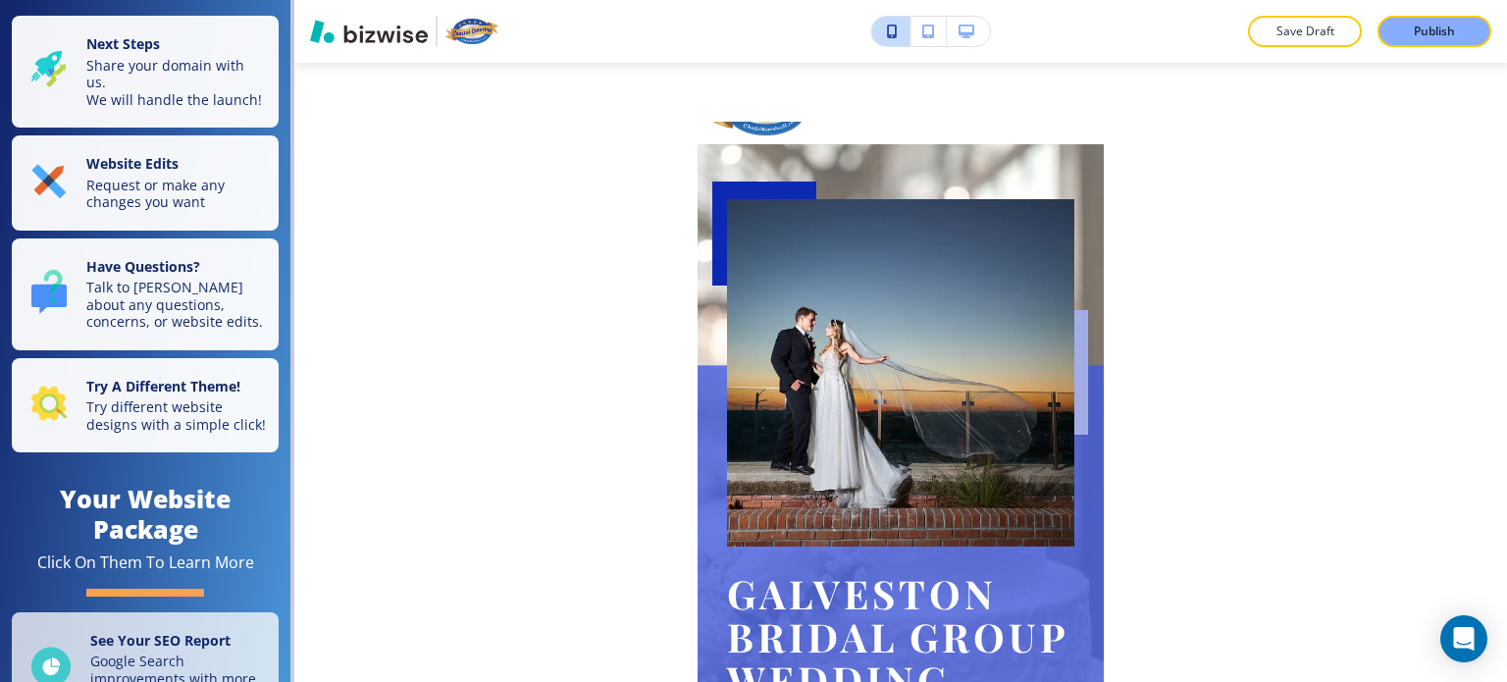
scroll to position [0, 0]
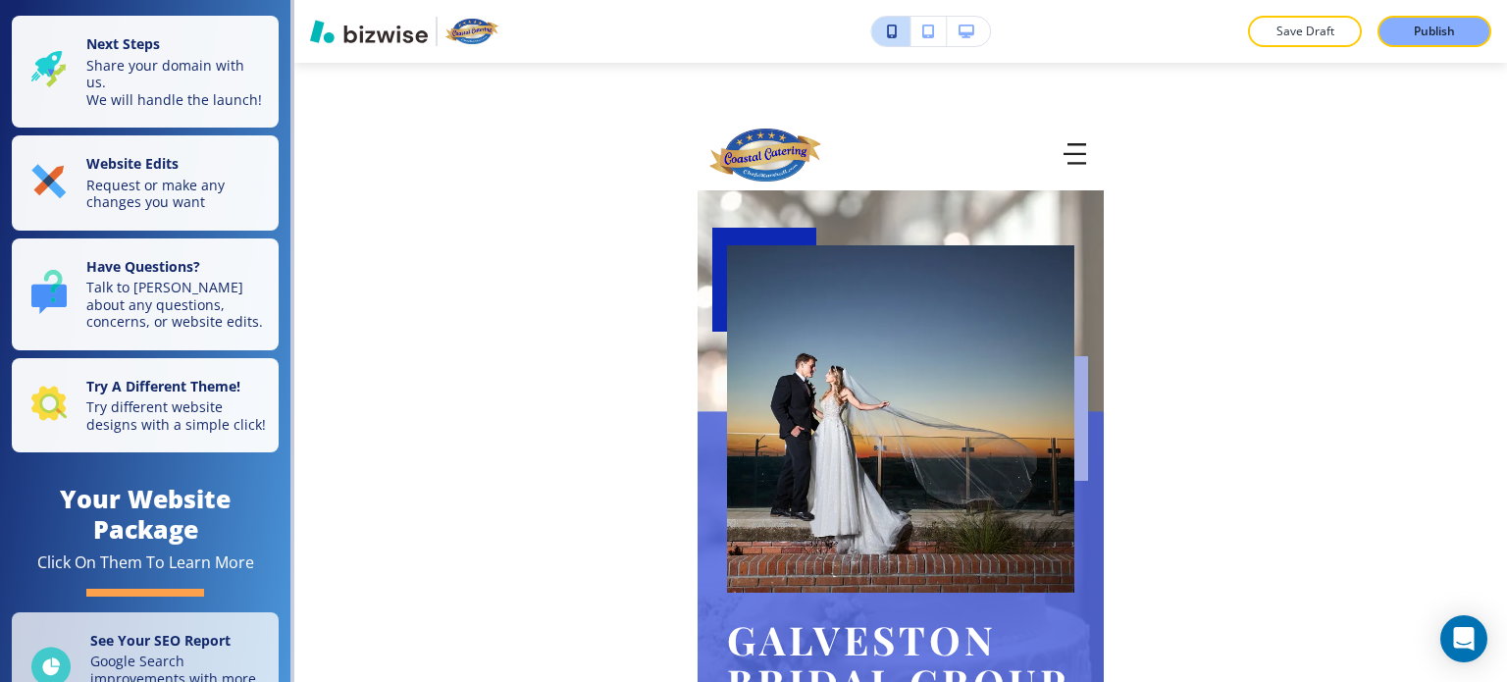
click at [959, 33] on icon "button" at bounding box center [967, 32] width 16 height 14
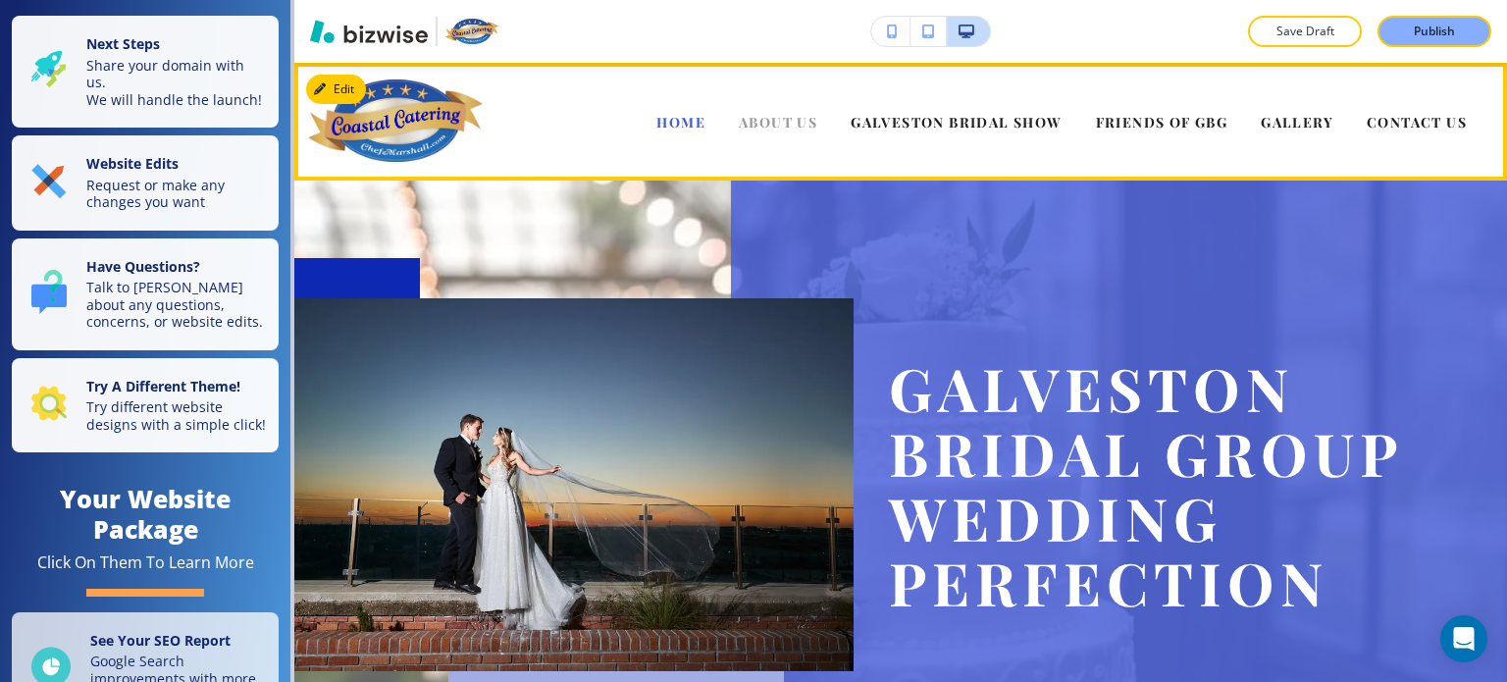
click at [745, 125] on span "ABOUT US" at bounding box center [778, 122] width 79 height 19
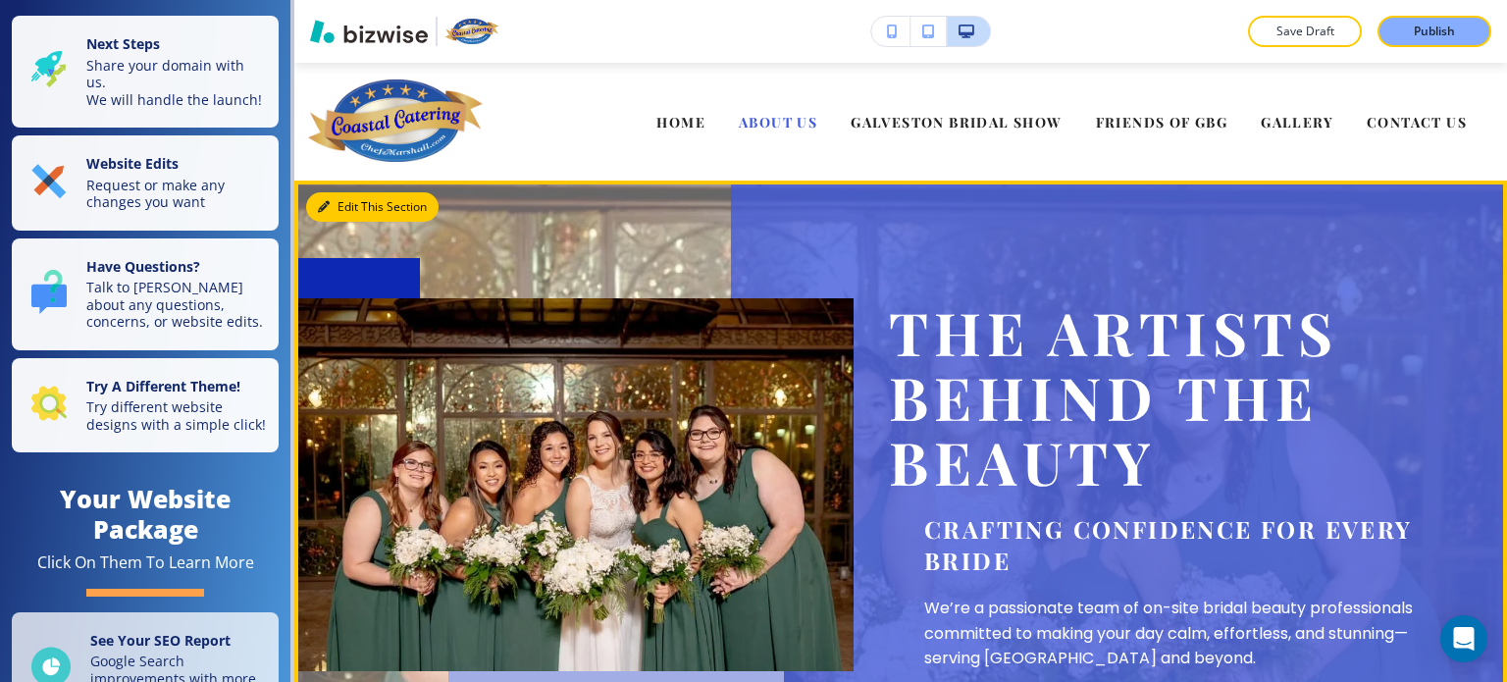
click at [362, 207] on button "Edit This Section" at bounding box center [372, 206] width 132 height 29
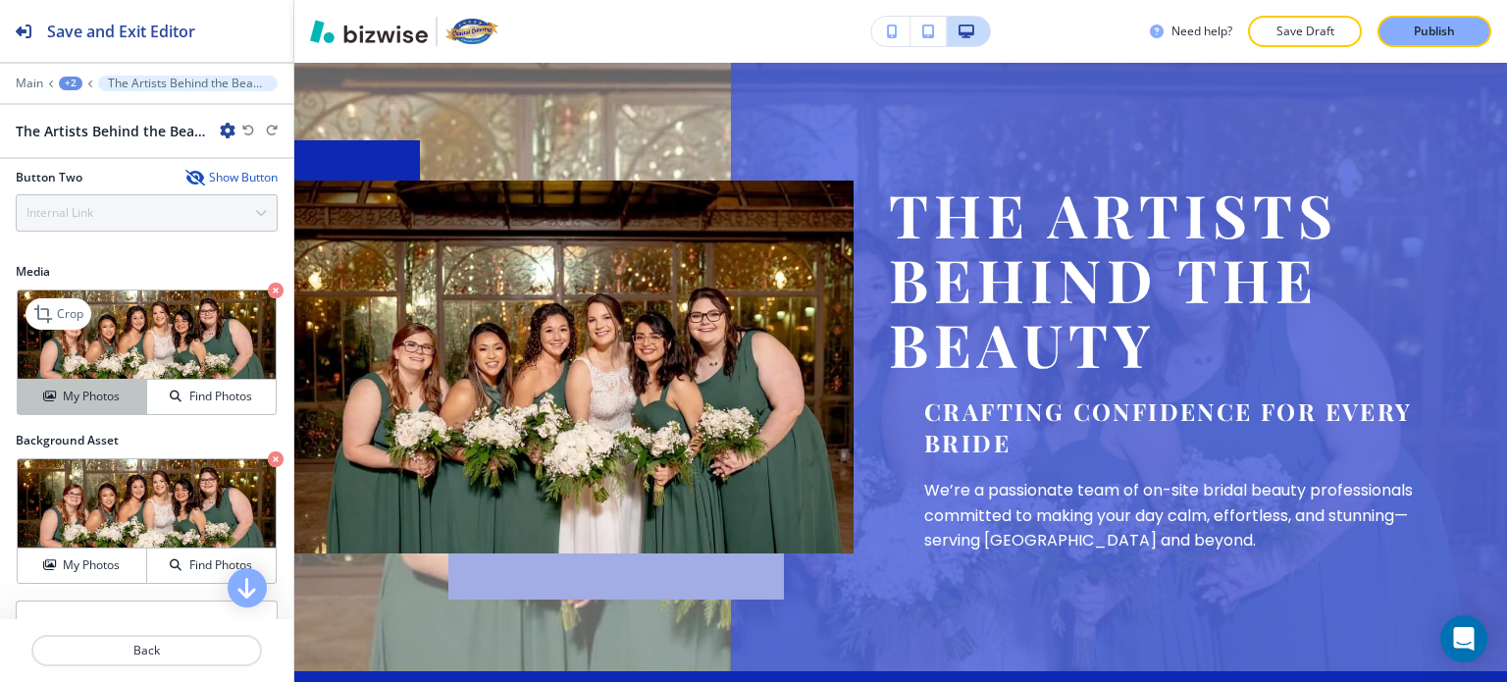
scroll to position [784, 0]
drag, startPoint x: 72, startPoint y: 394, endPoint x: 98, endPoint y: 395, distance: 26.5
click at [98, 395] on h4 "My Photos" at bounding box center [91, 398] width 57 height 18
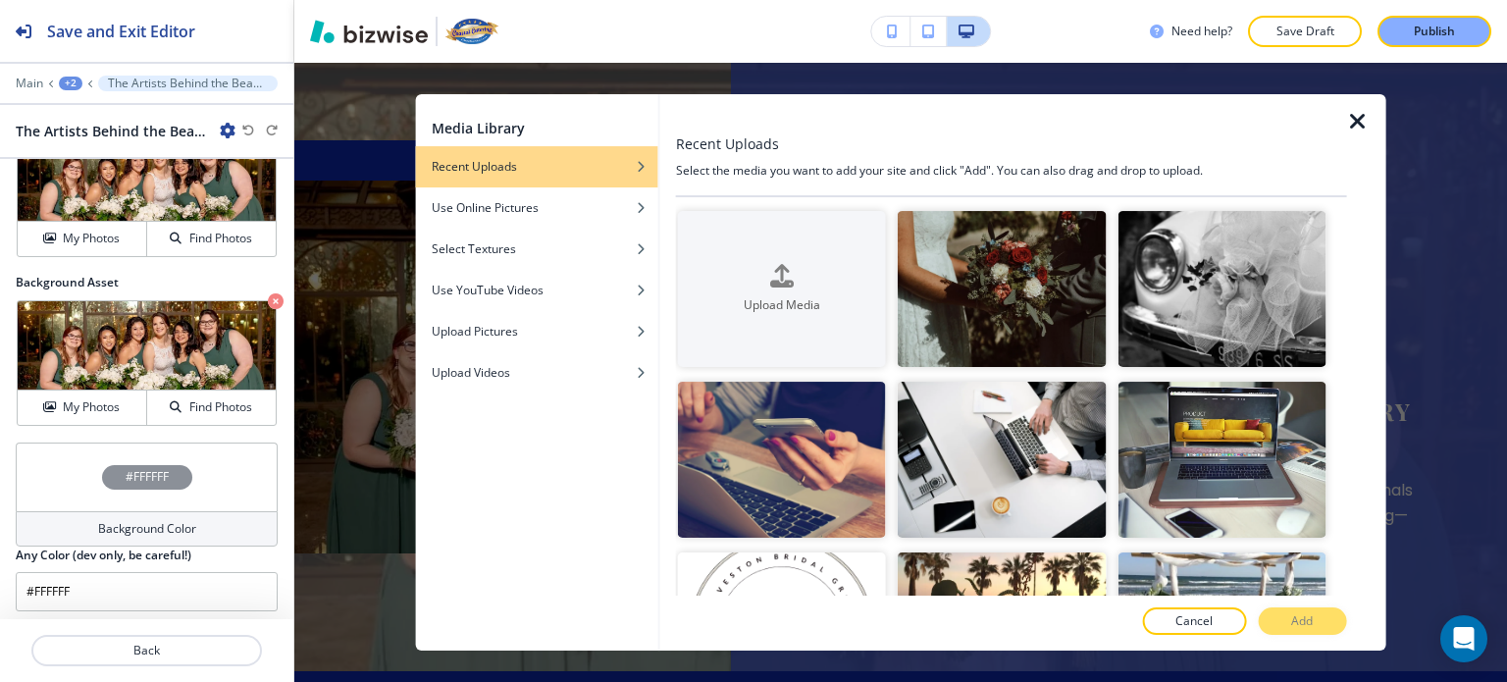
scroll to position [946, 0]
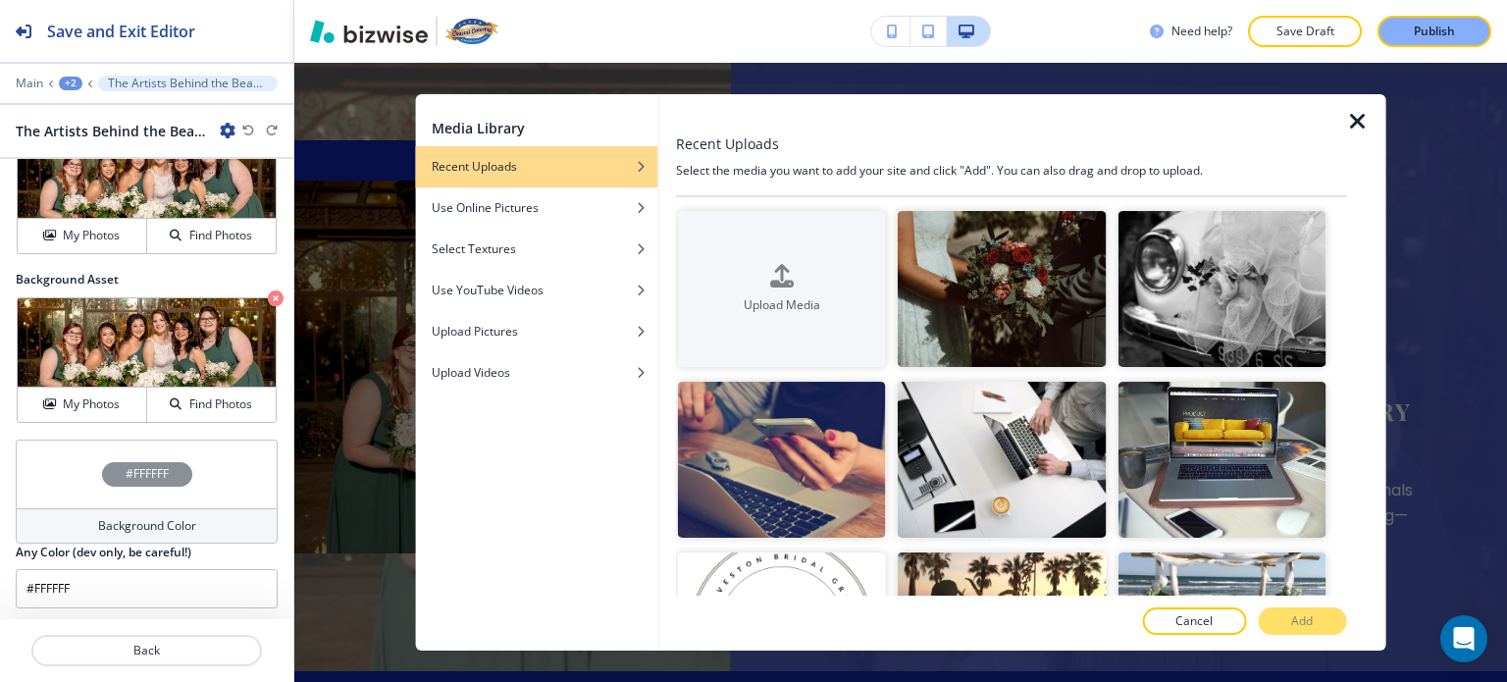
click at [1359, 121] on icon "button" at bounding box center [1358, 122] width 24 height 24
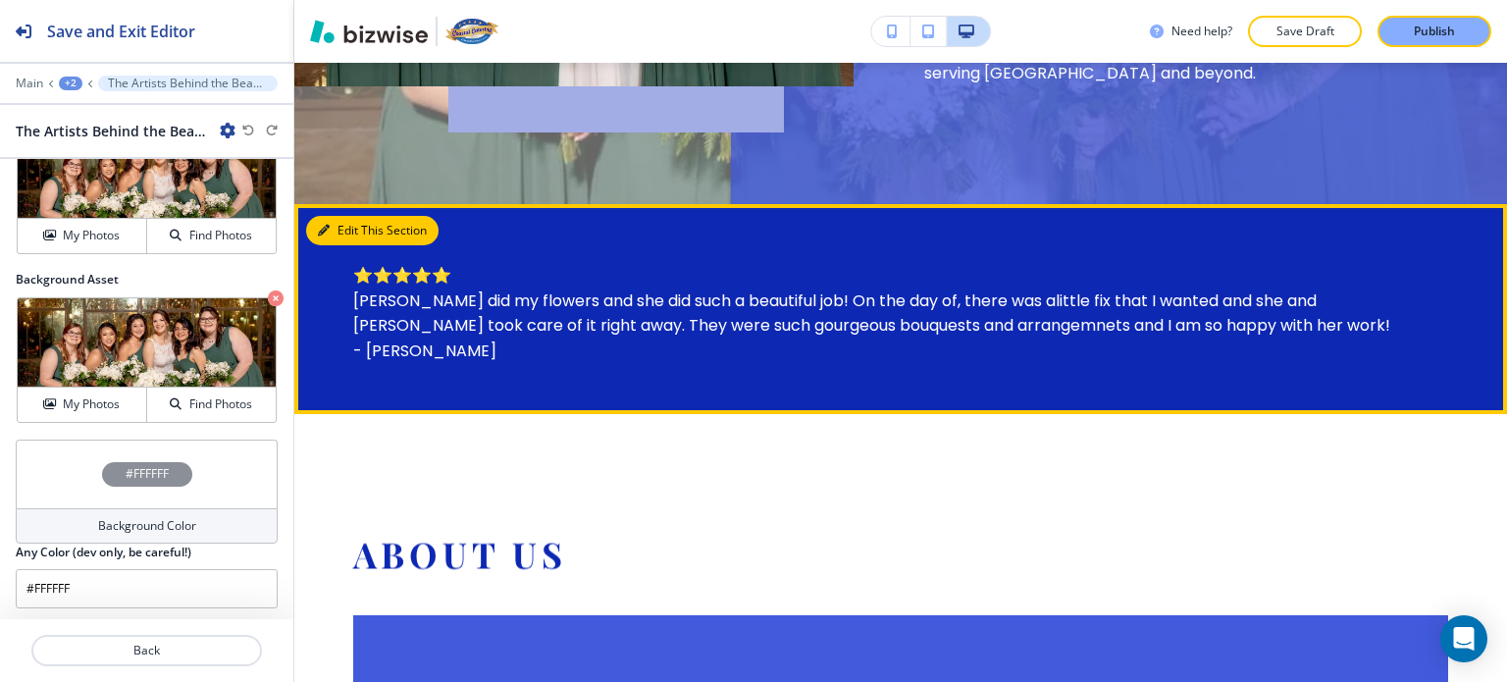
scroll to position [586, 0]
click at [343, 219] on button "Edit This Section" at bounding box center [372, 229] width 132 height 29
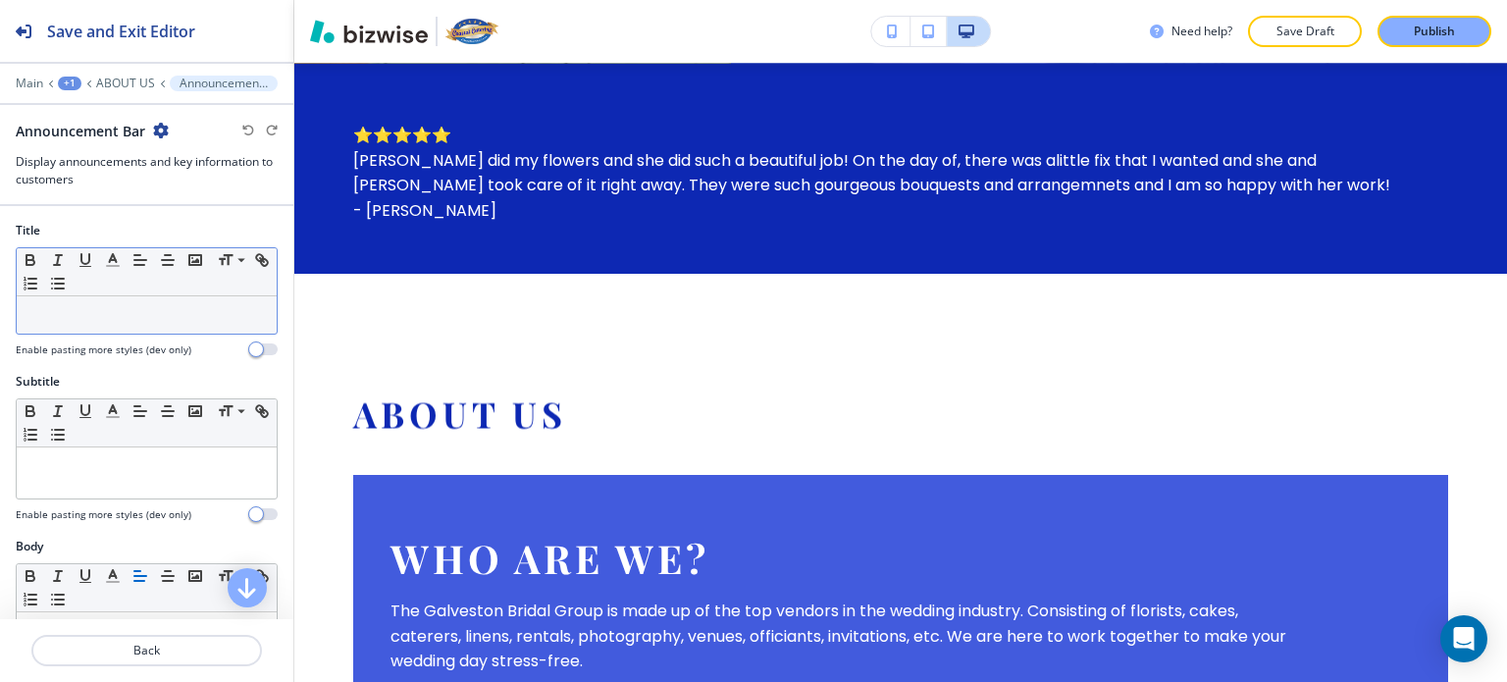
scroll to position [0, 0]
click at [130, 78] on p "ABOUT US" at bounding box center [125, 84] width 59 height 14
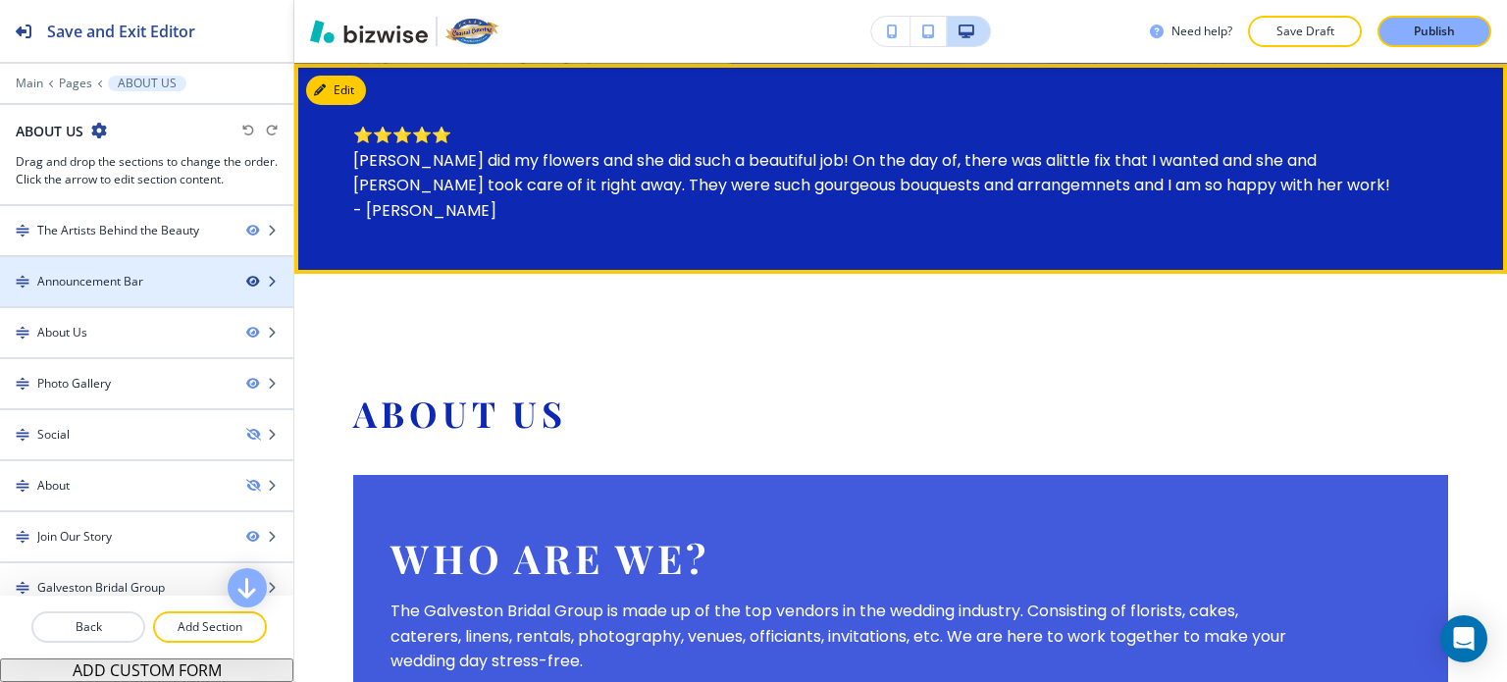
click at [246, 278] on icon "button" at bounding box center [252, 282] width 12 height 12
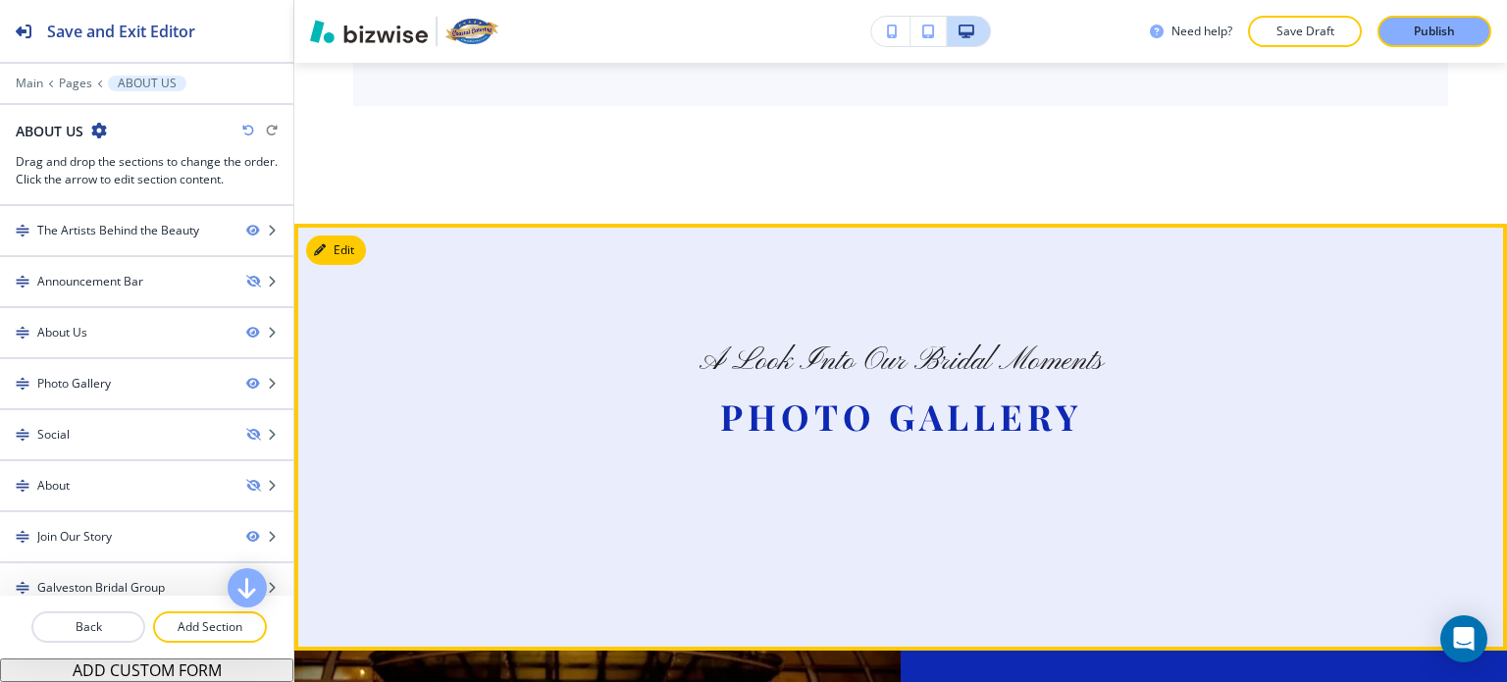
scroll to position [1665, 0]
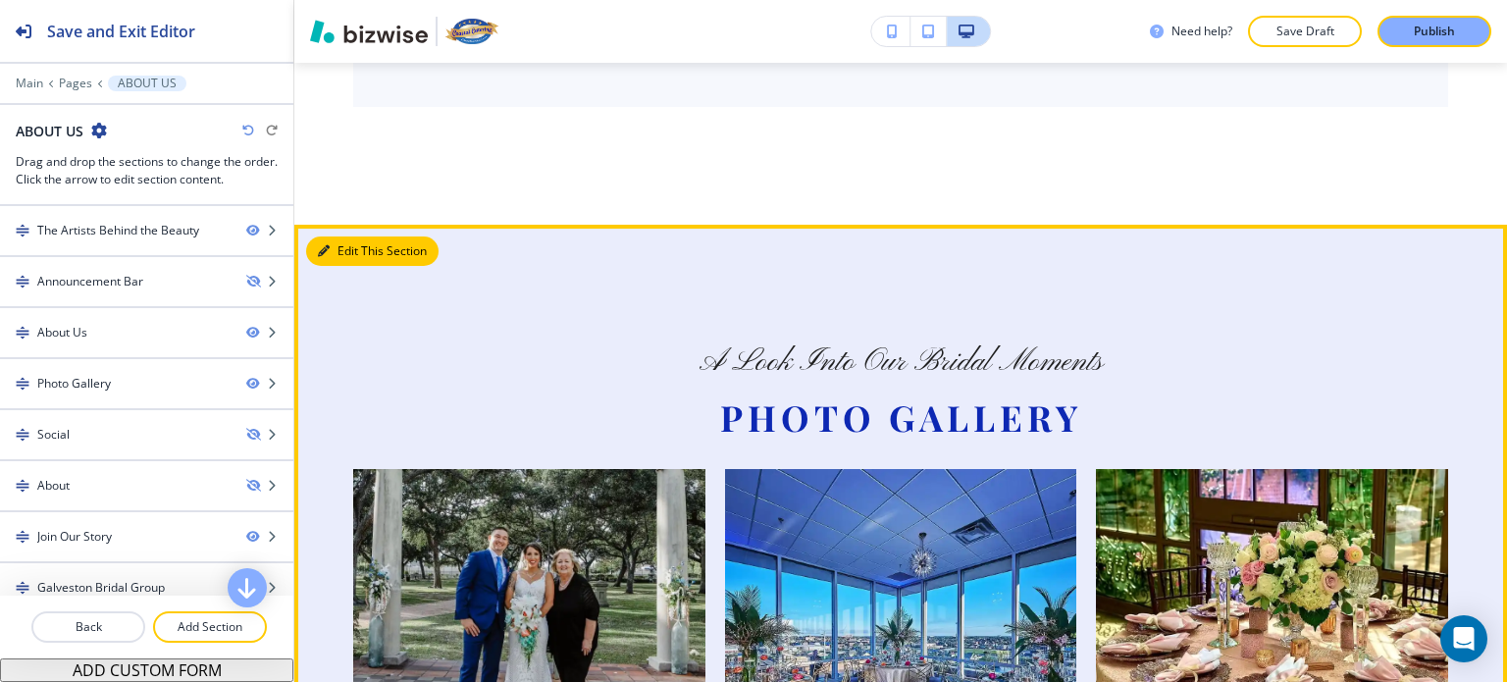
click at [351, 247] on button "Edit This Section" at bounding box center [372, 250] width 132 height 29
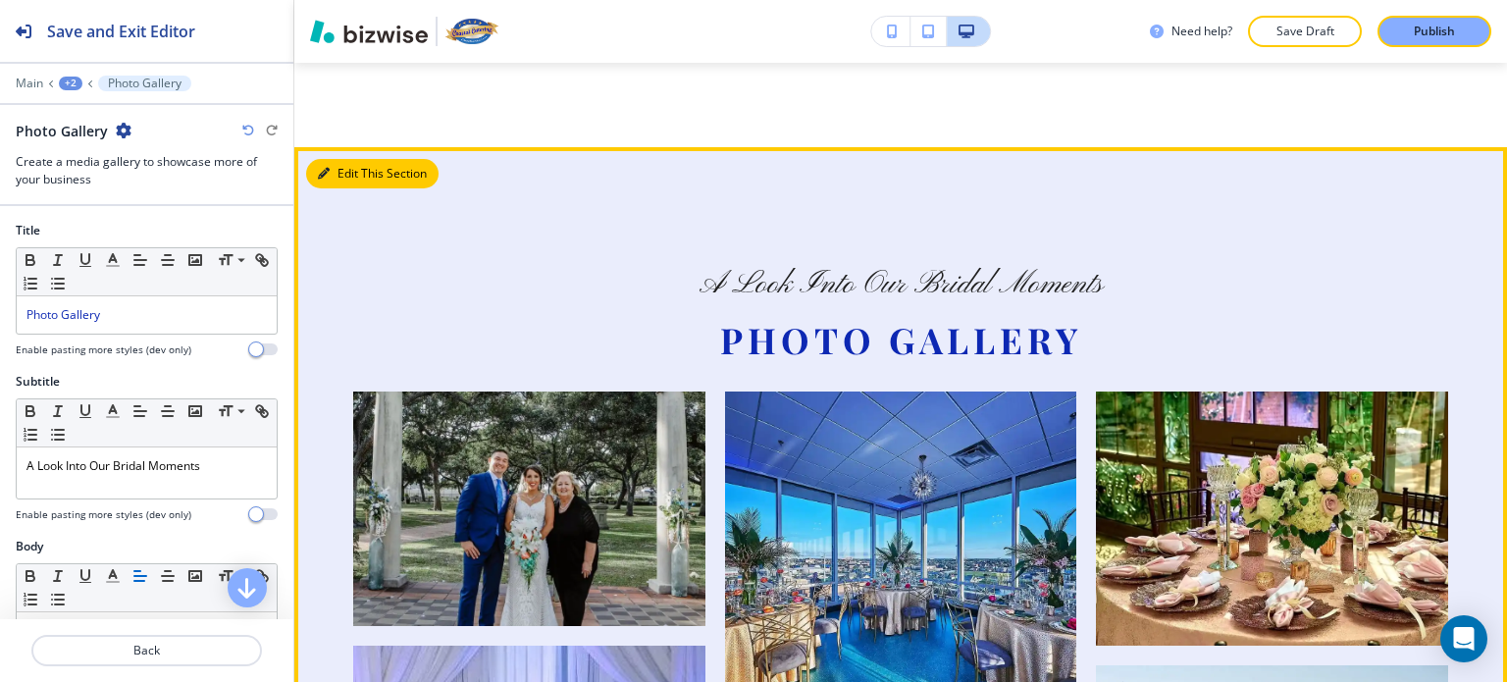
scroll to position [1825, 0]
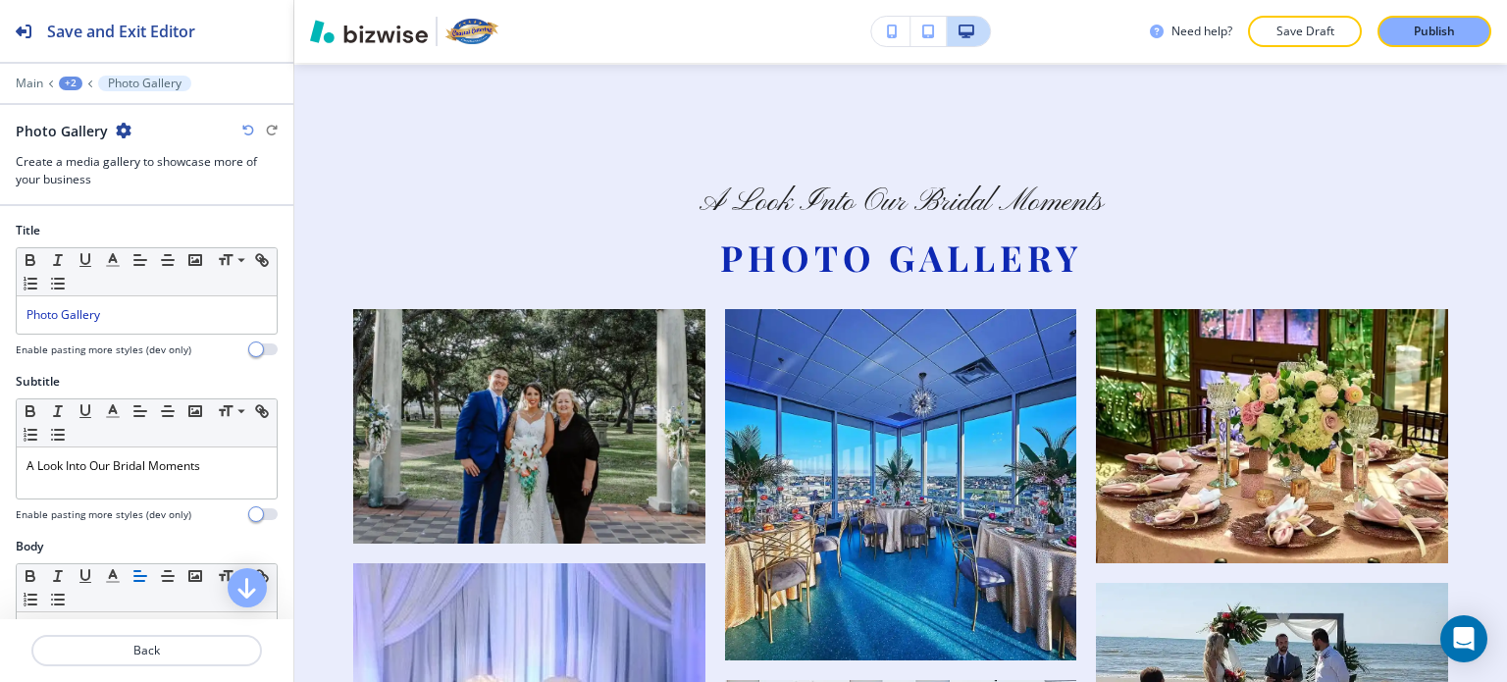
click at [71, 83] on div "+2" at bounding box center [71, 84] width 24 height 14
click at [85, 148] on p "ABOUT US" at bounding box center [122, 149] width 100 height 18
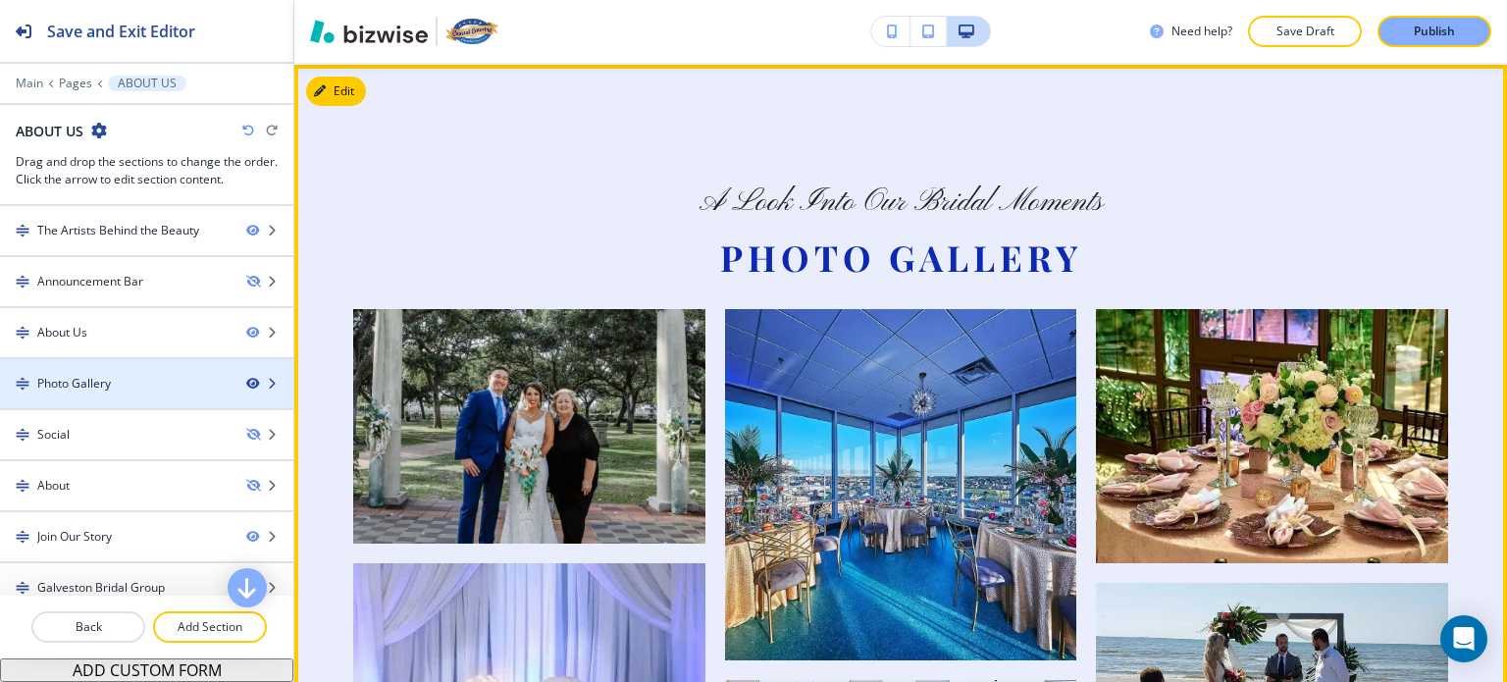
click at [246, 380] on icon "button" at bounding box center [252, 384] width 12 height 12
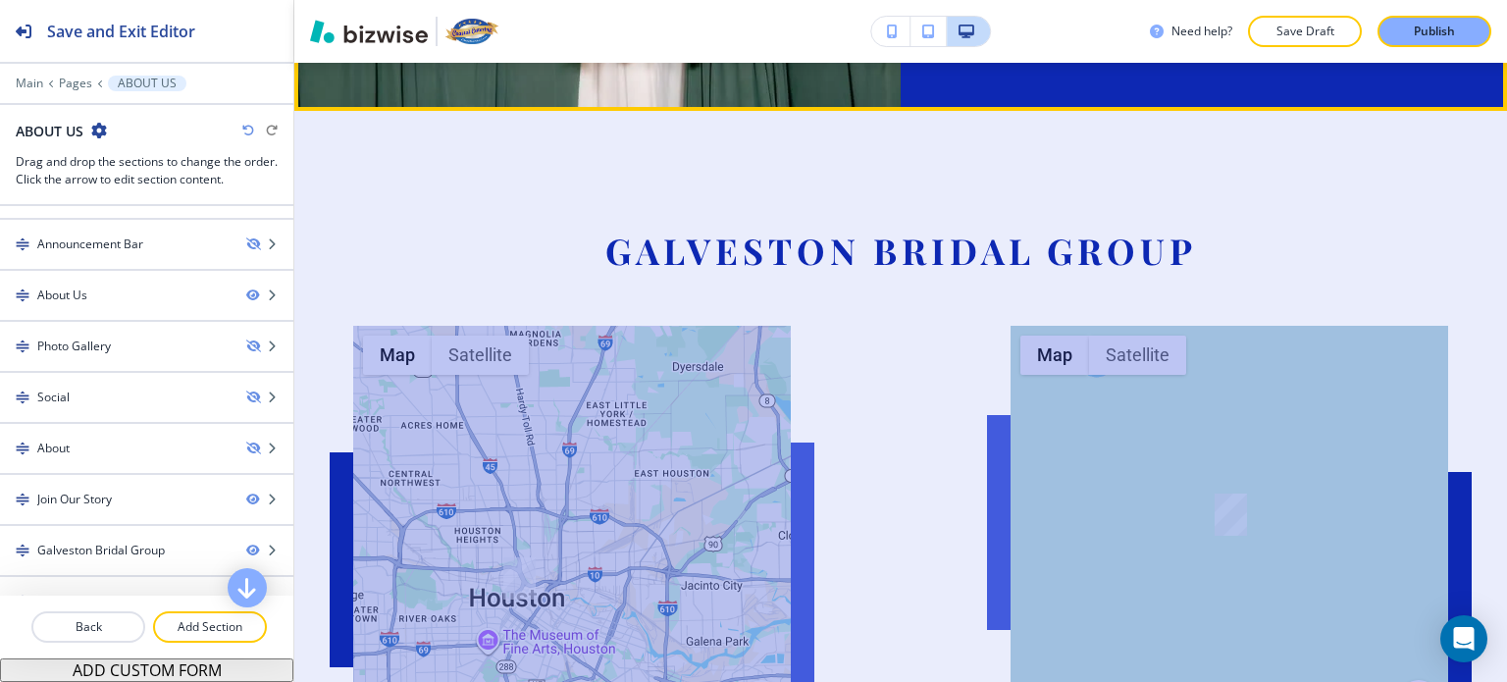
scroll to position [2254, 0]
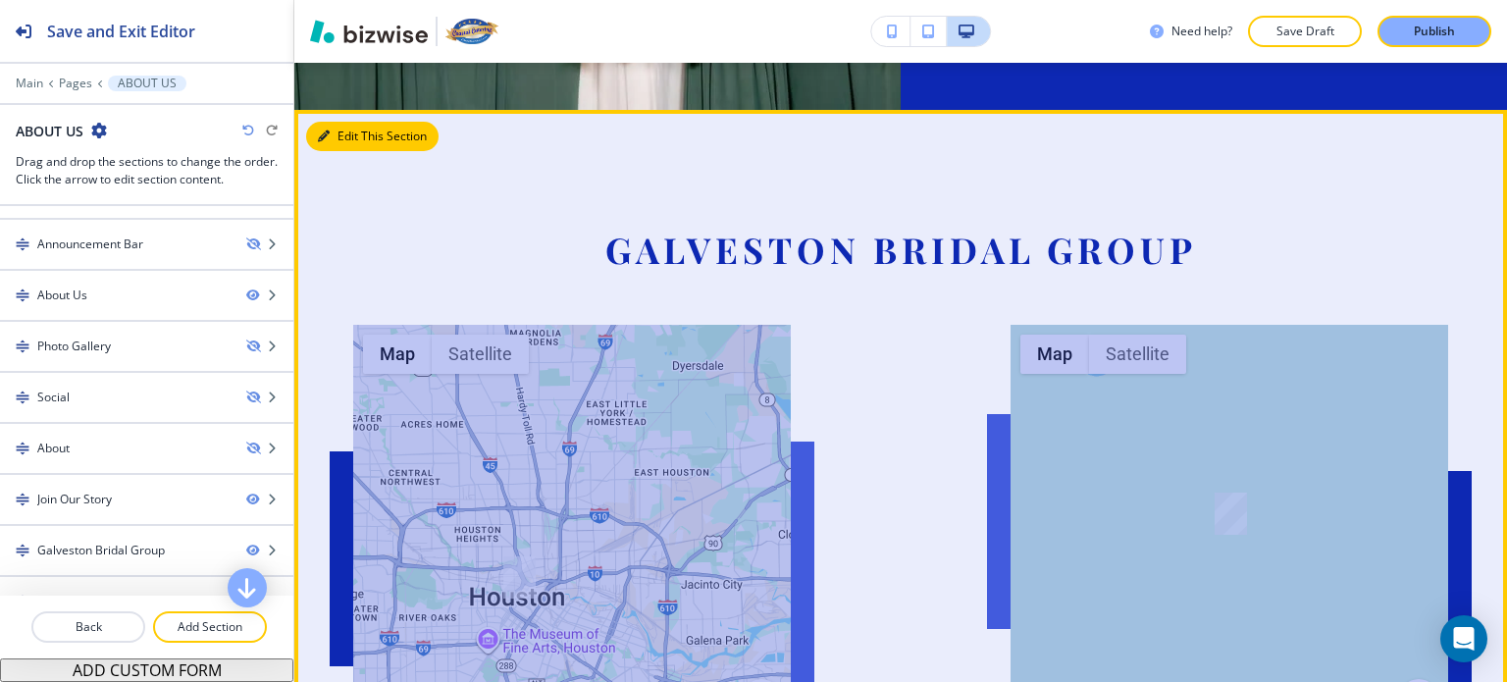
click at [345, 134] on button "Edit This Section" at bounding box center [372, 136] width 132 height 29
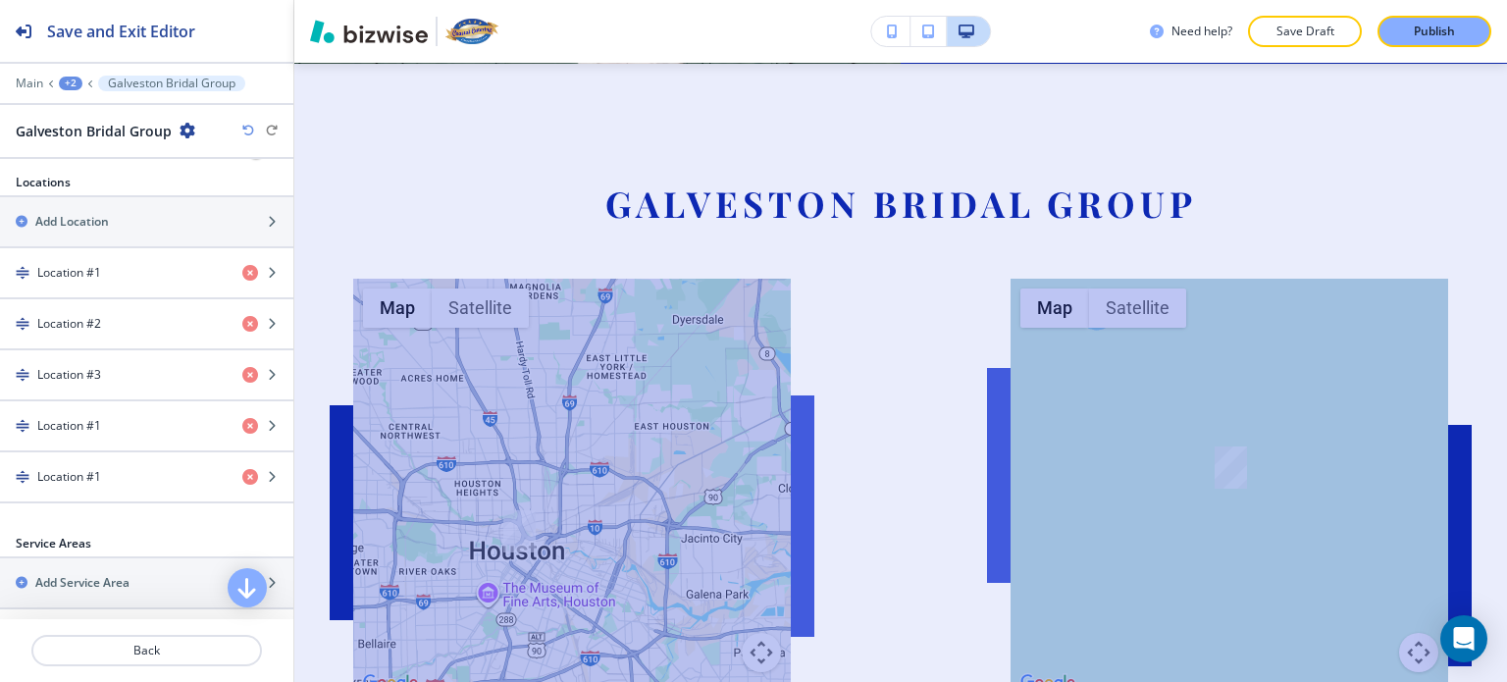
scroll to position [687, 0]
click at [61, 81] on div "+2" at bounding box center [71, 84] width 24 height 14
click at [79, 148] on p "ABOUT US" at bounding box center [122, 149] width 100 height 18
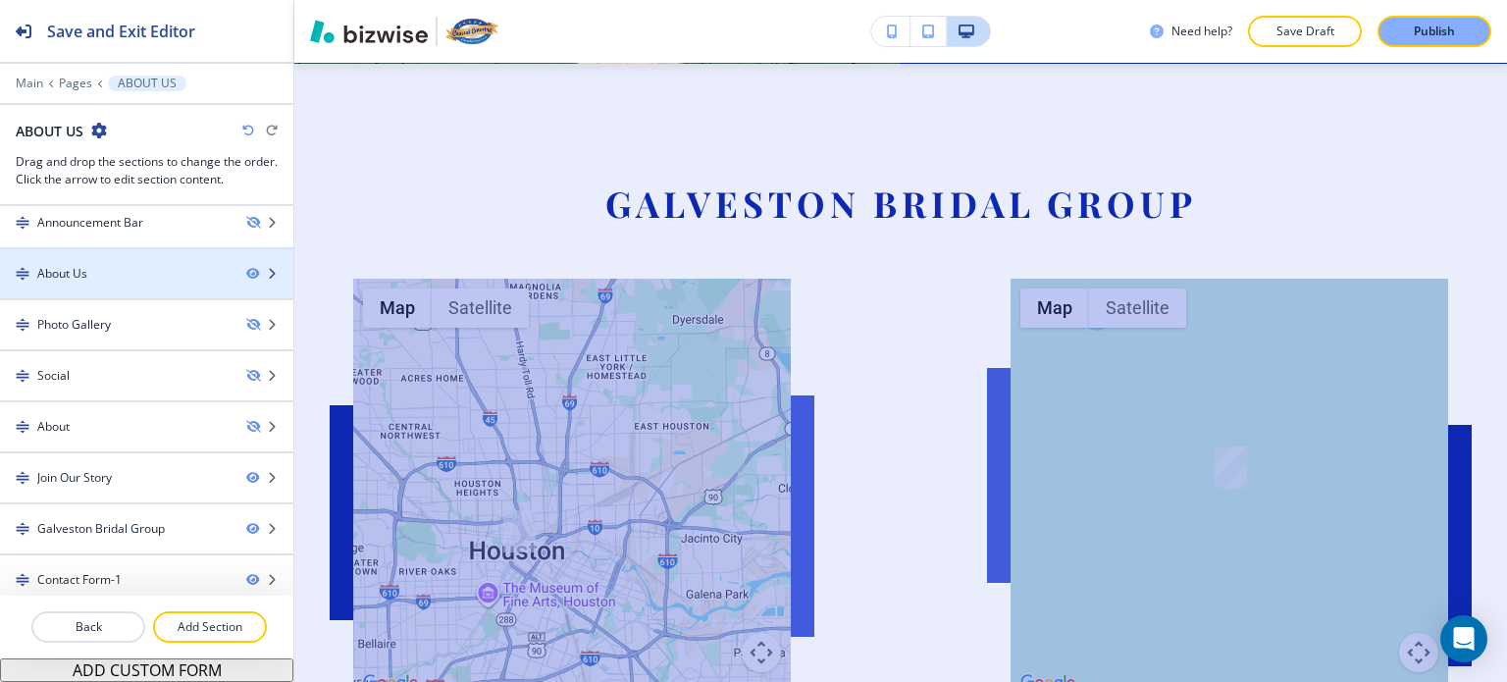
scroll to position [63, 0]
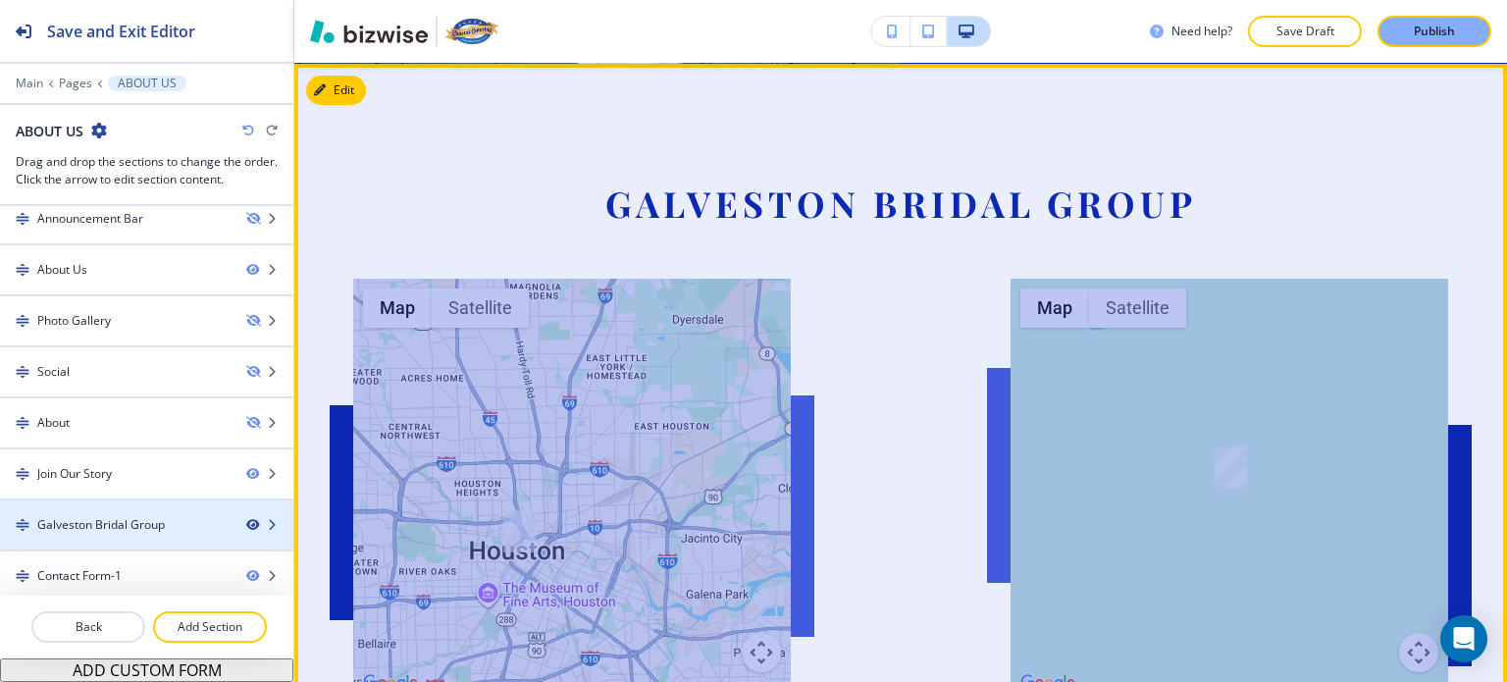
click at [246, 522] on icon "button" at bounding box center [252, 525] width 12 height 12
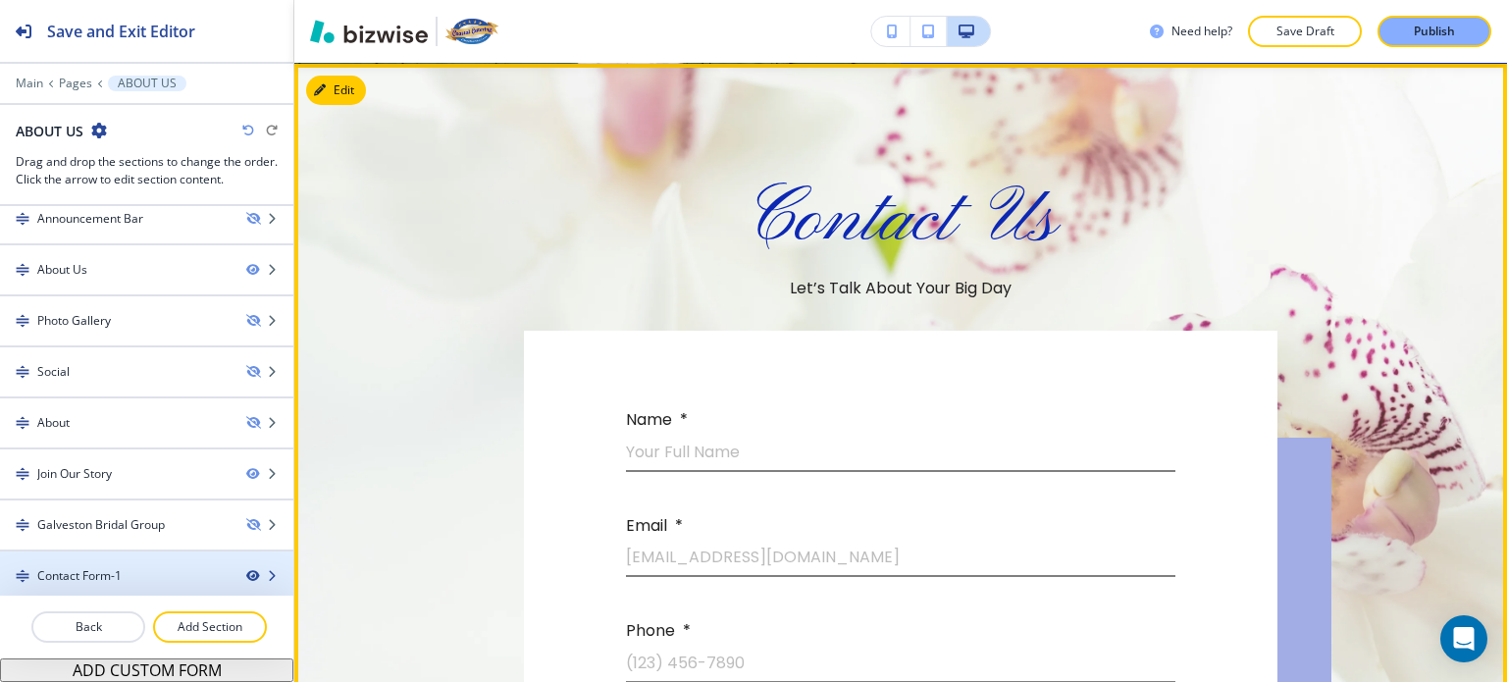
click at [246, 572] on icon "button" at bounding box center [252, 576] width 12 height 12
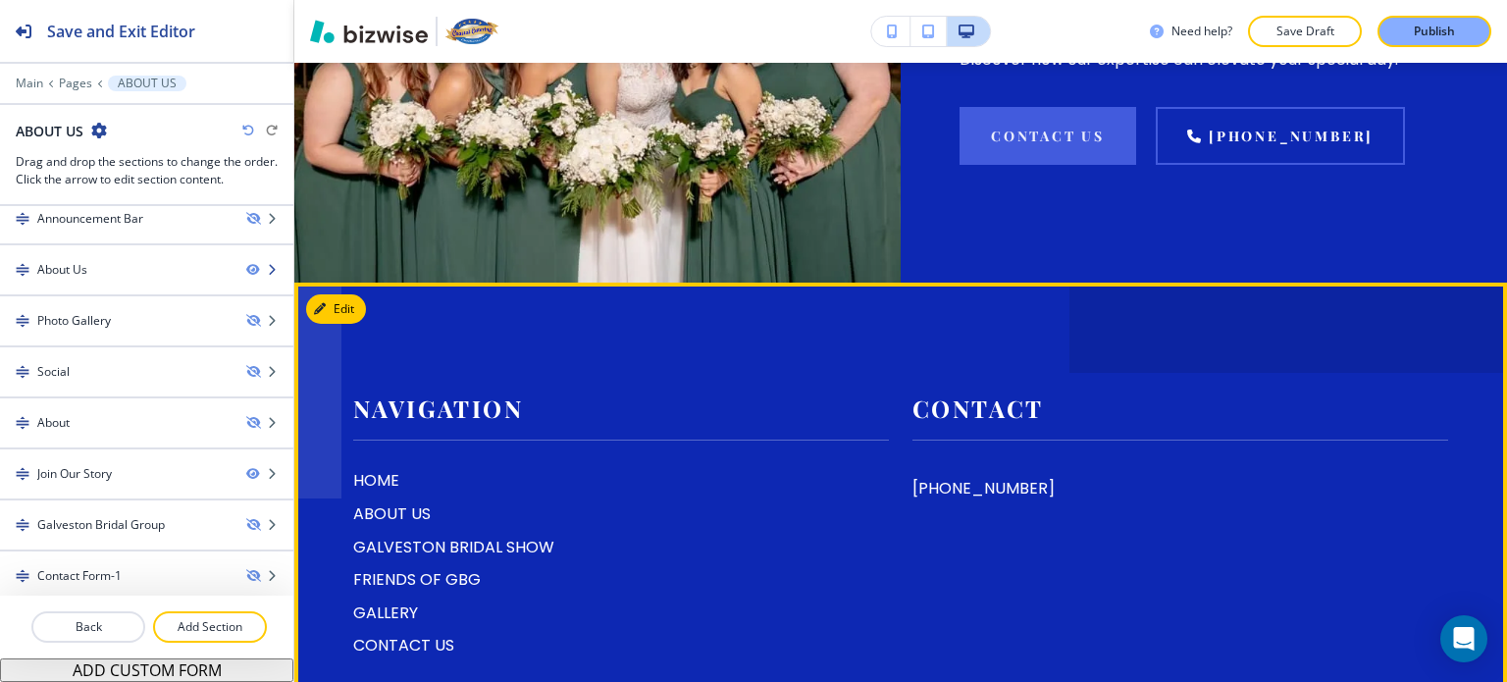
scroll to position [2080, 0]
click at [339, 309] on button "Edit Footer" at bounding box center [357, 309] width 102 height 29
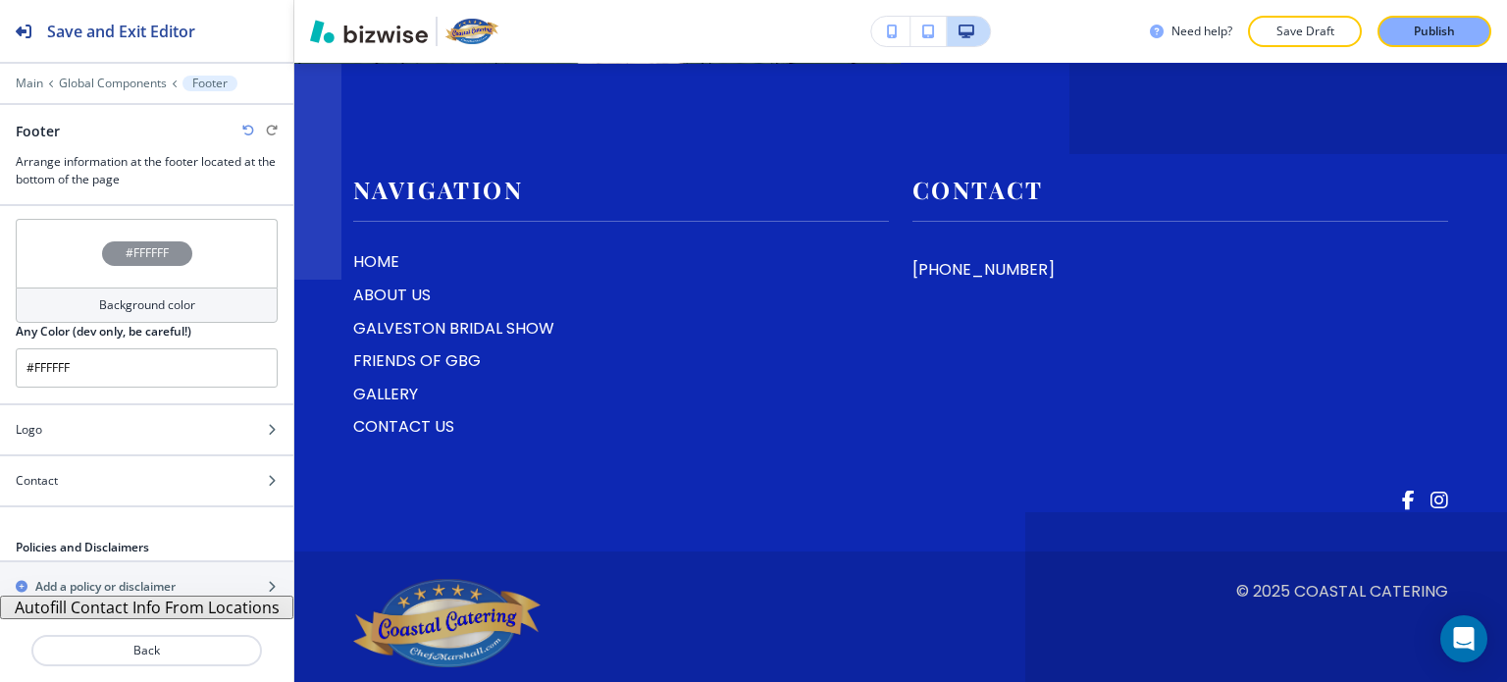
scroll to position [95, 0]
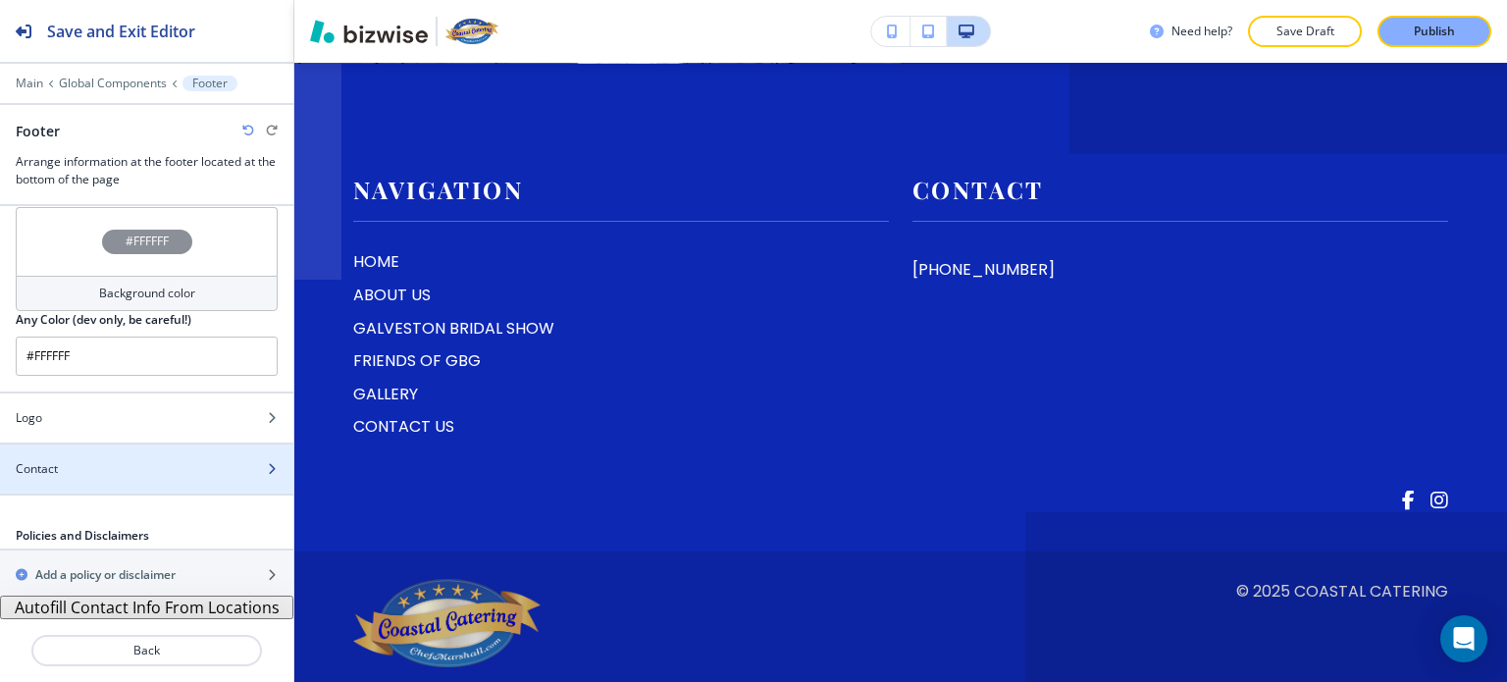
click at [266, 464] on icon "button" at bounding box center [272, 469] width 12 height 12
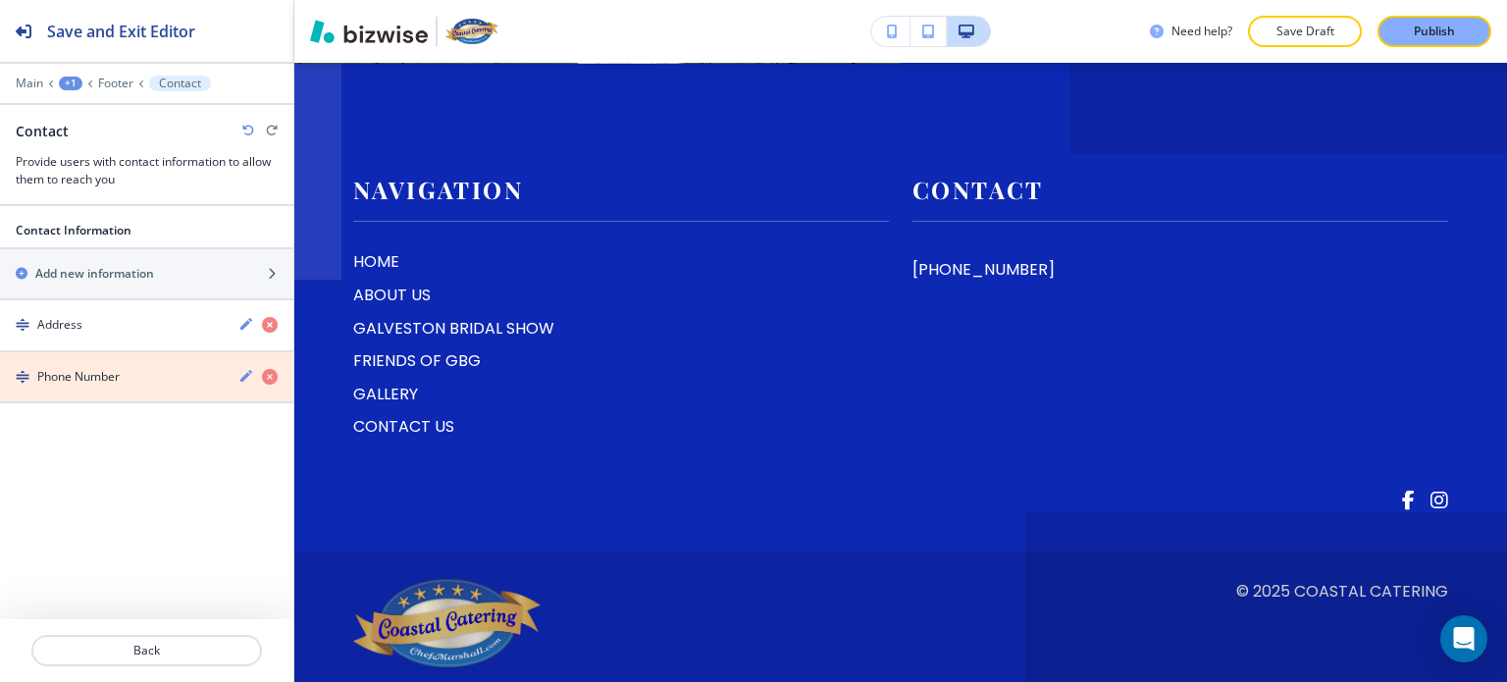
click at [269, 376] on icon "button" at bounding box center [270, 377] width 16 height 16
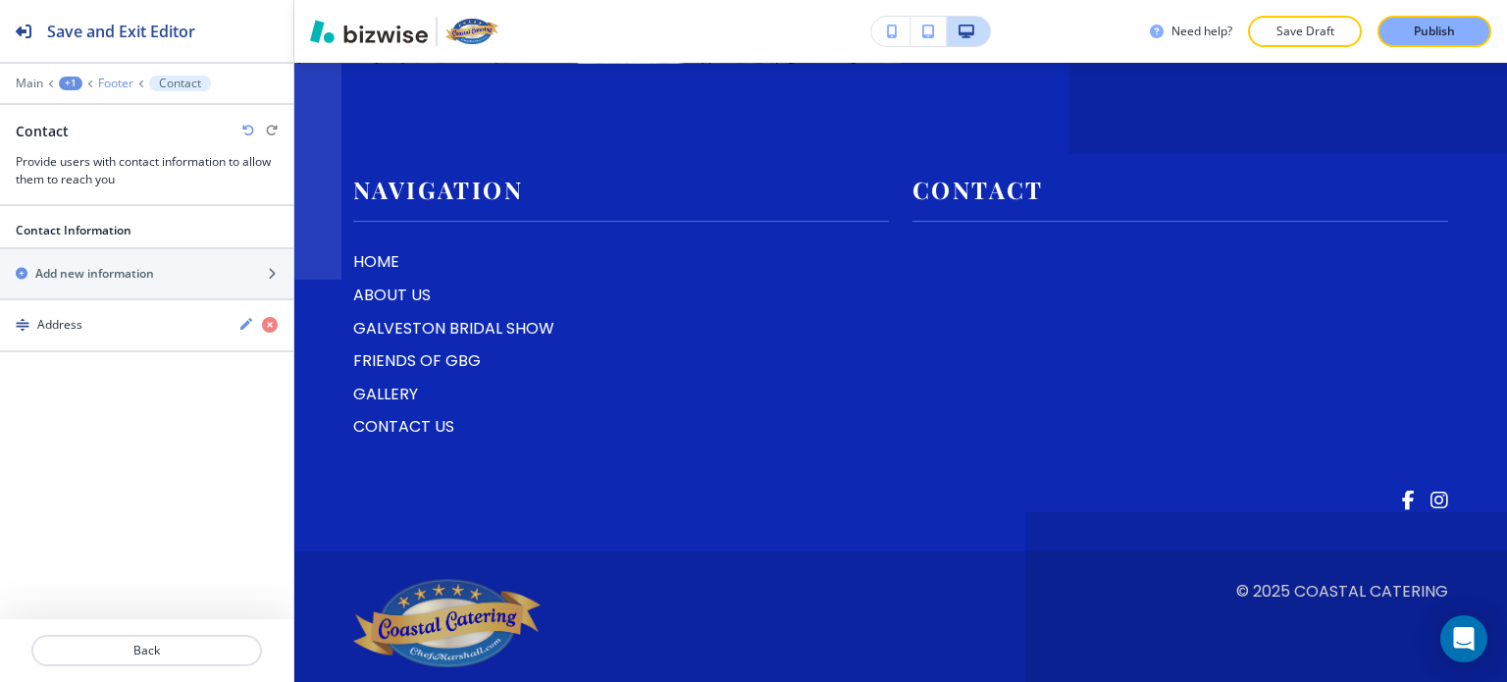
click at [118, 85] on p "Footer" at bounding box center [115, 84] width 35 height 14
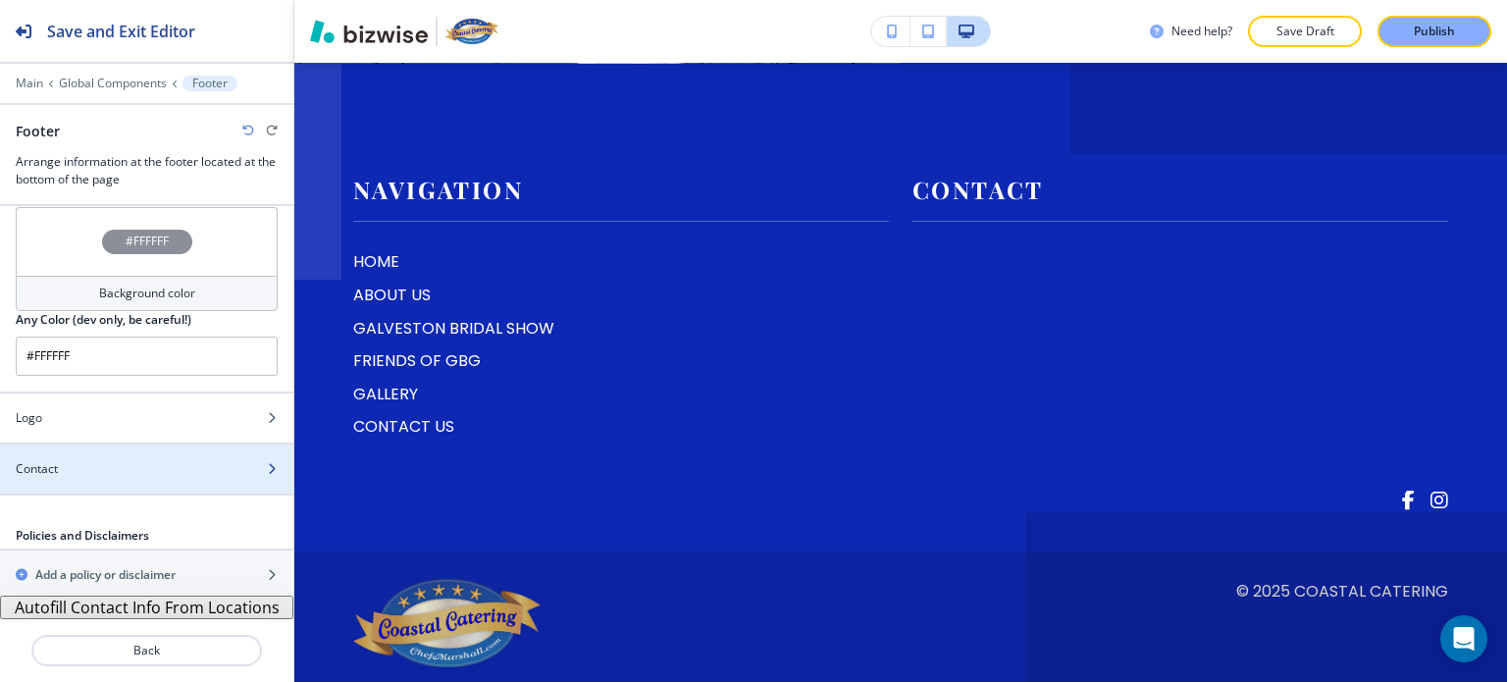
click at [266, 470] on icon "button" at bounding box center [272, 469] width 12 height 12
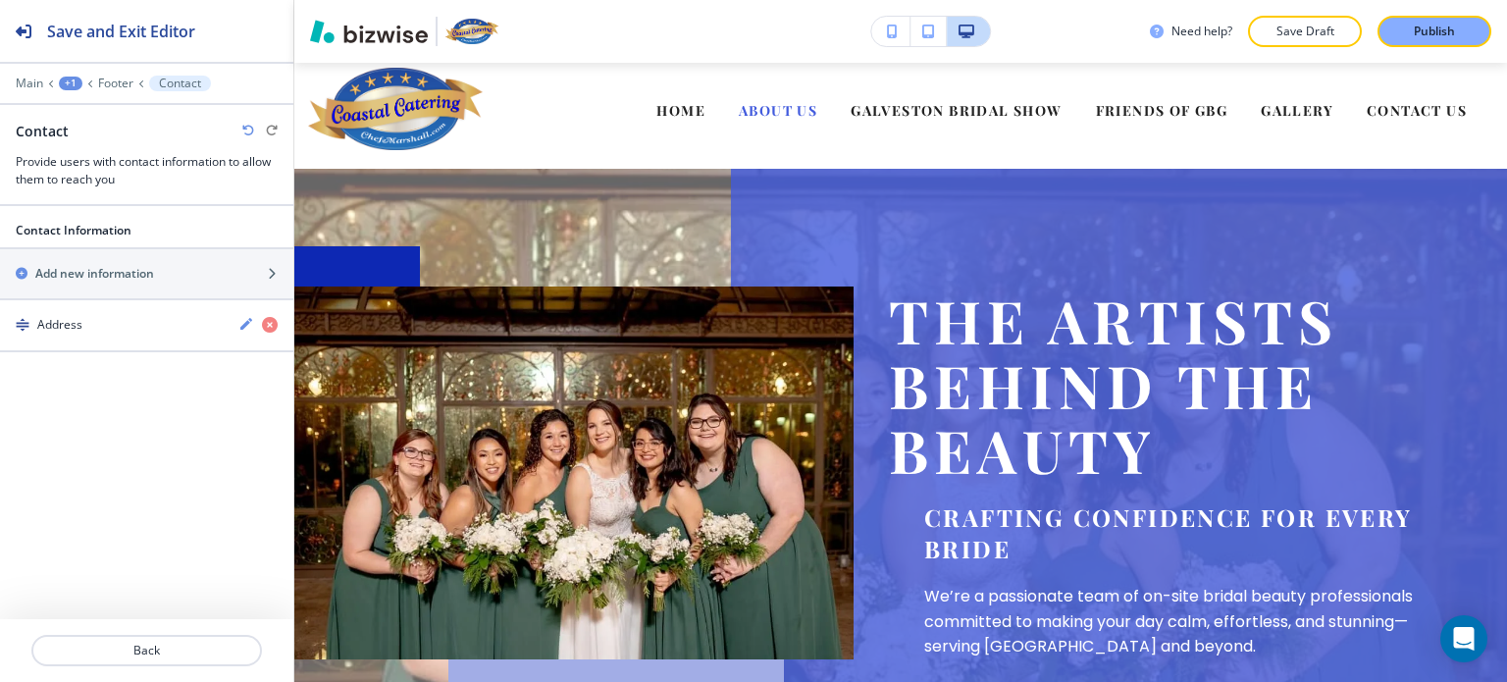
scroll to position [0, 0]
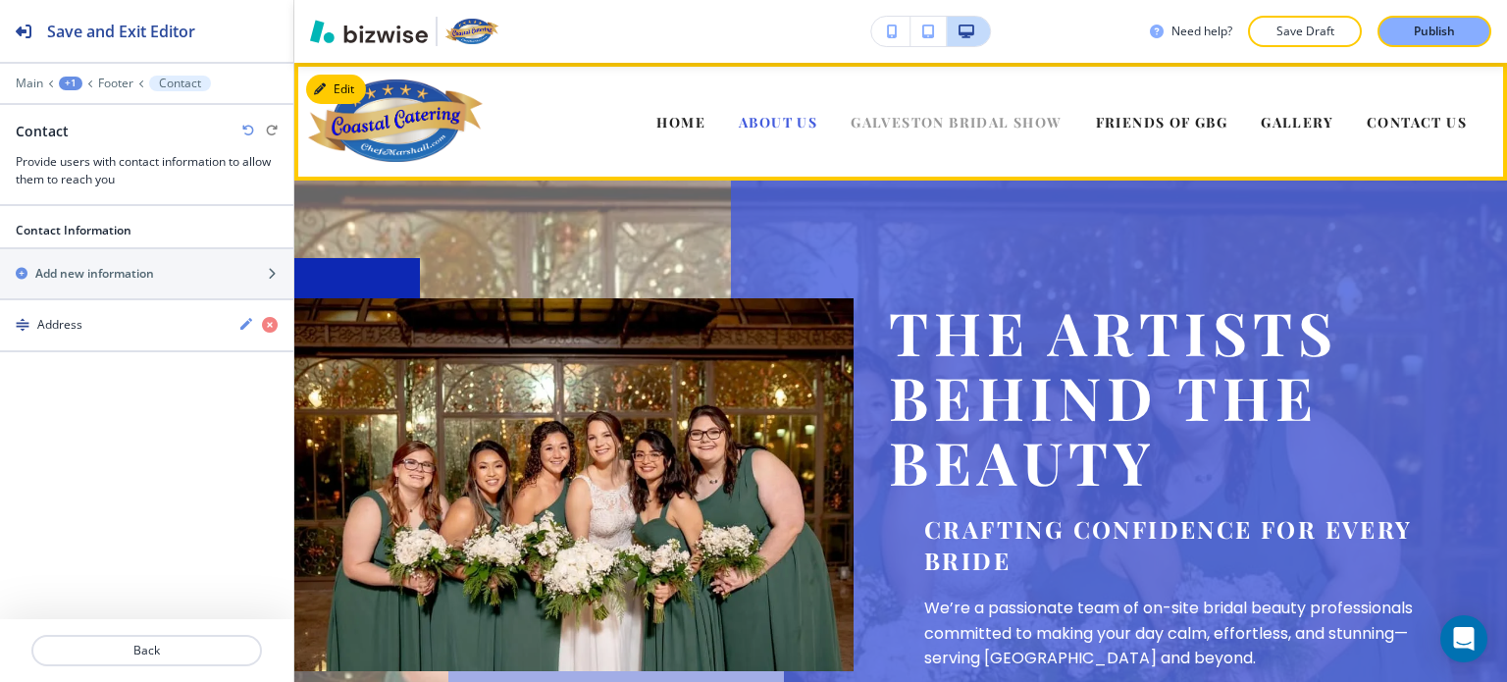
click at [968, 120] on span "GALVESTON BRIDAL SHOW" at bounding box center [956, 122] width 211 height 19
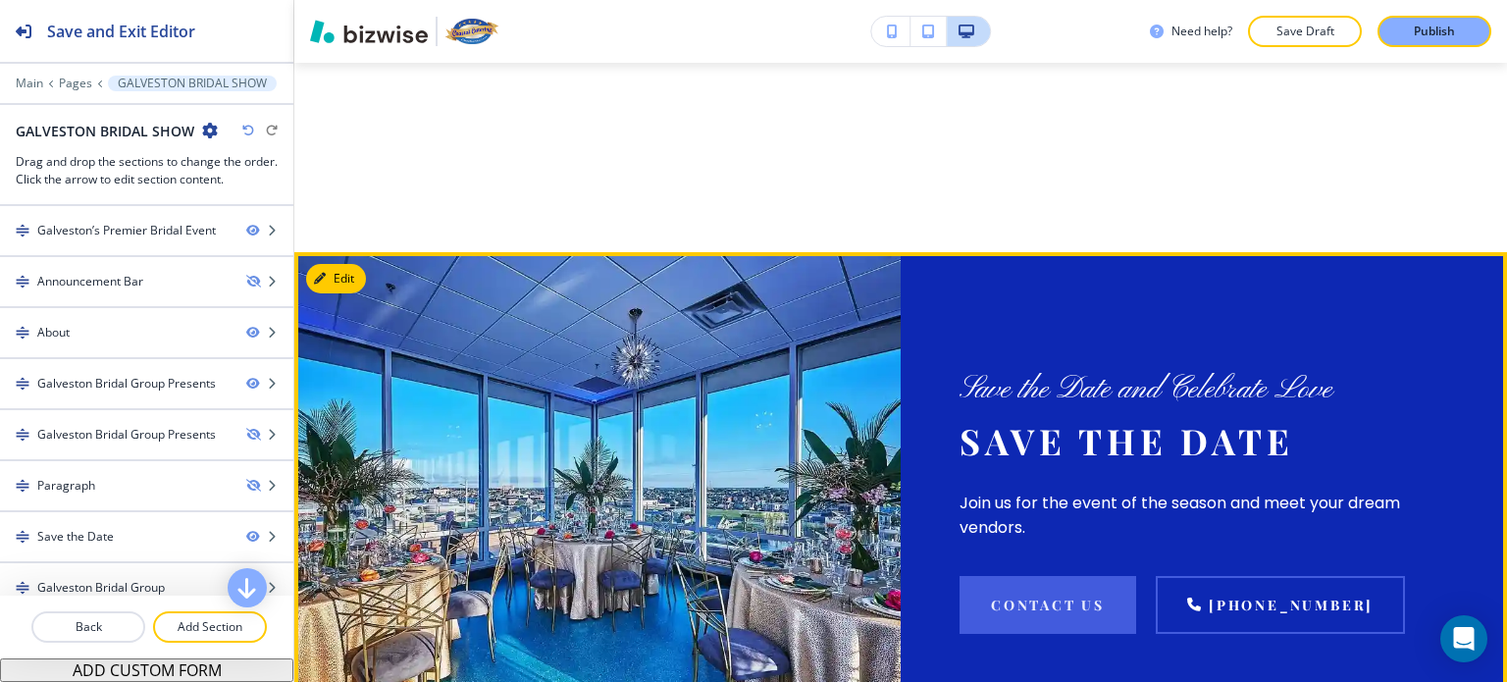
scroll to position [2158, 0]
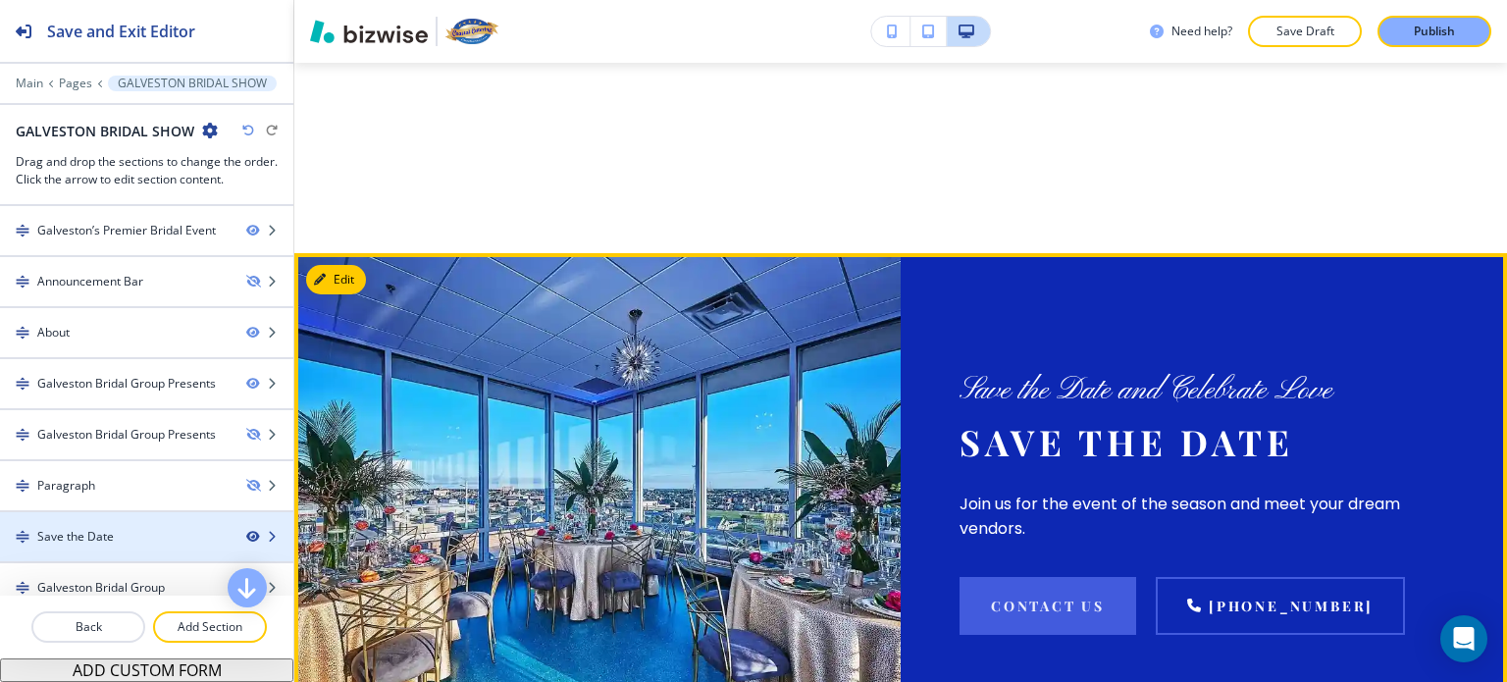
click at [246, 537] on icon "button" at bounding box center [252, 537] width 12 height 12
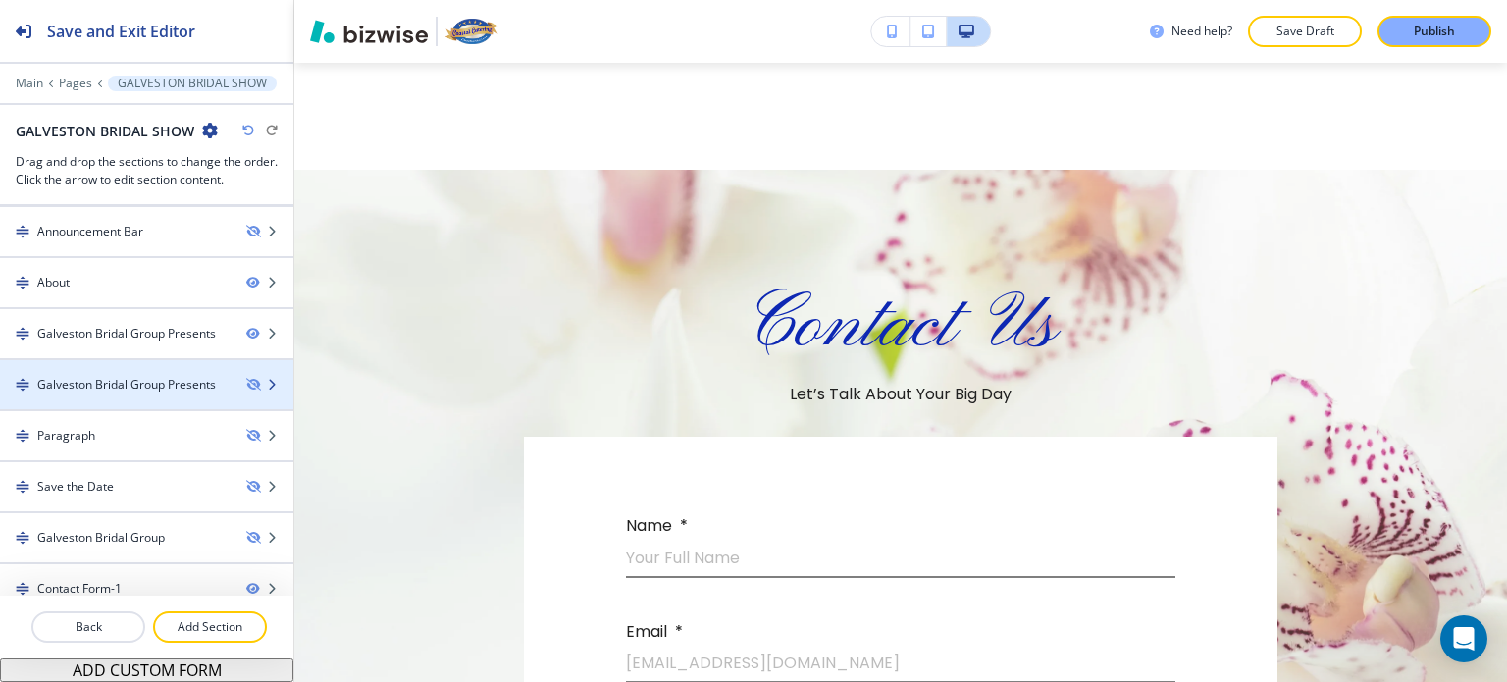
scroll to position [63, 0]
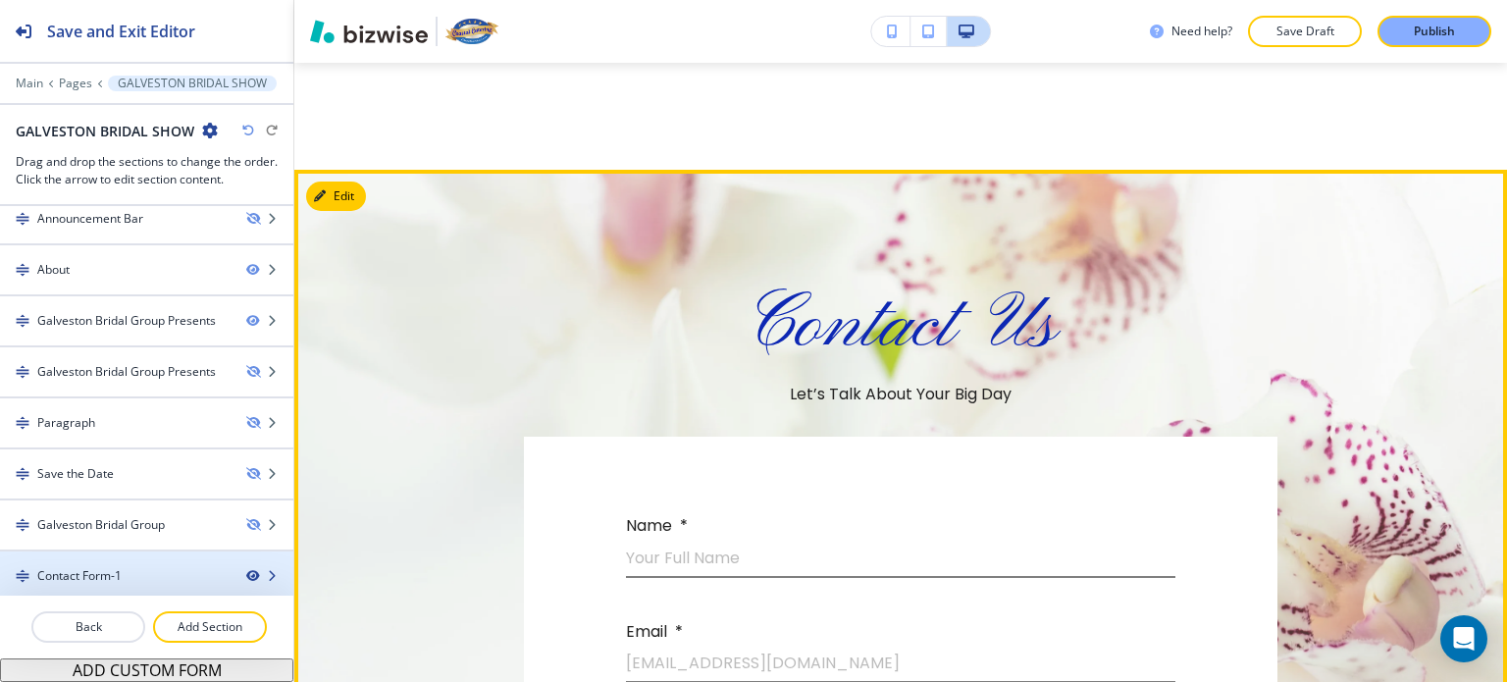
click at [246, 571] on icon "button" at bounding box center [252, 576] width 12 height 12
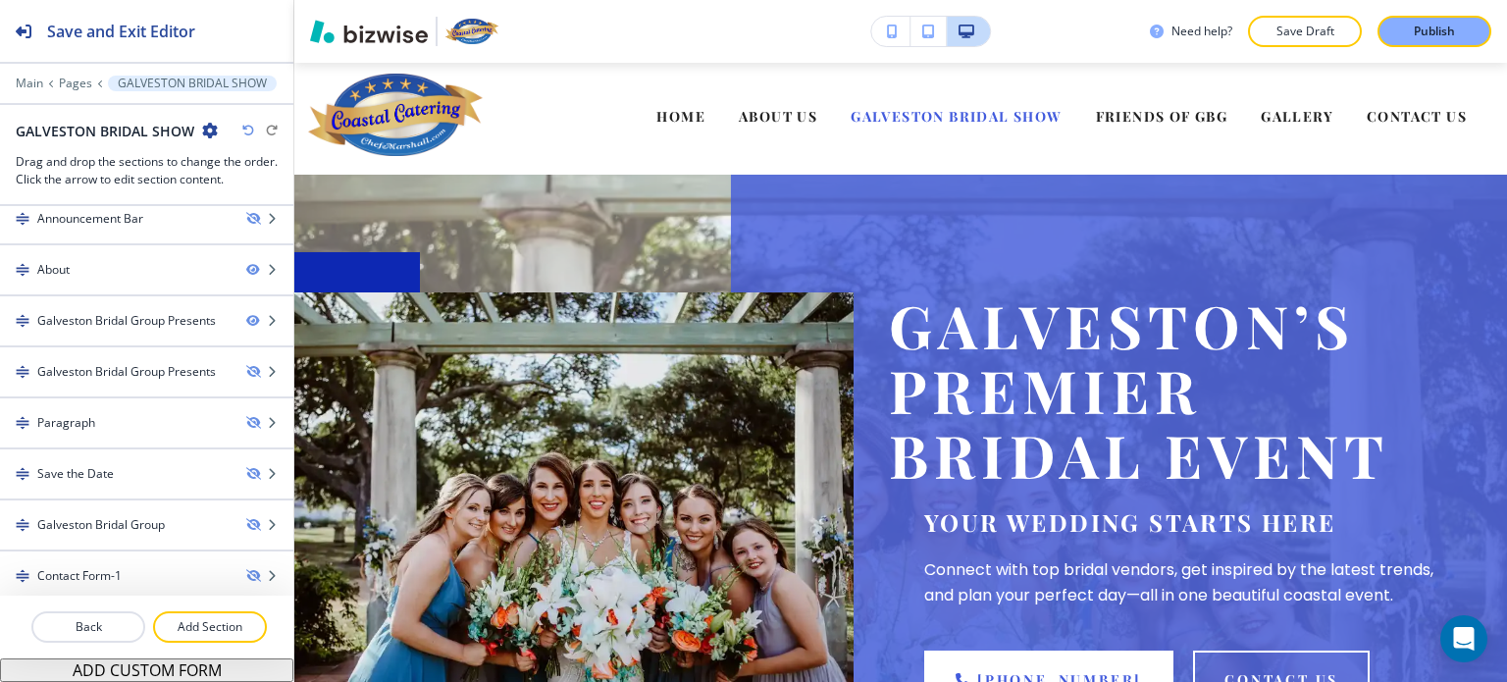
scroll to position [0, 0]
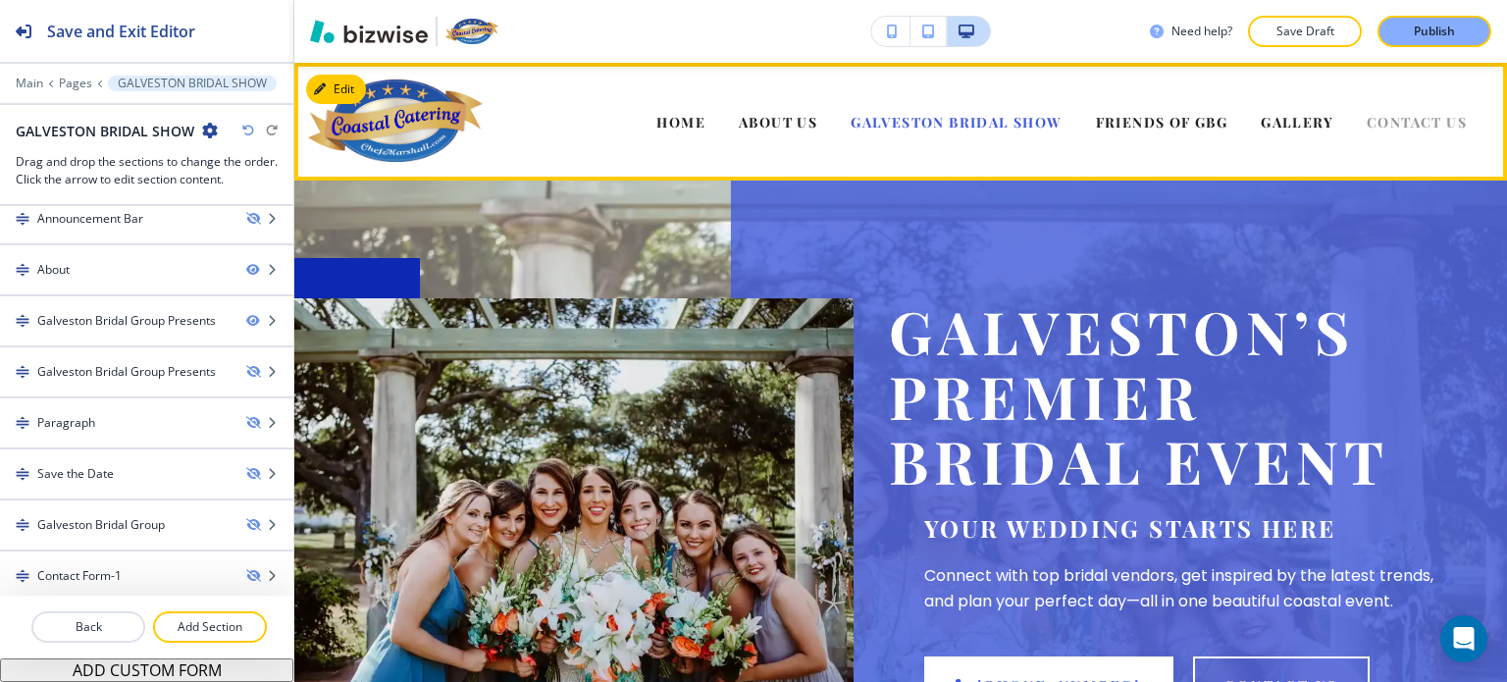
click at [1397, 123] on span "CONTACT US" at bounding box center [1417, 122] width 100 height 19
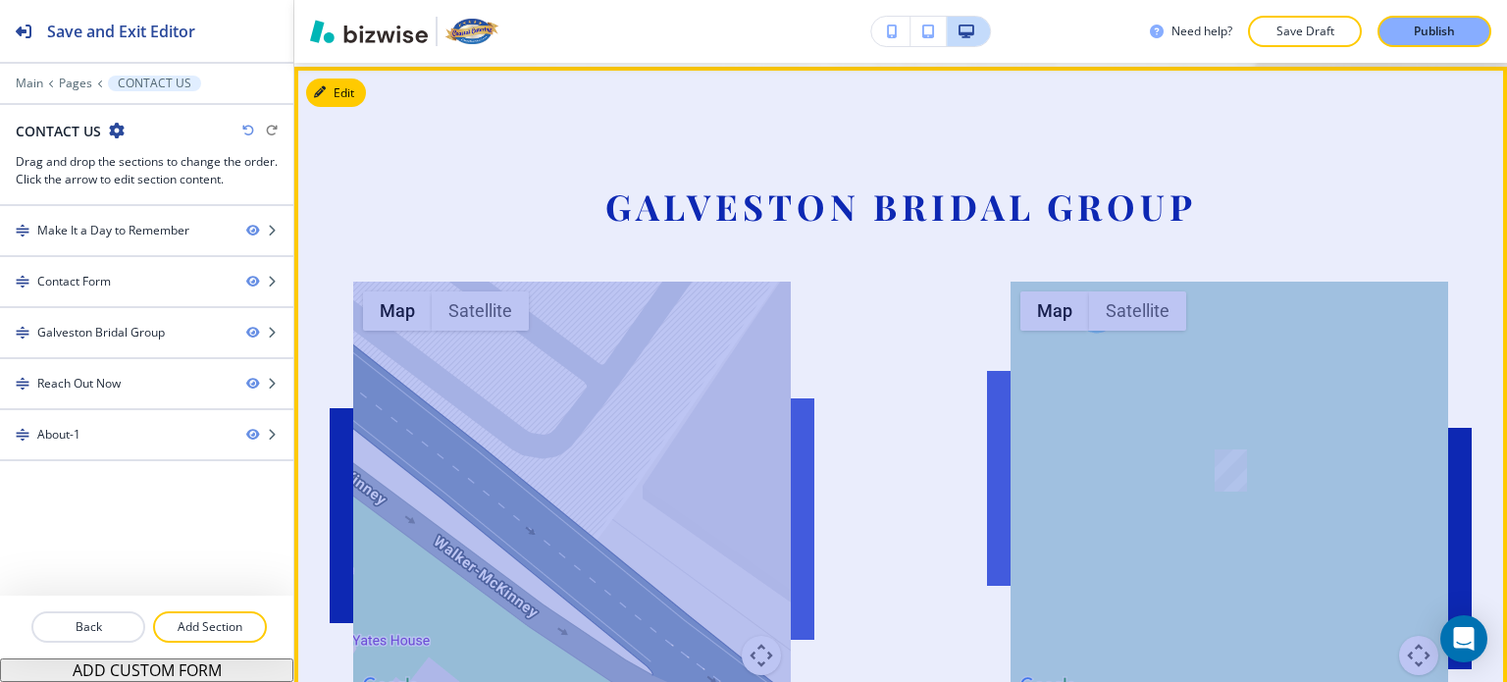
scroll to position [1862, 0]
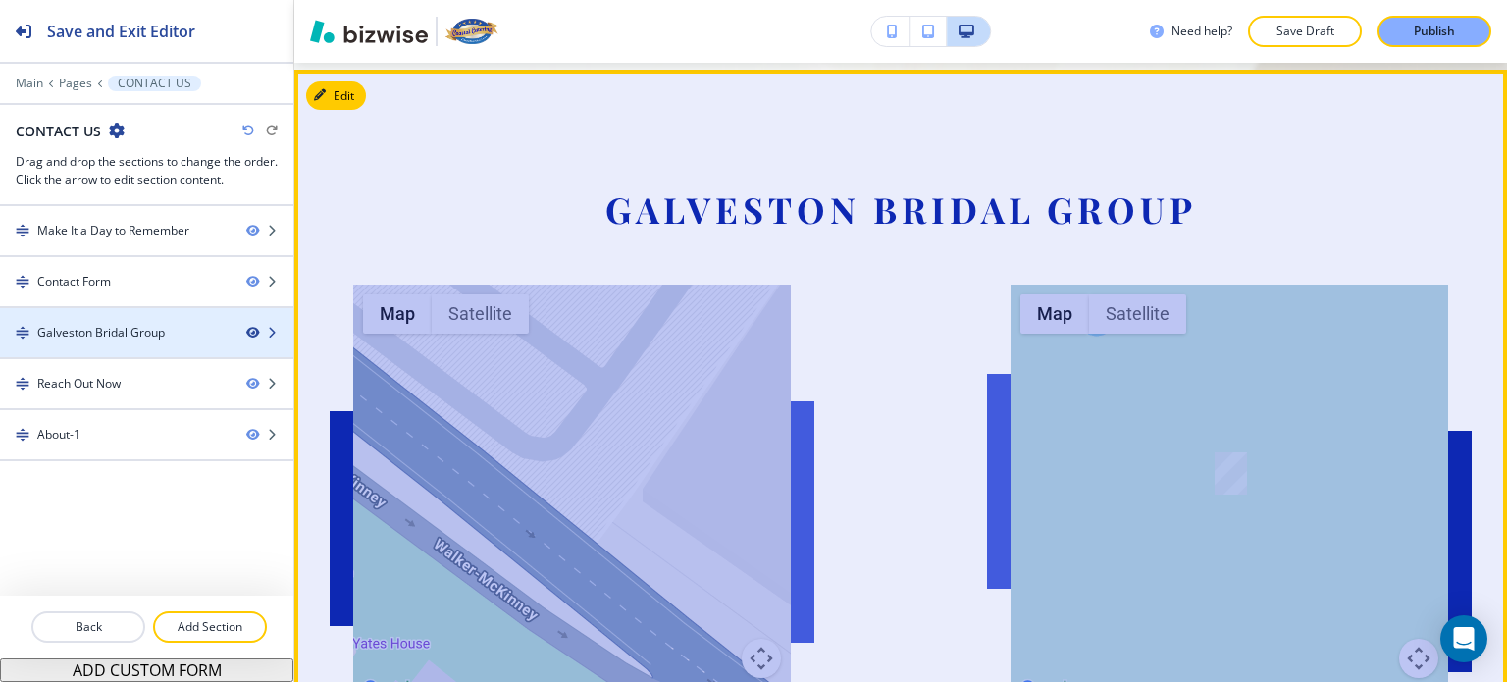
click at [253, 334] on icon "button" at bounding box center [252, 333] width 12 height 12
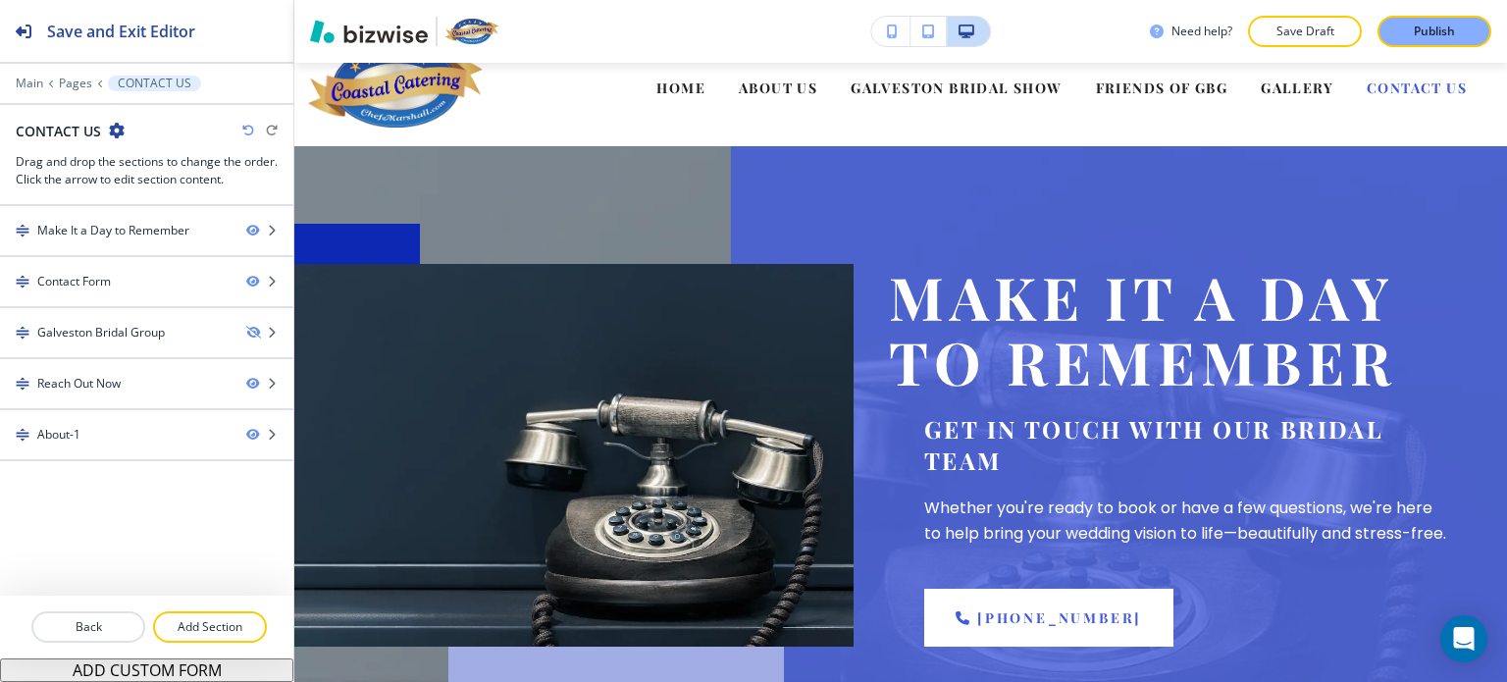
scroll to position [0, 0]
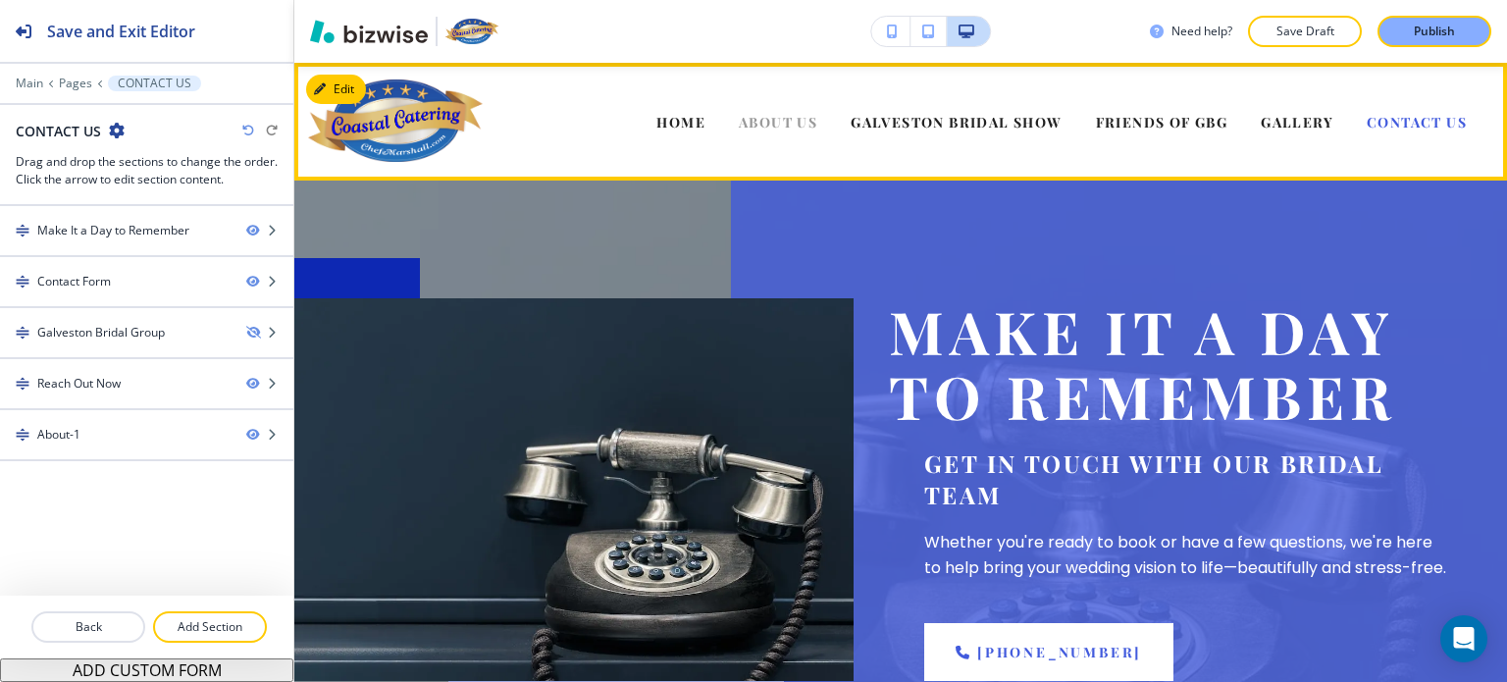
click at [753, 121] on span "ABOUT US" at bounding box center [778, 122] width 79 height 19
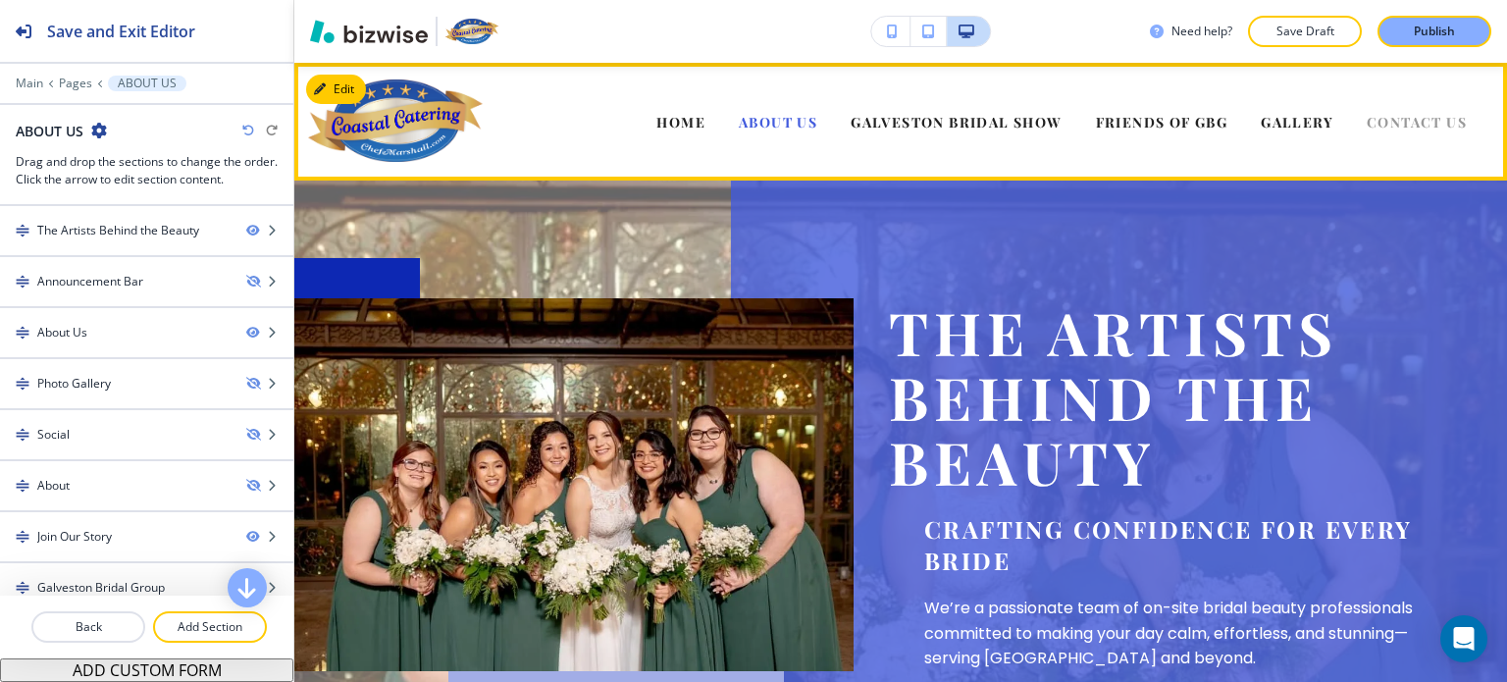
click at [1384, 120] on span "CONTACT US" at bounding box center [1417, 122] width 100 height 19
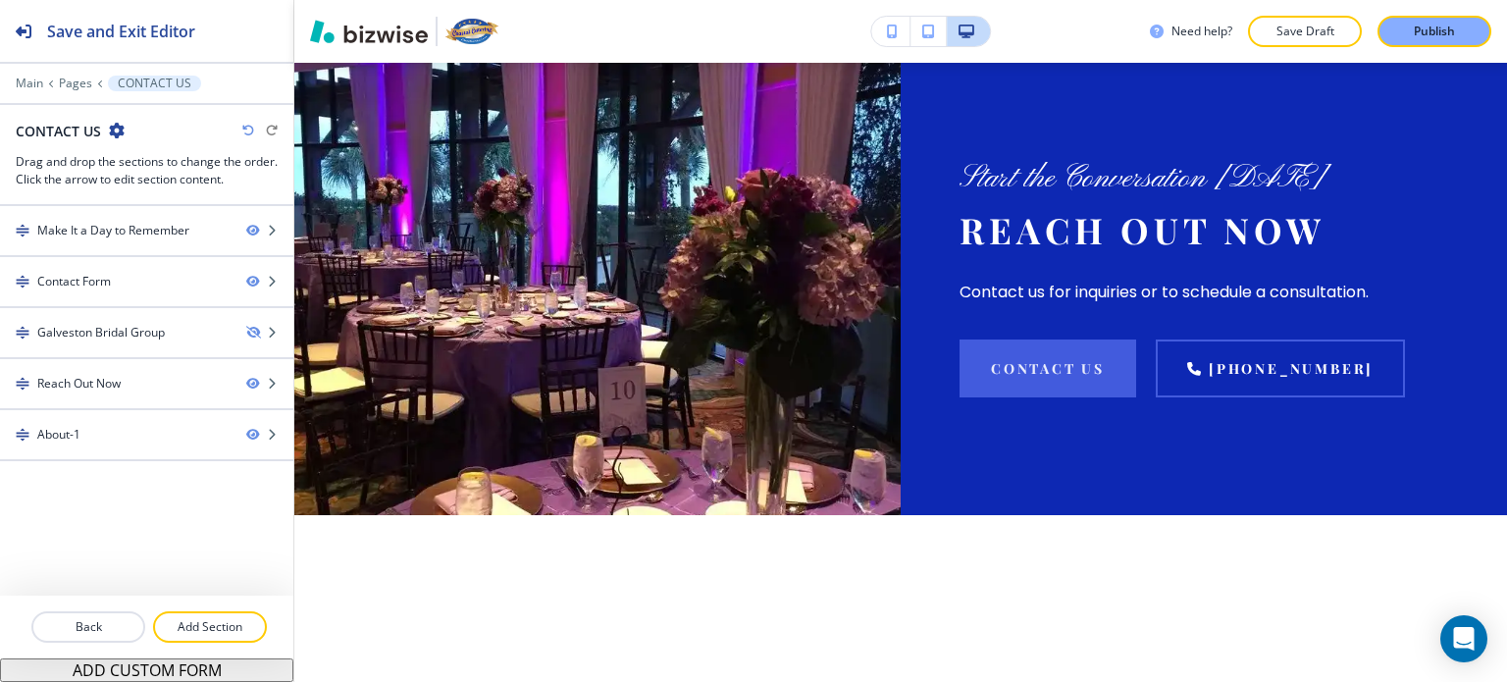
scroll to position [1892, 0]
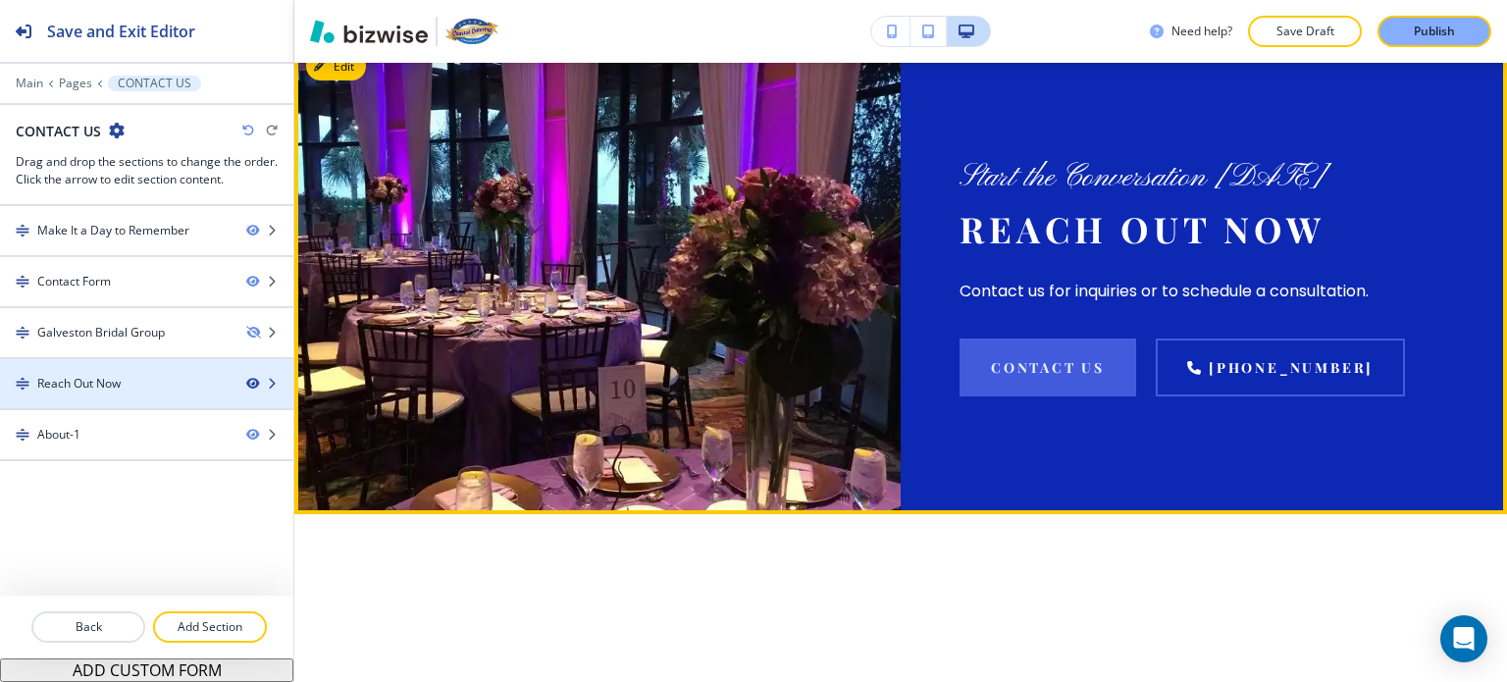
click at [255, 378] on icon "button" at bounding box center [252, 384] width 12 height 12
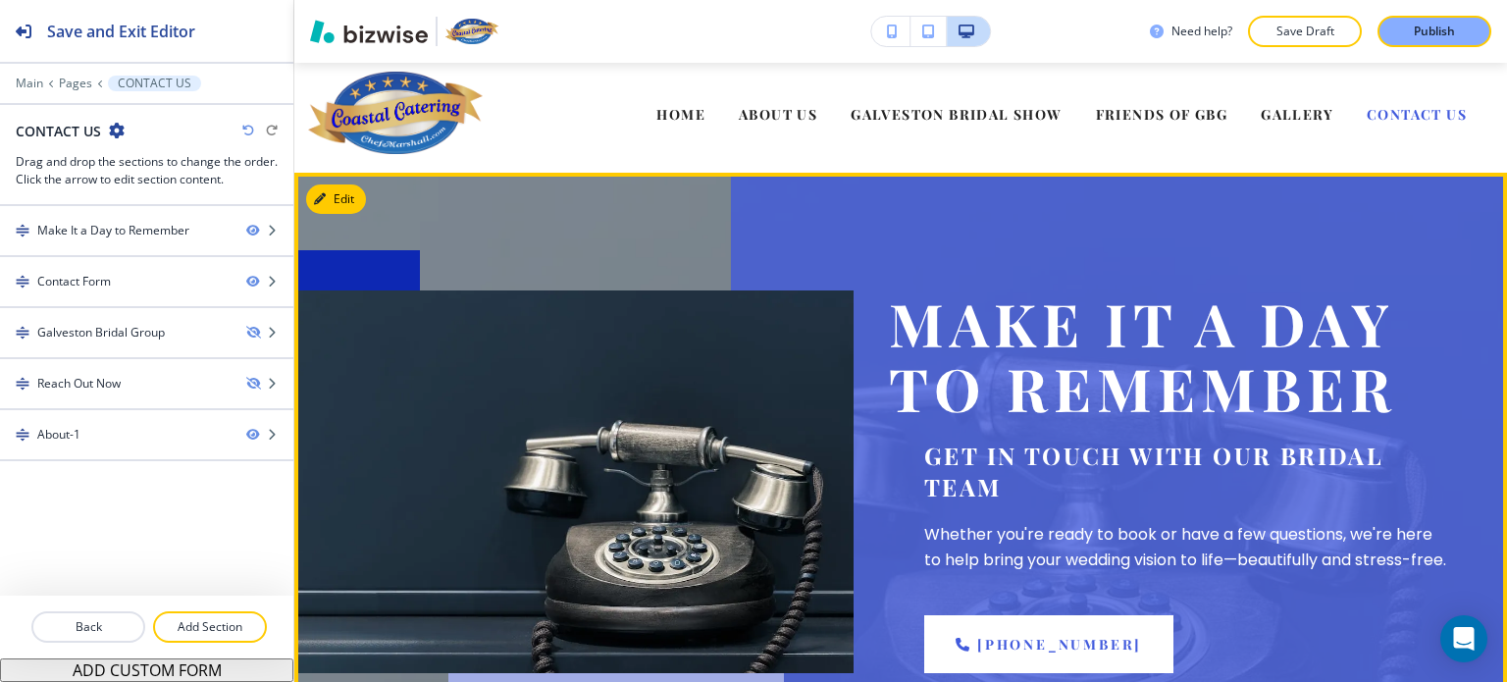
scroll to position [0, 0]
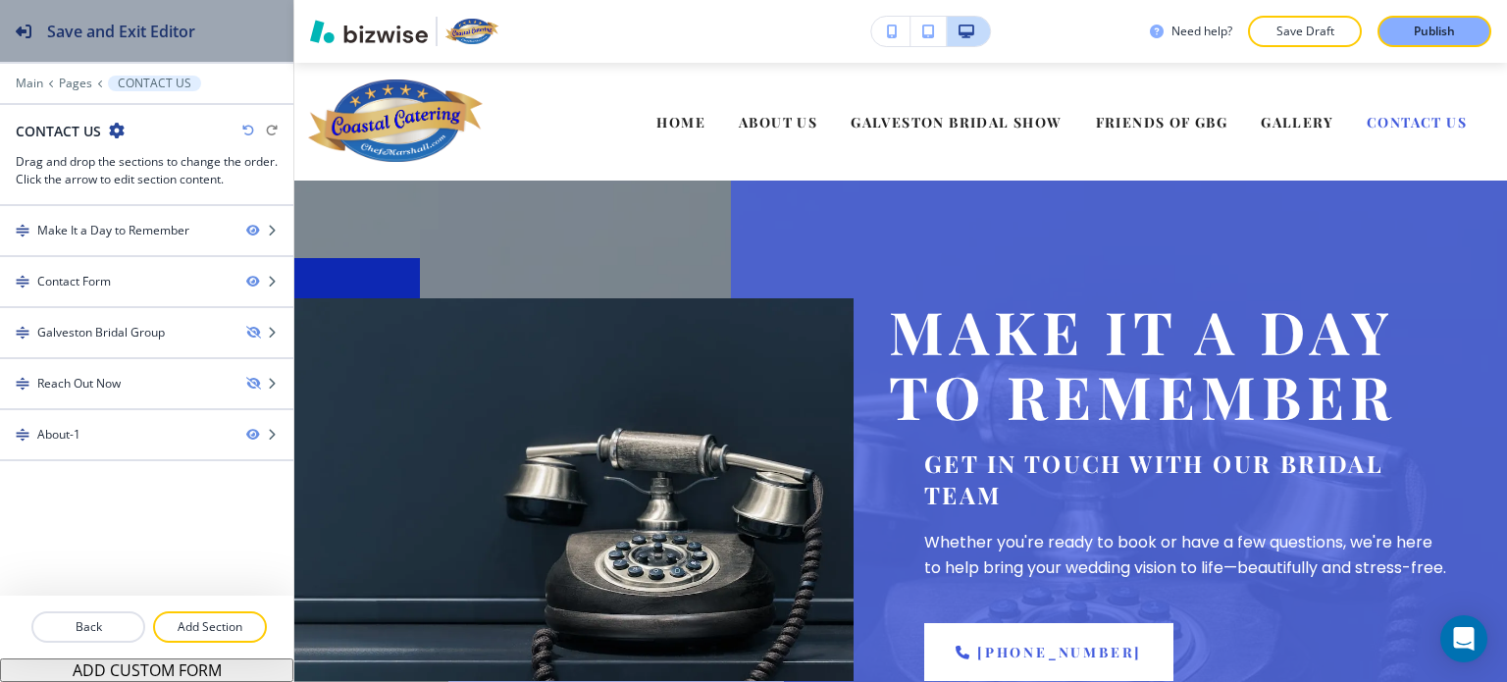
click at [140, 34] on h2 "Save and Exit Editor" at bounding box center [121, 32] width 148 height 24
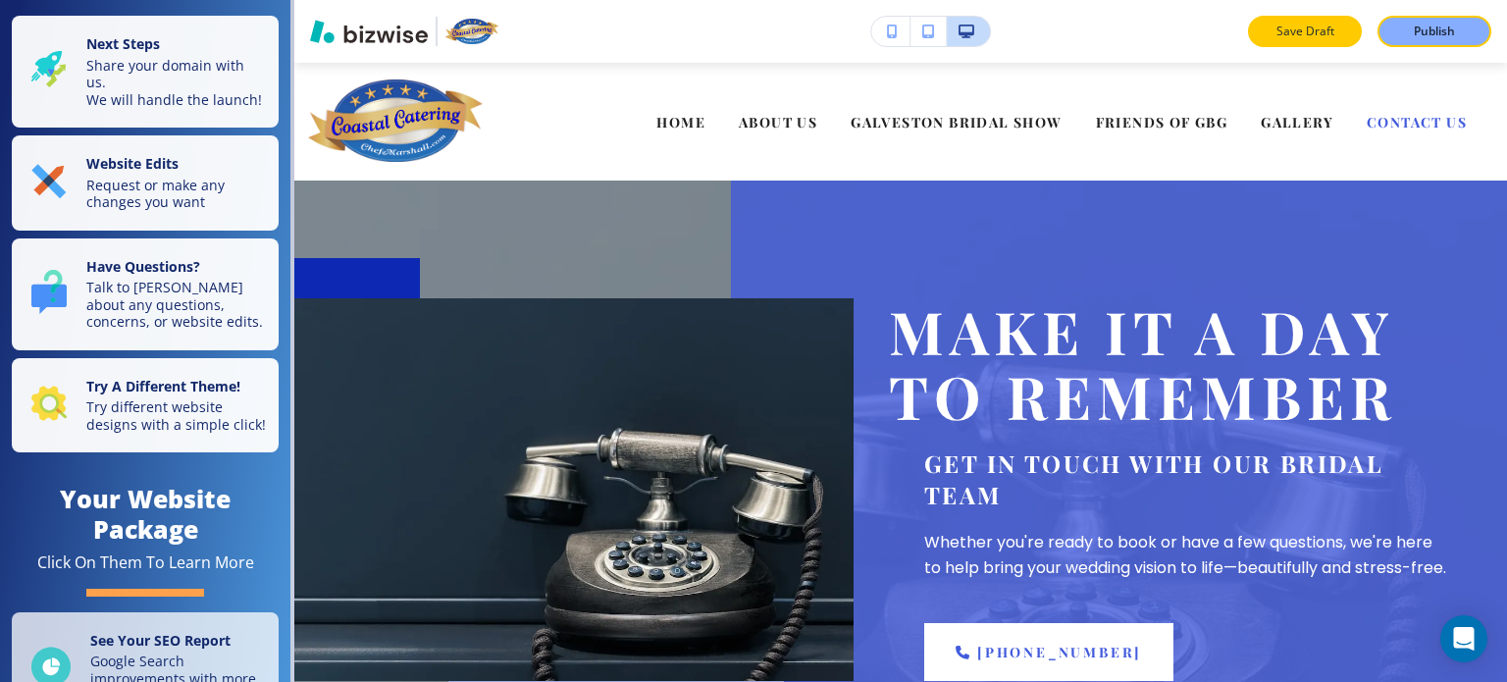
click at [1321, 26] on p "Save Draft" at bounding box center [1305, 32] width 63 height 18
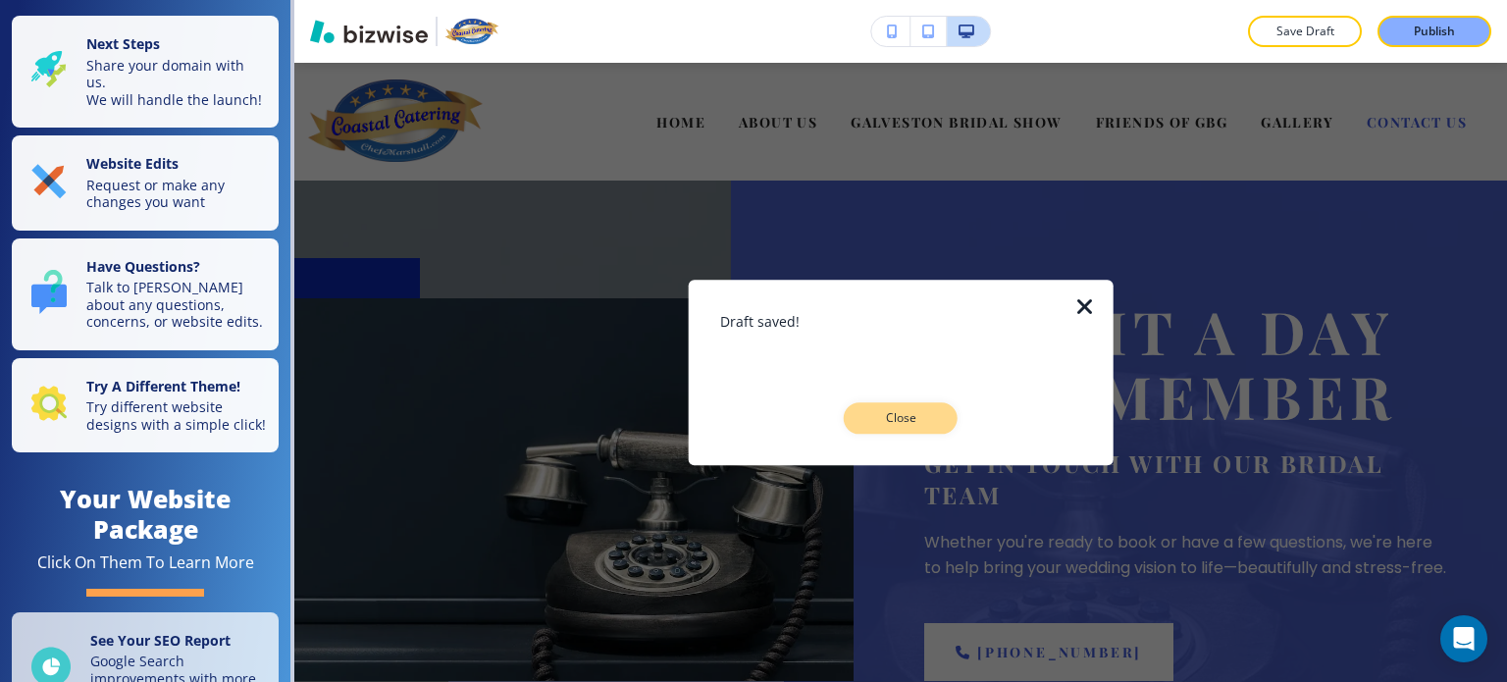
click at [920, 419] on p "Close" at bounding box center [900, 418] width 63 height 18
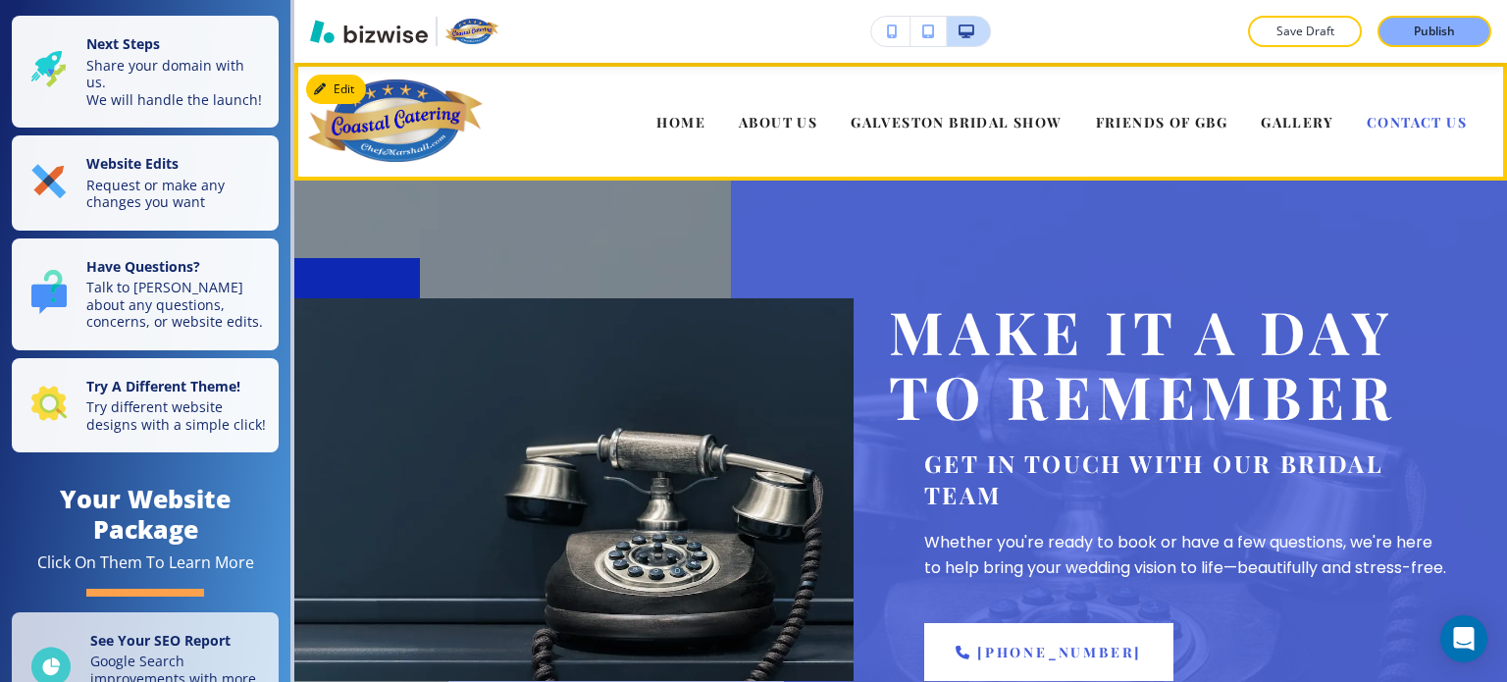
click at [659, 131] on div "HOME" at bounding box center [681, 121] width 82 height 79
click at [663, 127] on span "HOME" at bounding box center [680, 122] width 49 height 19
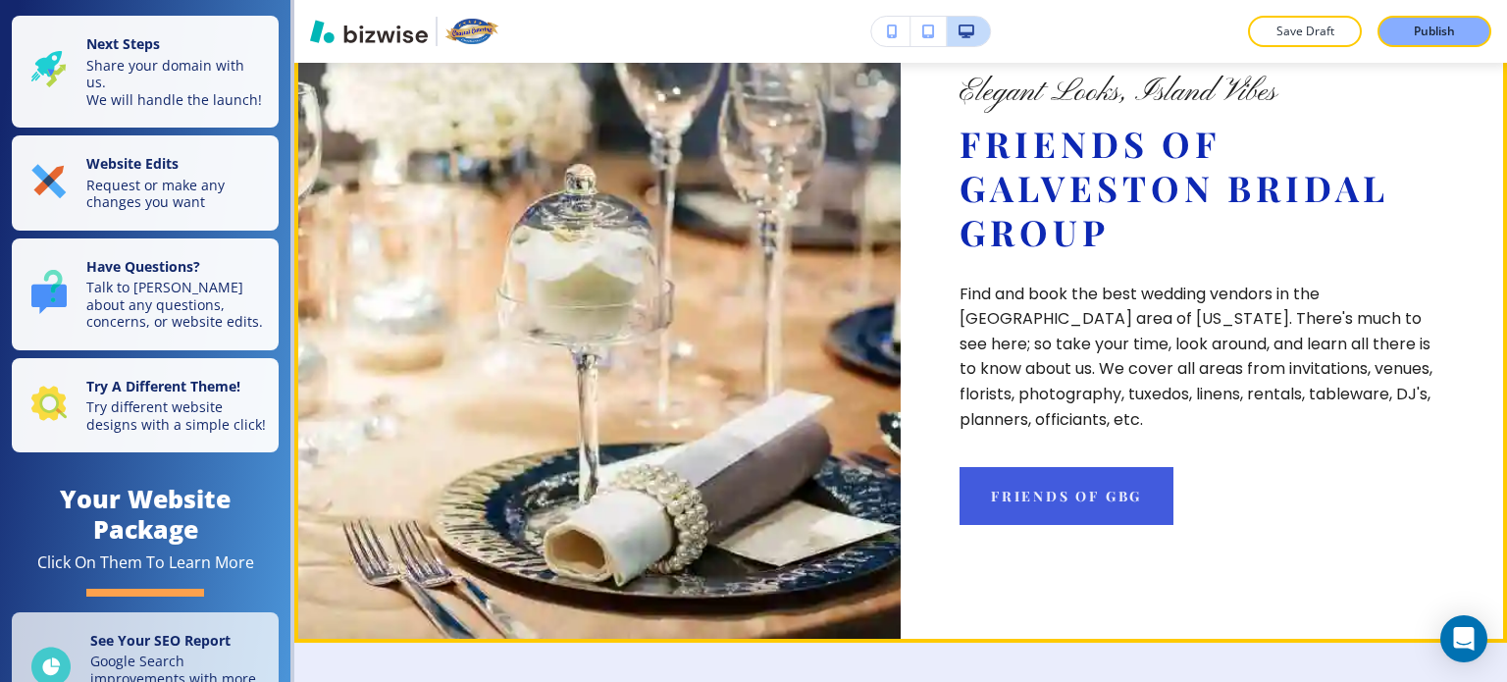
scroll to position [2746, 0]
